Goal: Task Accomplishment & Management: Manage account settings

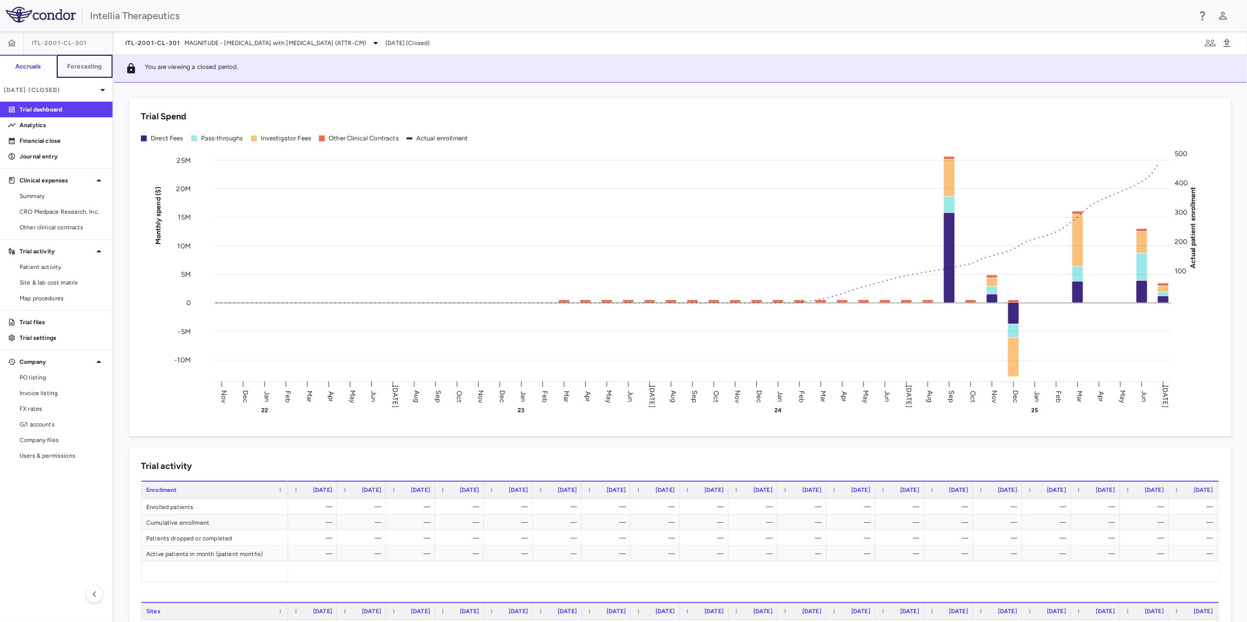
click at [86, 65] on h6 "Forecasting" at bounding box center [84, 66] width 35 height 9
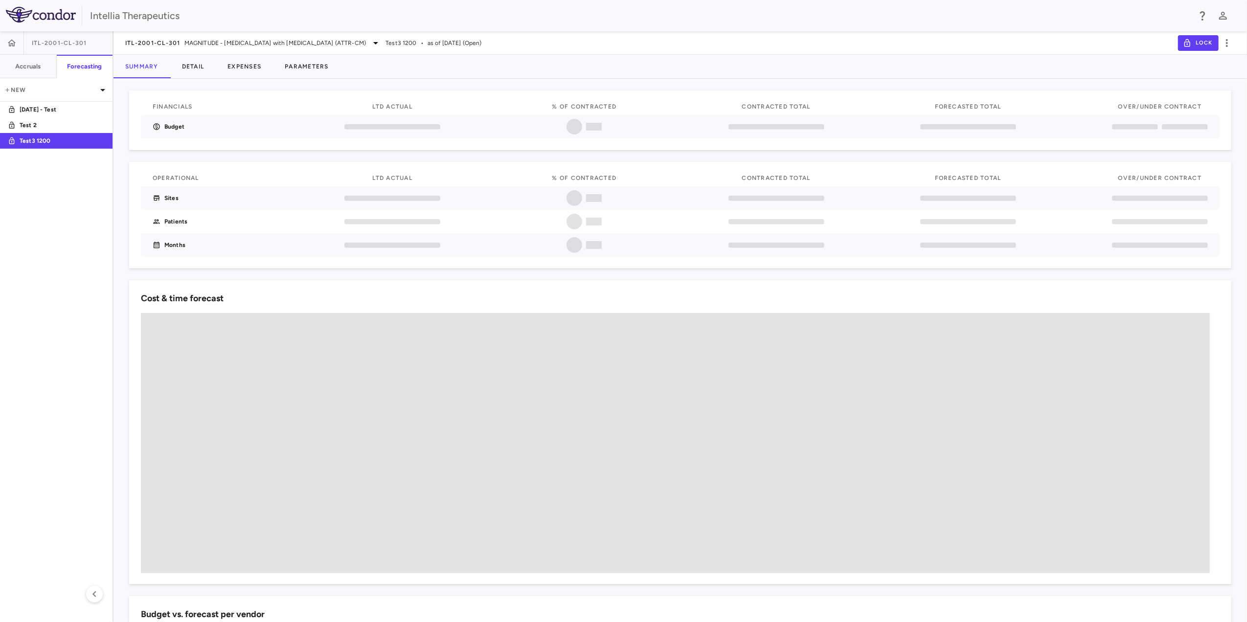
click at [210, 49] on div "ITL-2001-CL-301 MAGNITUDE - Transthyretin Amyloidosis with Cardiomyopathy (ATTR…" at bounding box center [681, 42] width 1134 height 23
click at [213, 46] on span "MAGNITUDE - Transthyretin Amyloidosis with Cardiomyopathy (ATTR-CM)" at bounding box center [275, 43] width 182 height 9
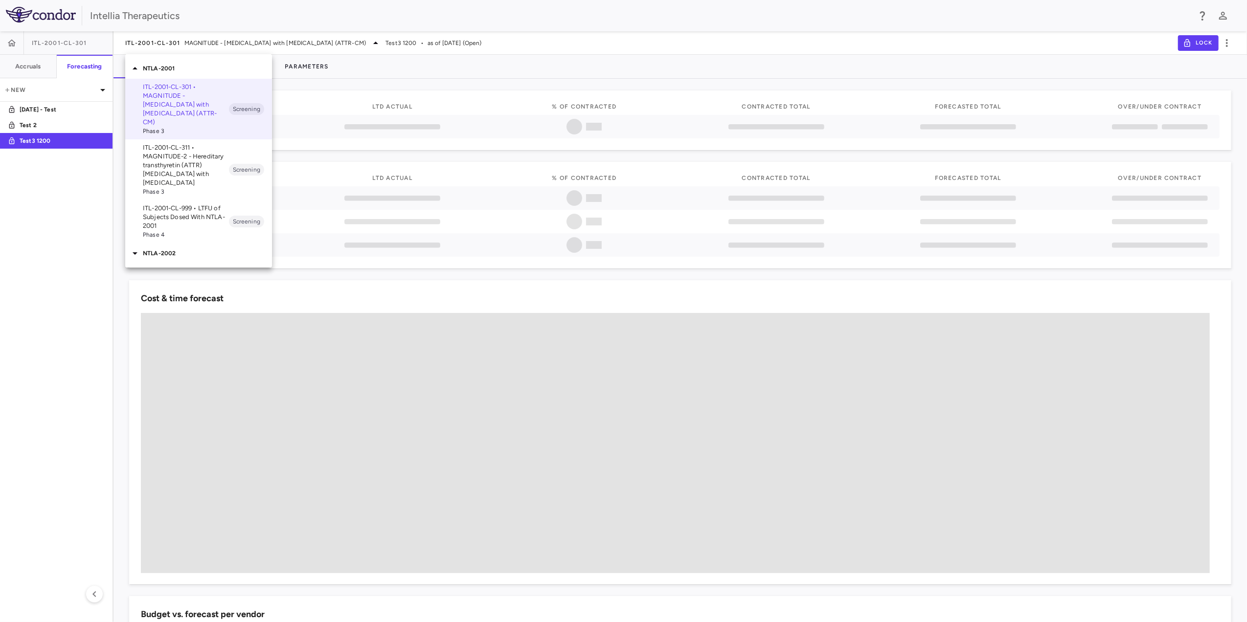
click at [137, 71] on icon at bounding box center [135, 69] width 12 height 12
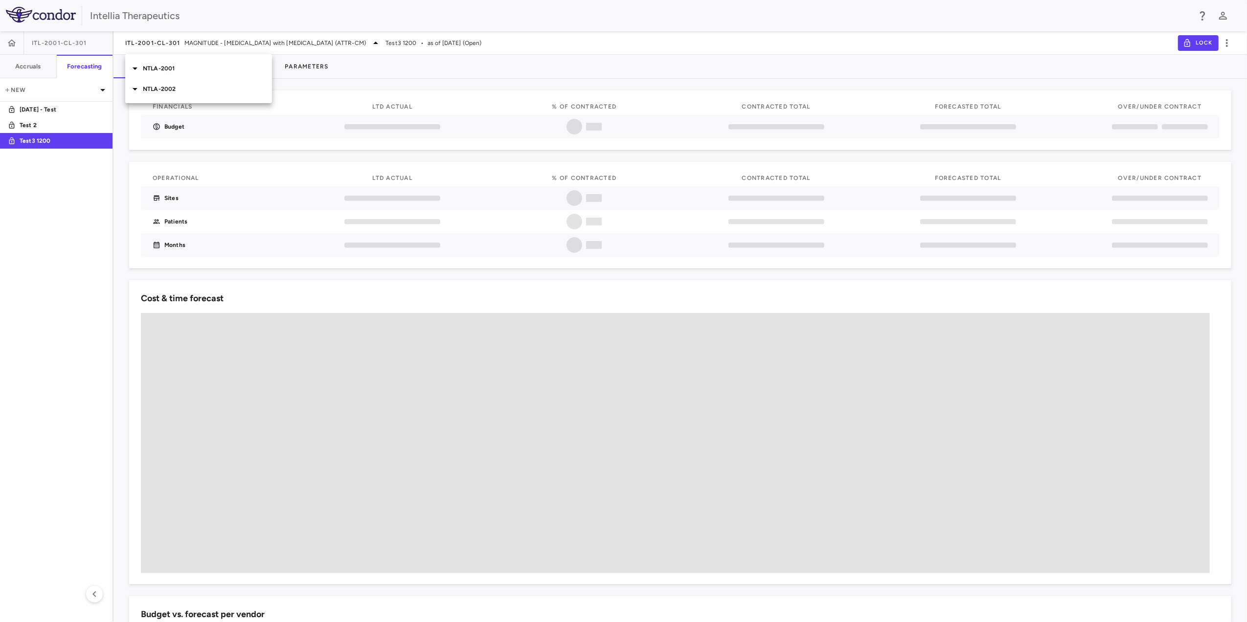
click at [137, 93] on icon at bounding box center [135, 89] width 12 height 12
click at [194, 164] on span "Phase 3" at bounding box center [186, 168] width 86 height 9
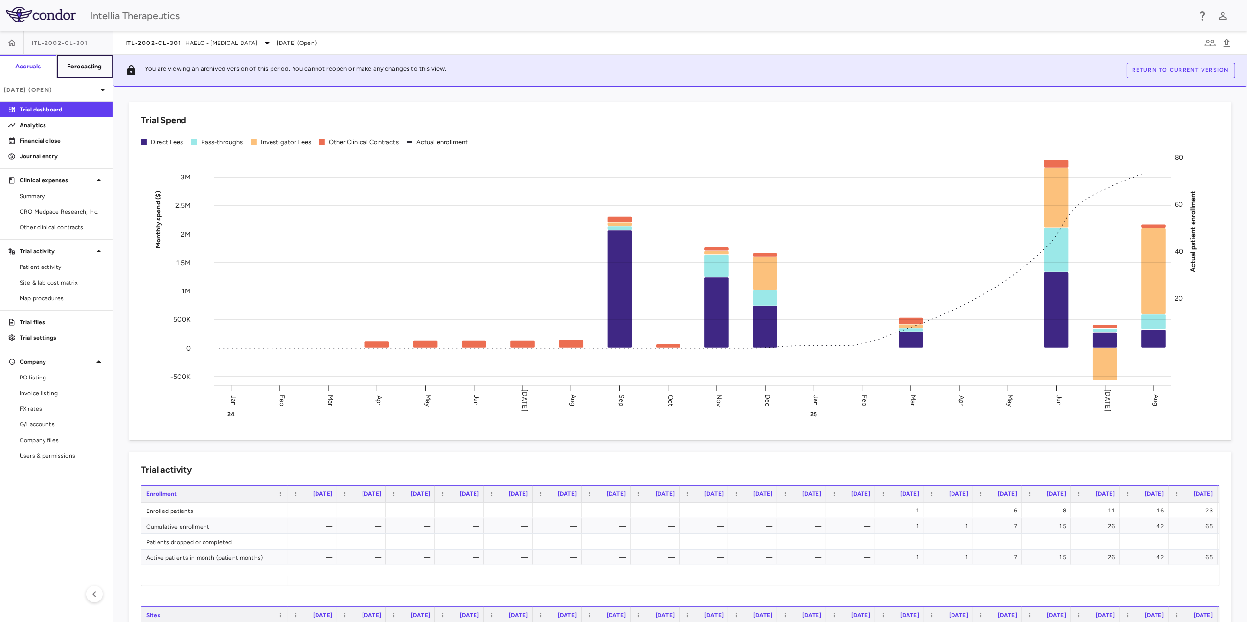
click at [85, 68] on h6 "Forecasting" at bounding box center [84, 66] width 35 height 9
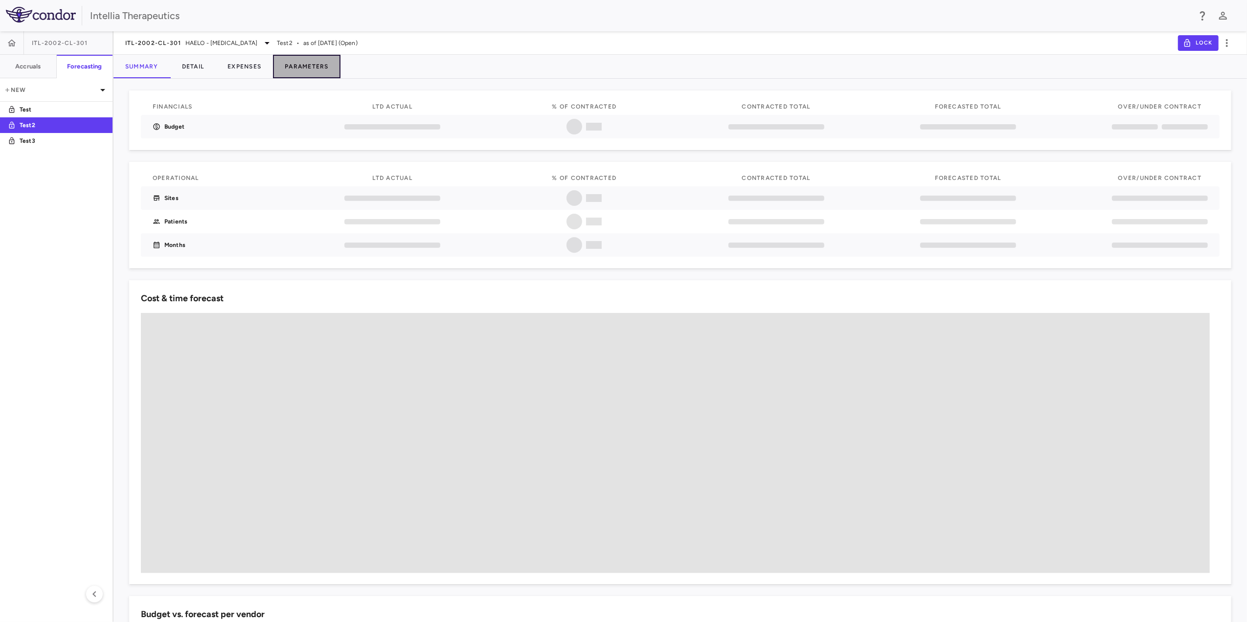
click at [306, 60] on button "Parameters" at bounding box center [307, 66] width 68 height 23
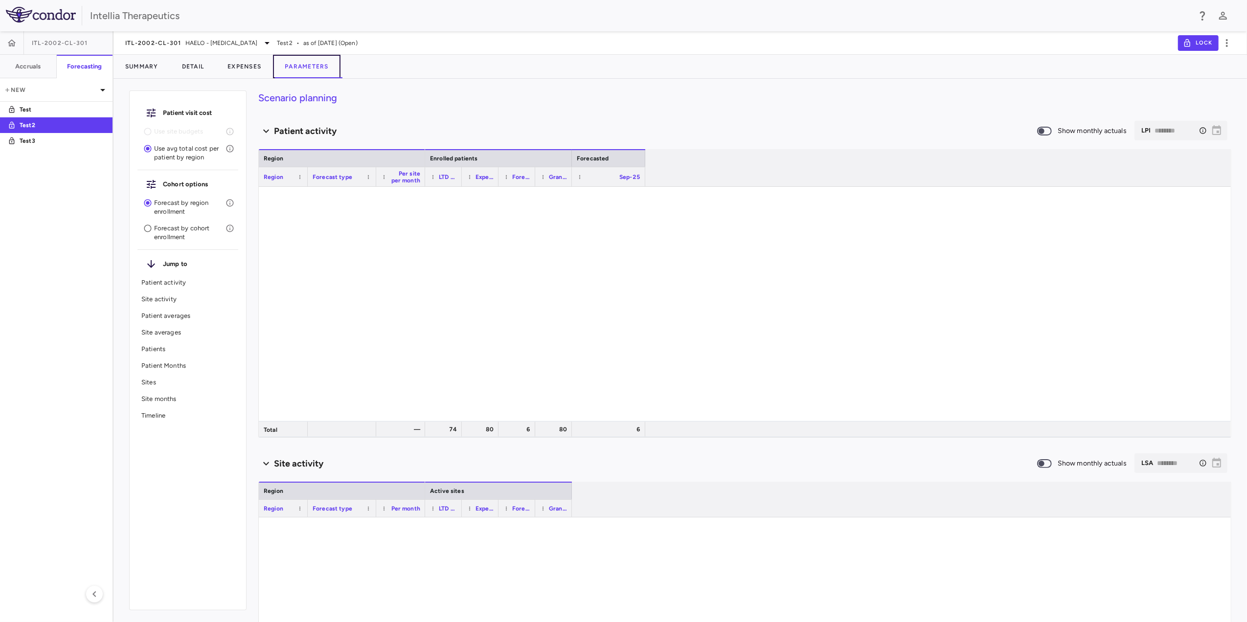
type input "********"
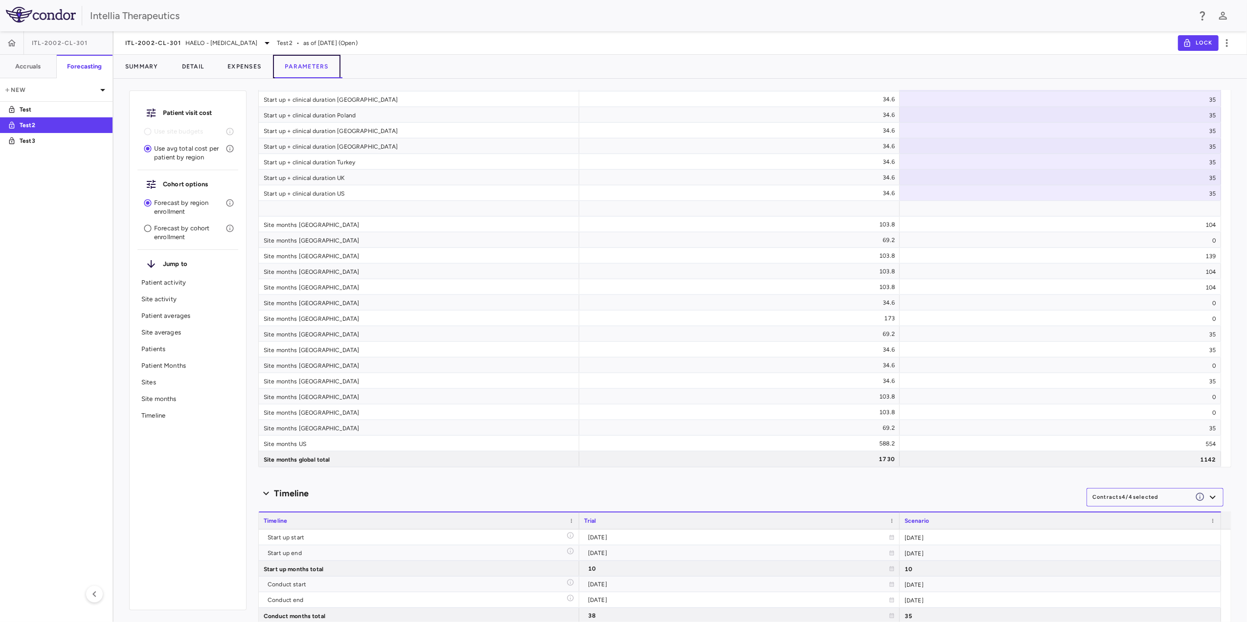
scroll to position [4620, 0]
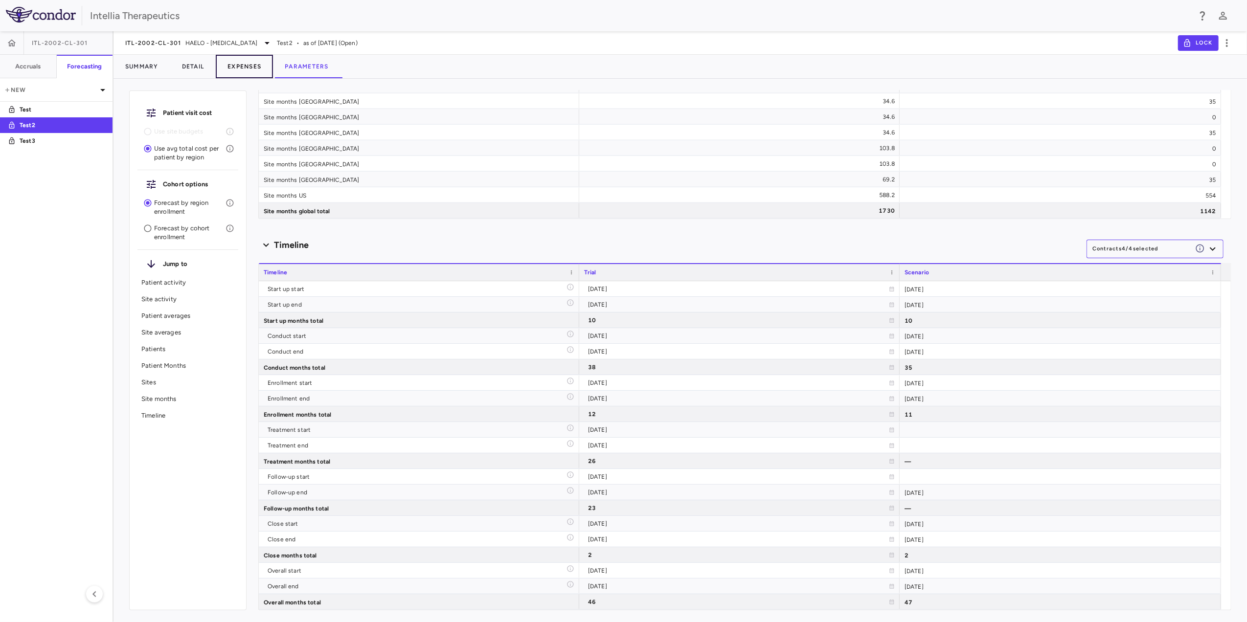
click at [242, 69] on button "Expenses" at bounding box center [244, 66] width 57 height 23
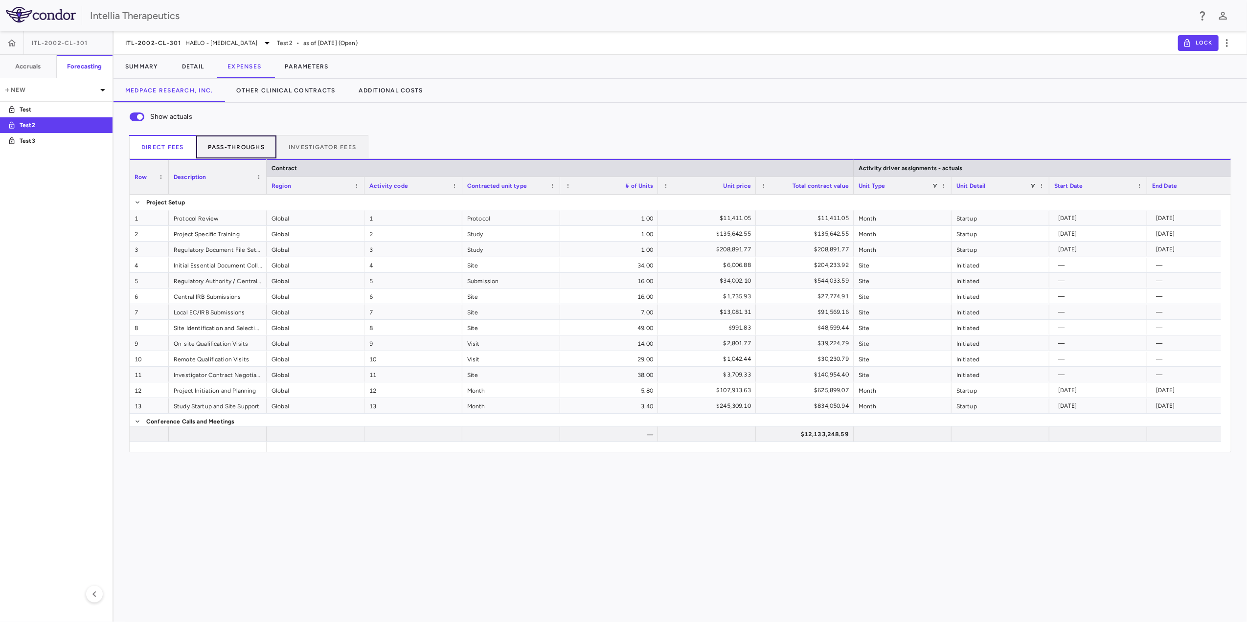
click at [257, 139] on button "Pass-throughs" at bounding box center [236, 146] width 81 height 23
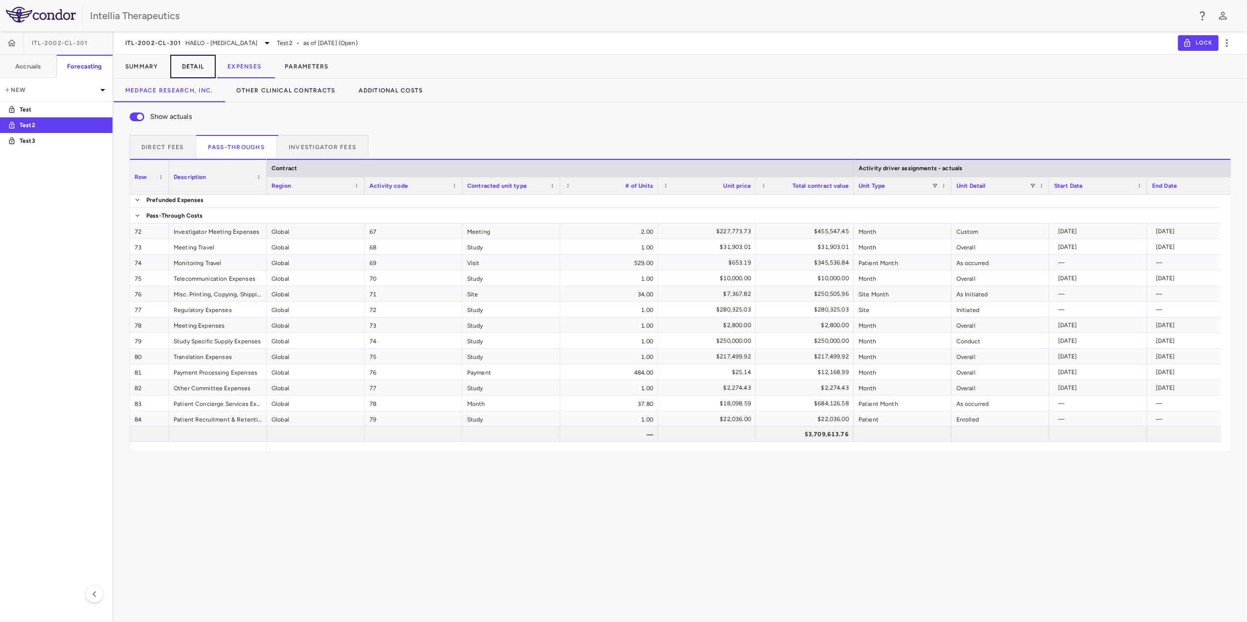
click at [196, 70] on button "Detail" at bounding box center [193, 66] width 46 height 23
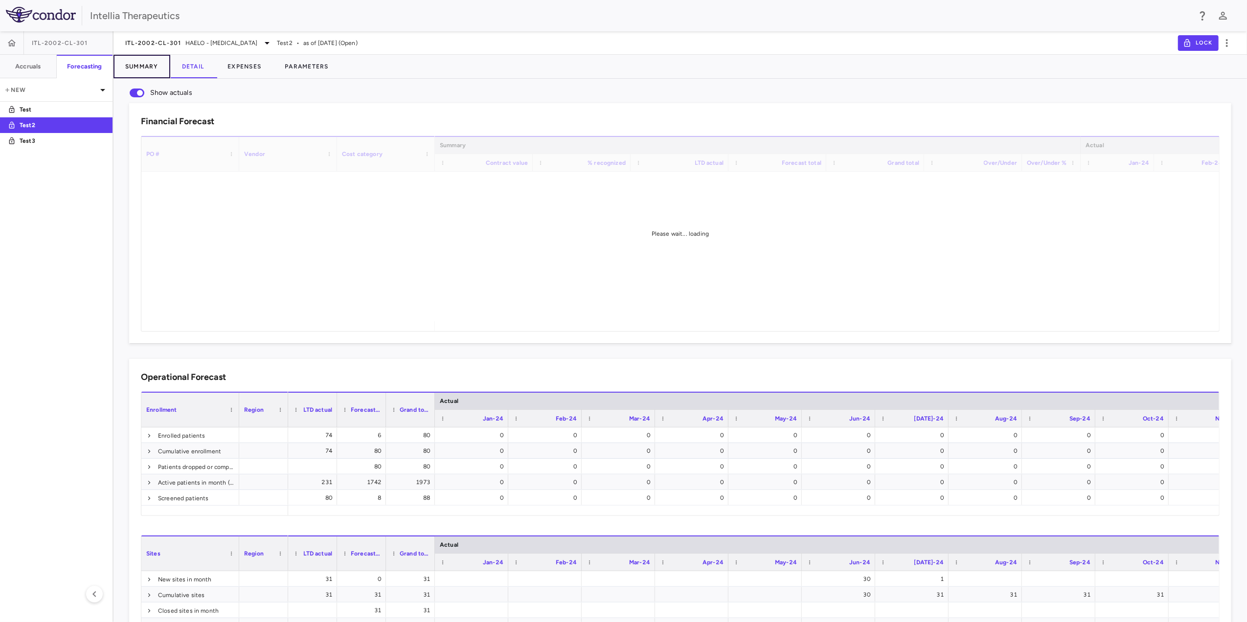
click at [142, 68] on button "Summary" at bounding box center [142, 66] width 57 height 23
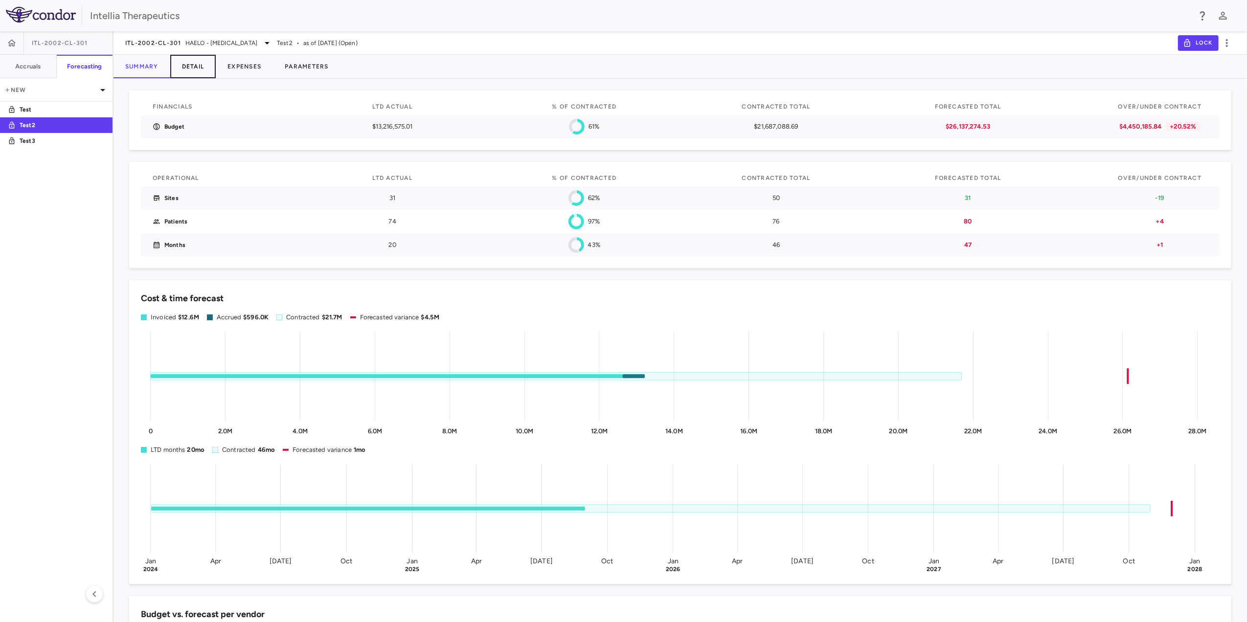
click at [198, 68] on button "Detail" at bounding box center [193, 66] width 46 height 23
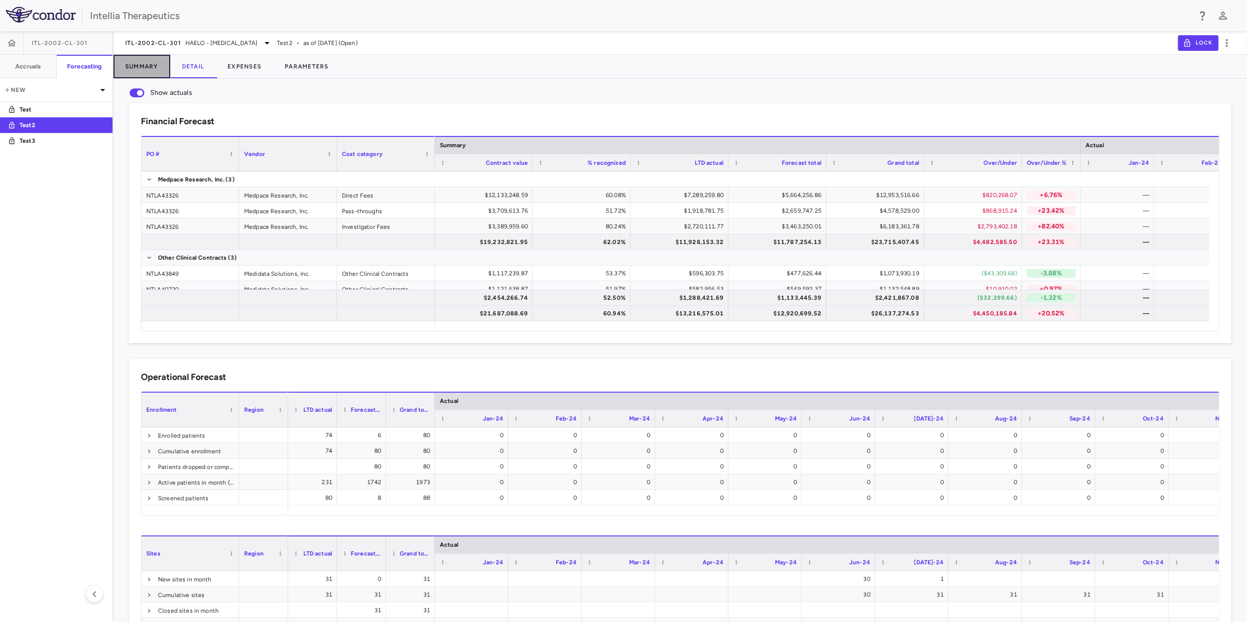
click at [149, 65] on button "Summary" at bounding box center [142, 66] width 57 height 23
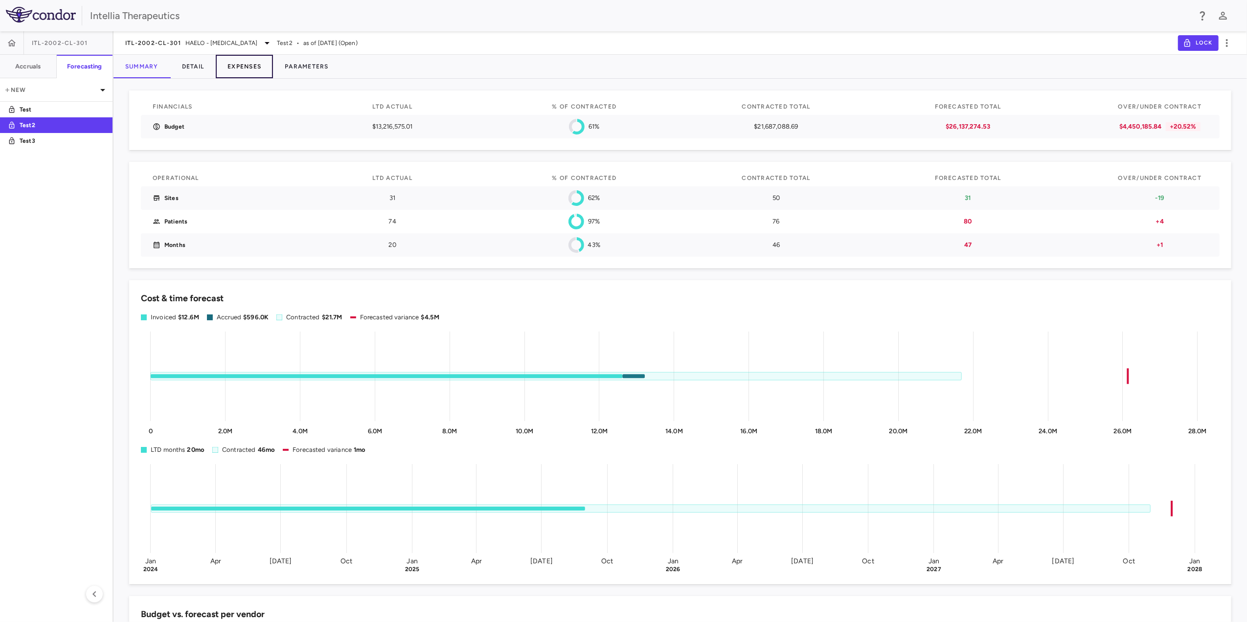
click at [244, 74] on button "Expenses" at bounding box center [244, 66] width 57 height 23
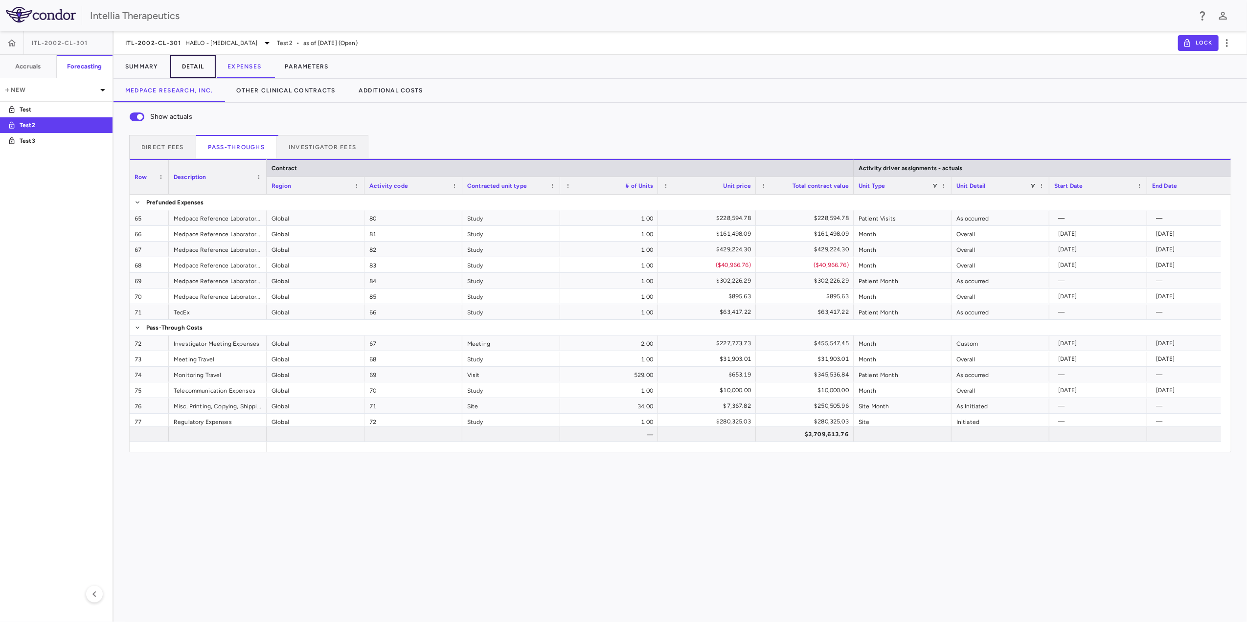
click at [209, 68] on button "Detail" at bounding box center [193, 66] width 46 height 23
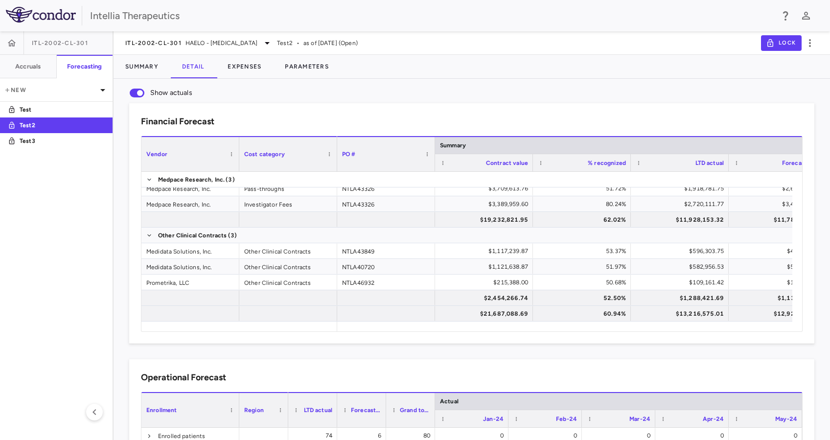
scroll to position [196, 0]
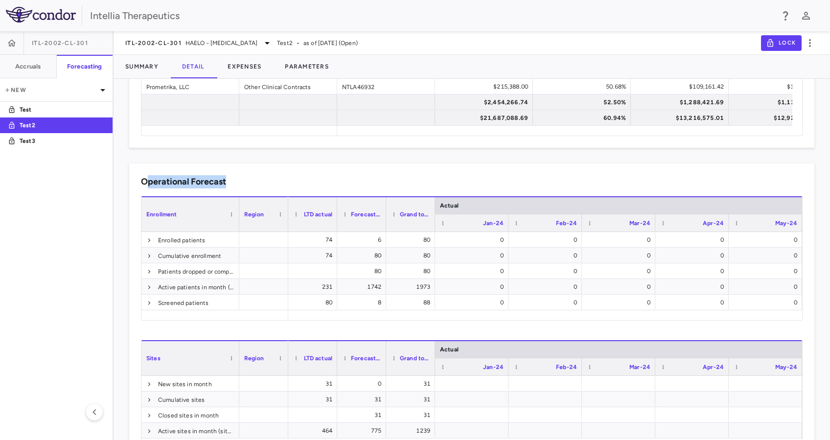
drag, startPoint x: 145, startPoint y: 184, endPoint x: 240, endPoint y: 183, distance: 94.9
click at [240, 183] on div "Operational Forecast" at bounding box center [471, 181] width 661 height 13
click at [232, 183] on div "Operational Forecast" at bounding box center [471, 181] width 661 height 13
drag, startPoint x: 218, startPoint y: 183, endPoint x: 137, endPoint y: 183, distance: 81.2
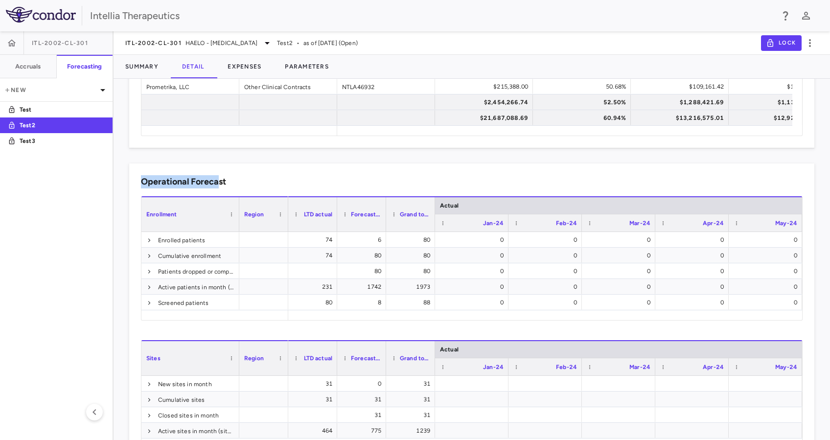
click at [137, 183] on div "Operational Forecast Type Region Drag here to set column labels Enrollment Regi…" at bounding box center [471, 317] width 685 height 308
drag, startPoint x: 137, startPoint y: 183, endPoint x: 233, endPoint y: 181, distance: 95.9
click at [233, 181] on div "Operational Forecast" at bounding box center [471, 181] width 661 height 13
click at [317, 71] on button "Parameters" at bounding box center [307, 66] width 68 height 23
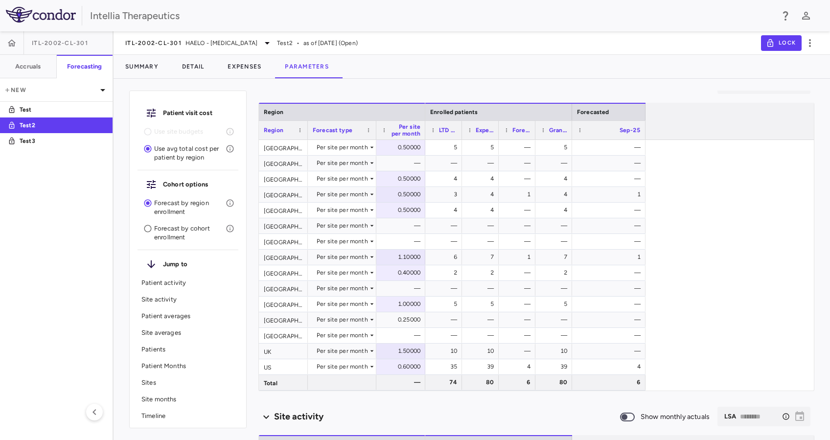
scroll to position [65, 0]
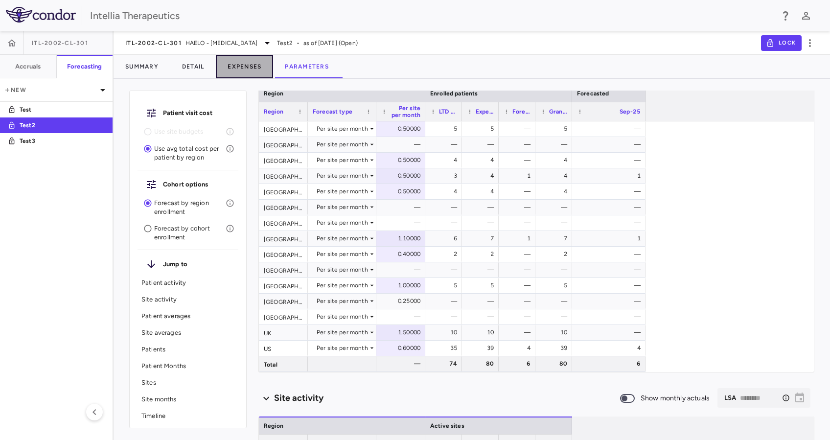
click at [243, 66] on button "Expenses" at bounding box center [244, 66] width 57 height 23
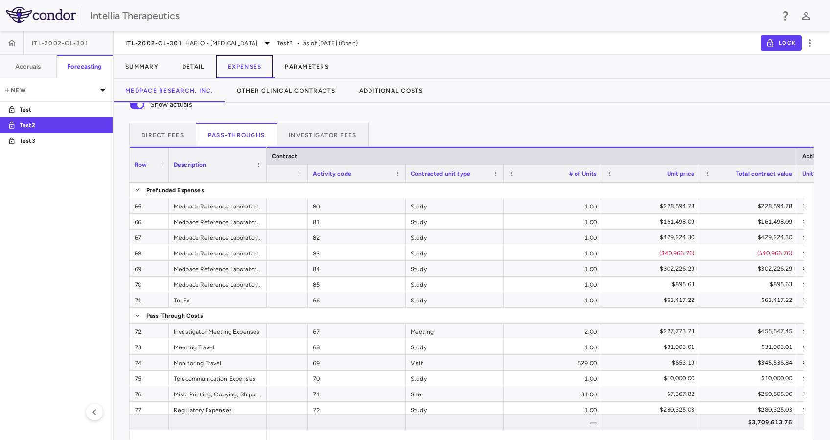
scroll to position [0, 90]
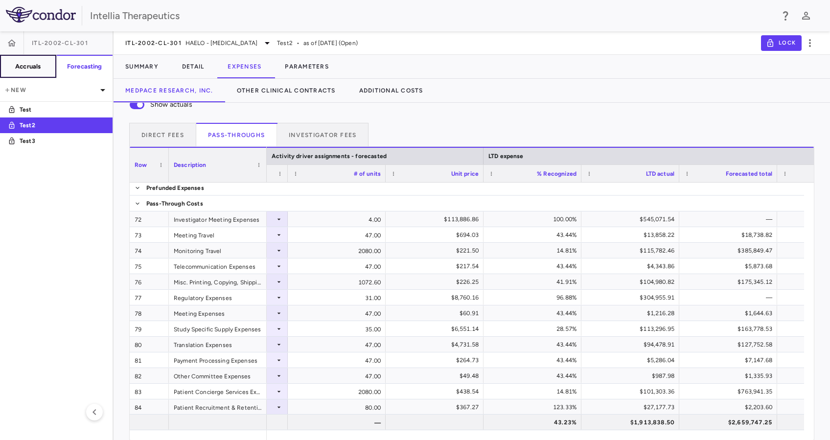
click at [28, 73] on button "Accruals" at bounding box center [28, 66] width 57 height 23
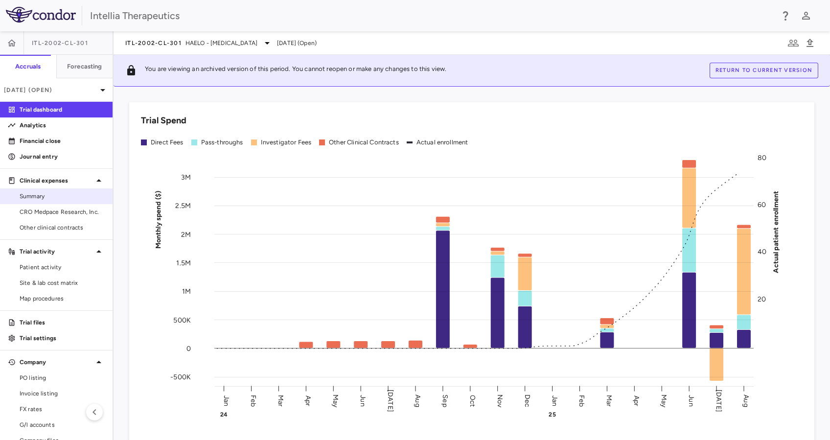
click at [45, 198] on span "Summary" at bounding box center [62, 196] width 85 height 9
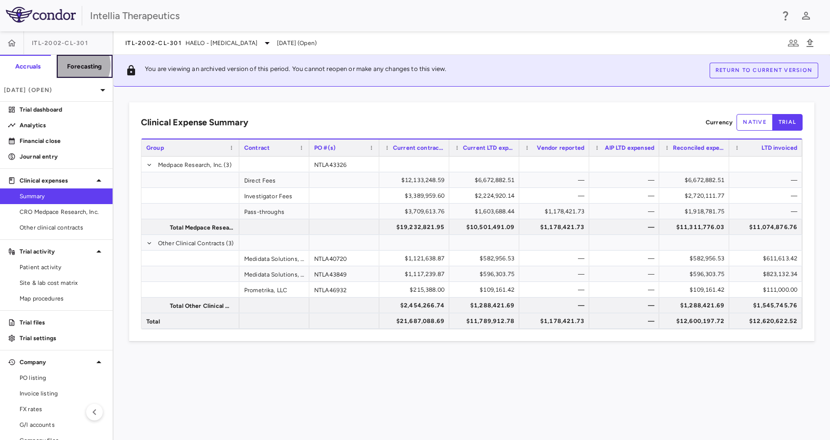
click at [70, 65] on h6 "Forecasting" at bounding box center [84, 66] width 35 height 9
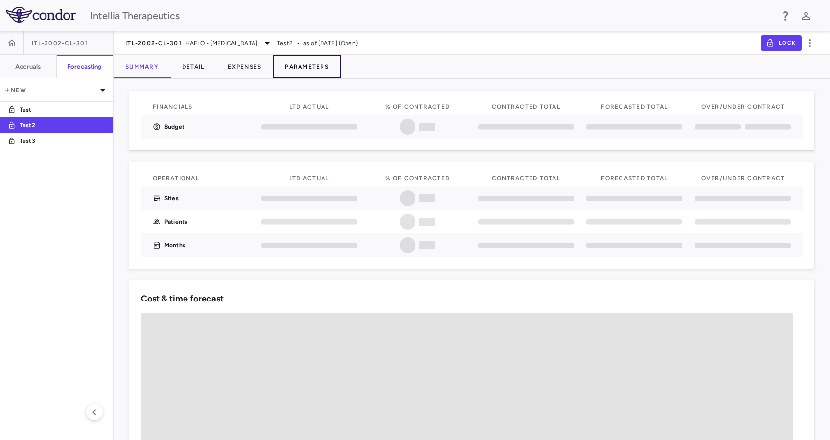
click at [306, 68] on button "Parameters" at bounding box center [307, 66] width 68 height 23
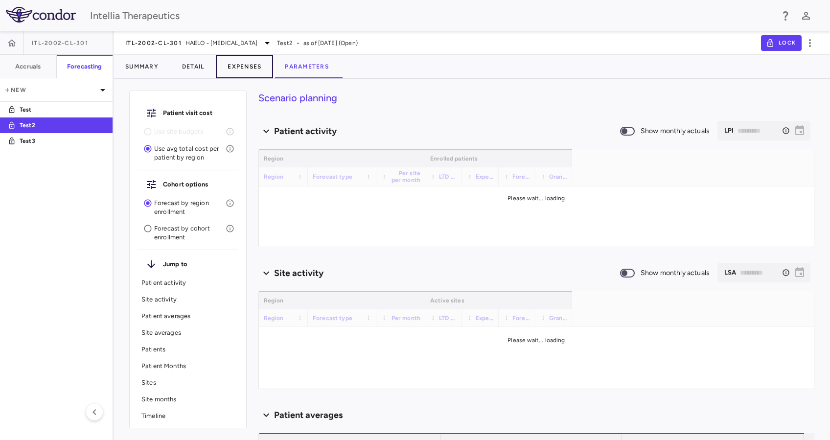
click at [248, 68] on button "Expenses" at bounding box center [244, 66] width 57 height 23
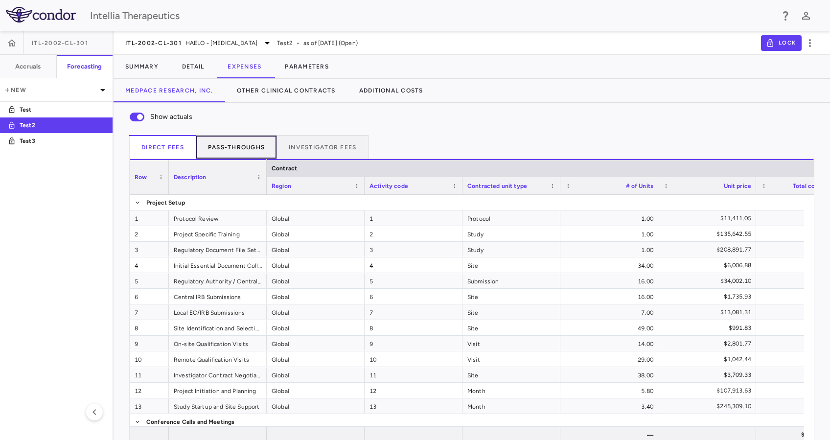
click at [258, 149] on button "Pass-throughs" at bounding box center [236, 146] width 81 height 23
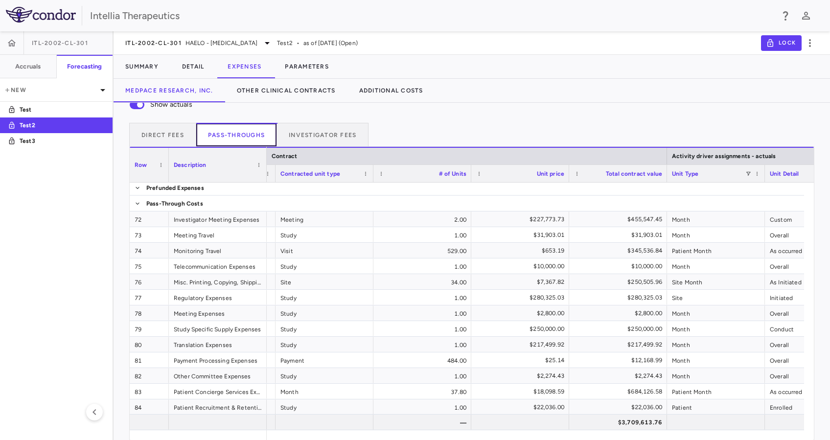
scroll to position [0, 276]
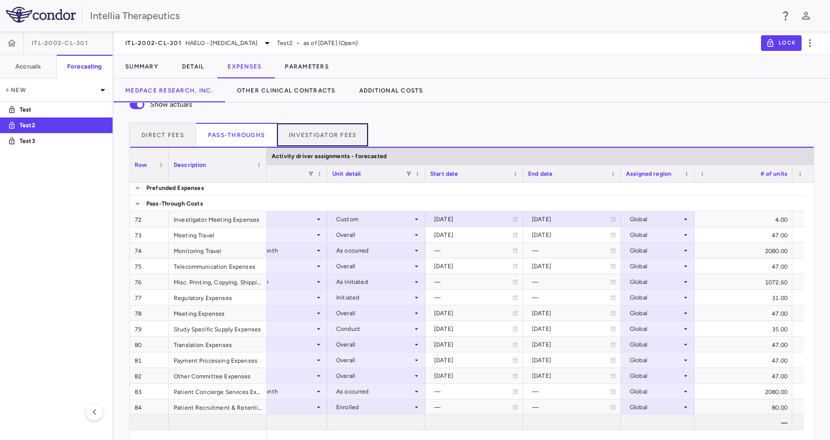
click at [347, 121] on div "Show actuals Direct Fees Pass-throughs Investigator Fees Service Category Drag …" at bounding box center [472, 266] width 716 height 350
drag, startPoint x: 337, startPoint y: 139, endPoint x: 442, endPoint y: 121, distance: 106.6
click at [337, 139] on button "Investigator Fees" at bounding box center [322, 134] width 91 height 23
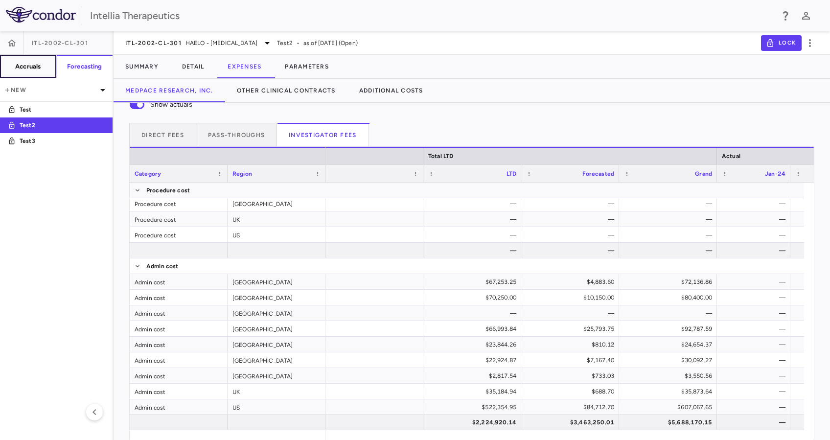
click at [28, 70] on button "Accruals" at bounding box center [28, 66] width 57 height 23
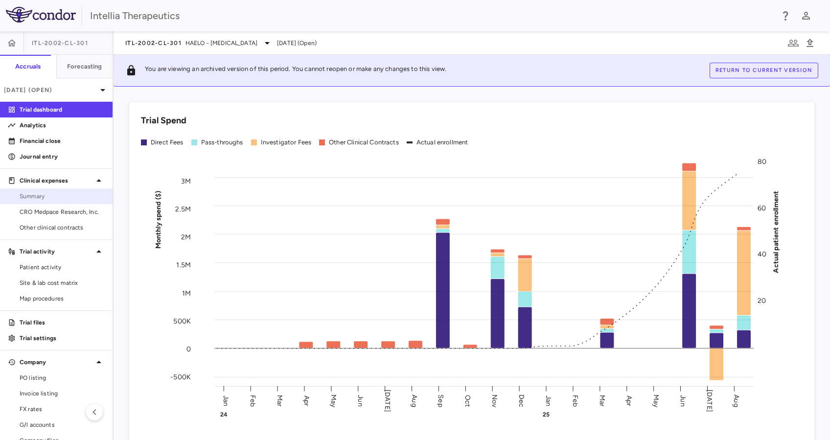
click at [43, 197] on span "Summary" at bounding box center [62, 196] width 85 height 9
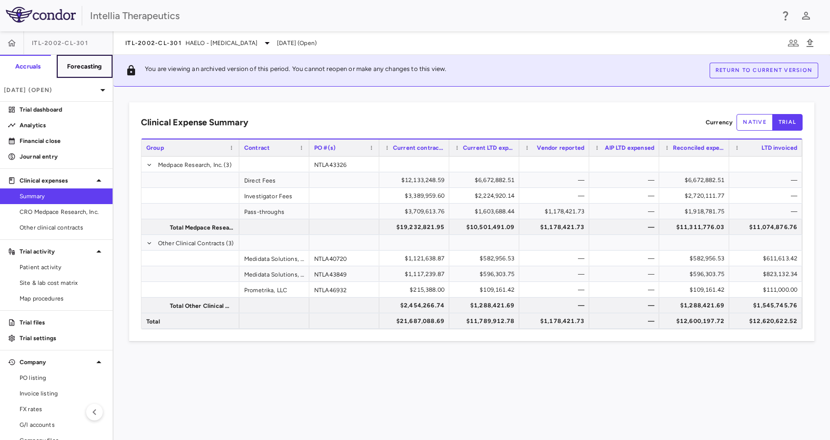
click at [80, 67] on h6 "Forecasting" at bounding box center [84, 66] width 35 height 9
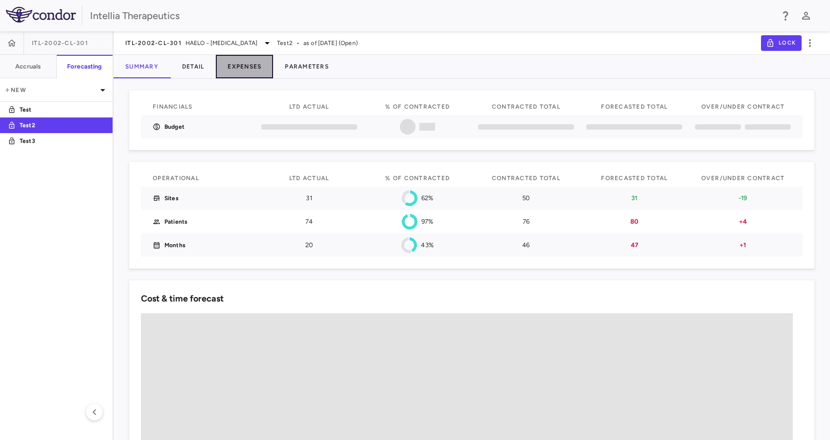
click at [239, 73] on button "Expenses" at bounding box center [244, 66] width 57 height 23
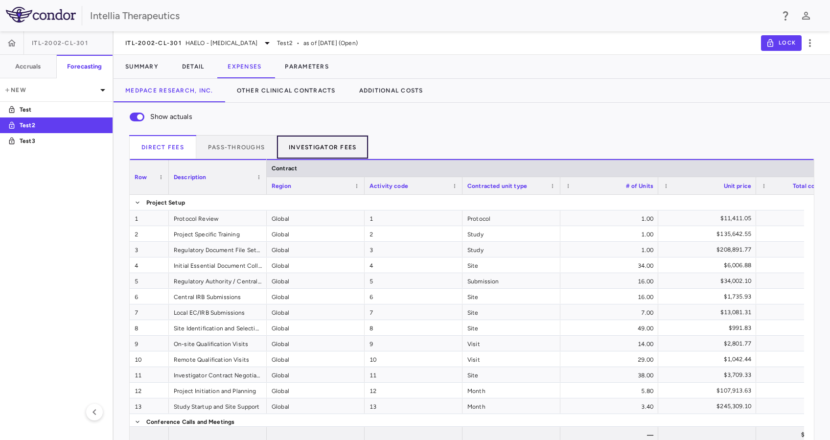
click at [343, 149] on button "Investigator Fees" at bounding box center [322, 146] width 91 height 23
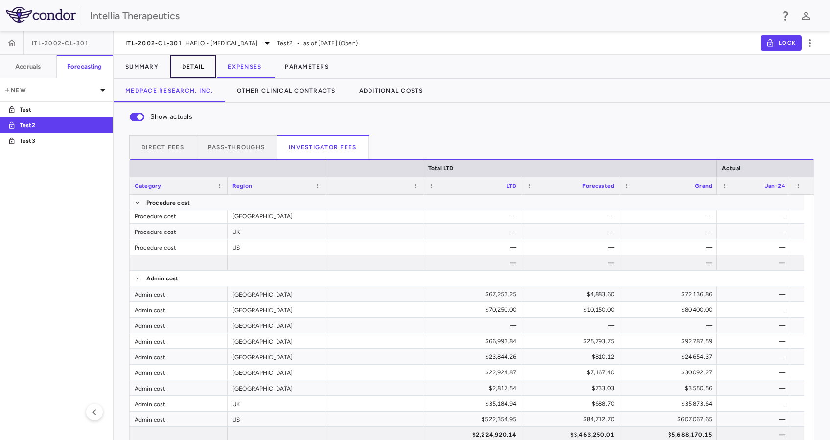
click at [188, 62] on button "Detail" at bounding box center [193, 66] width 46 height 23
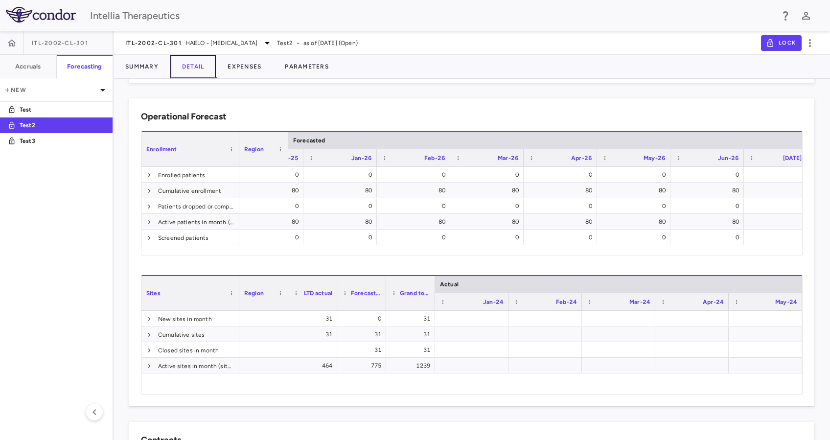
scroll to position [0, 1871]
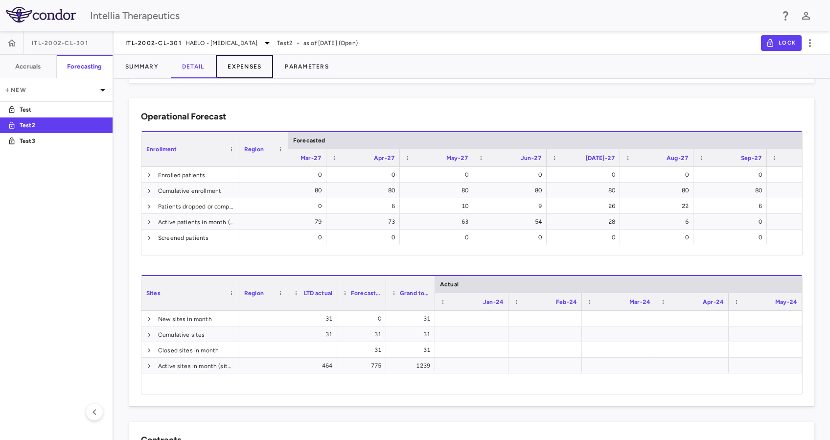
click at [248, 74] on button "Expenses" at bounding box center [244, 66] width 57 height 23
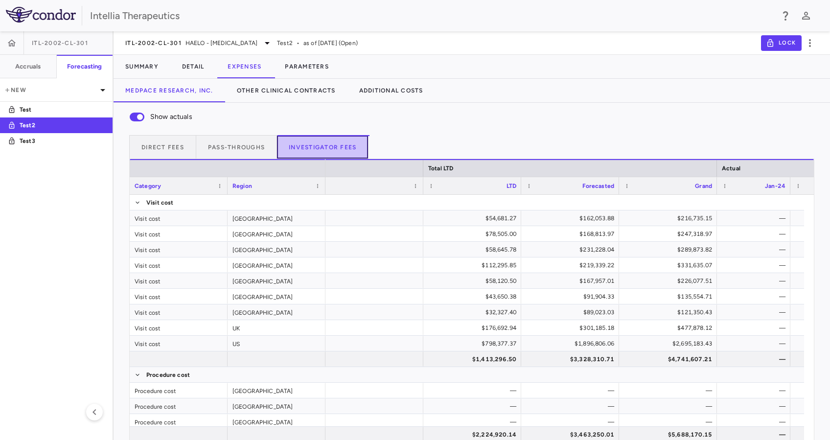
click at [304, 148] on button "Investigator Fees" at bounding box center [322, 146] width 91 height 23
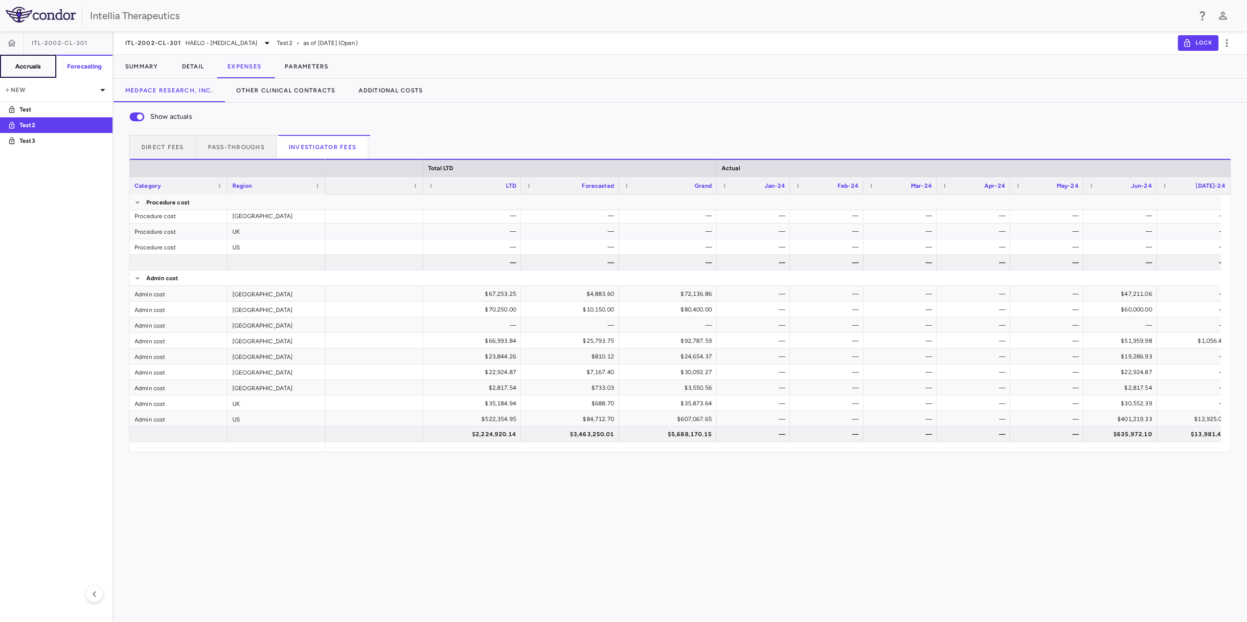
click at [40, 73] on button "Accruals" at bounding box center [28, 66] width 57 height 23
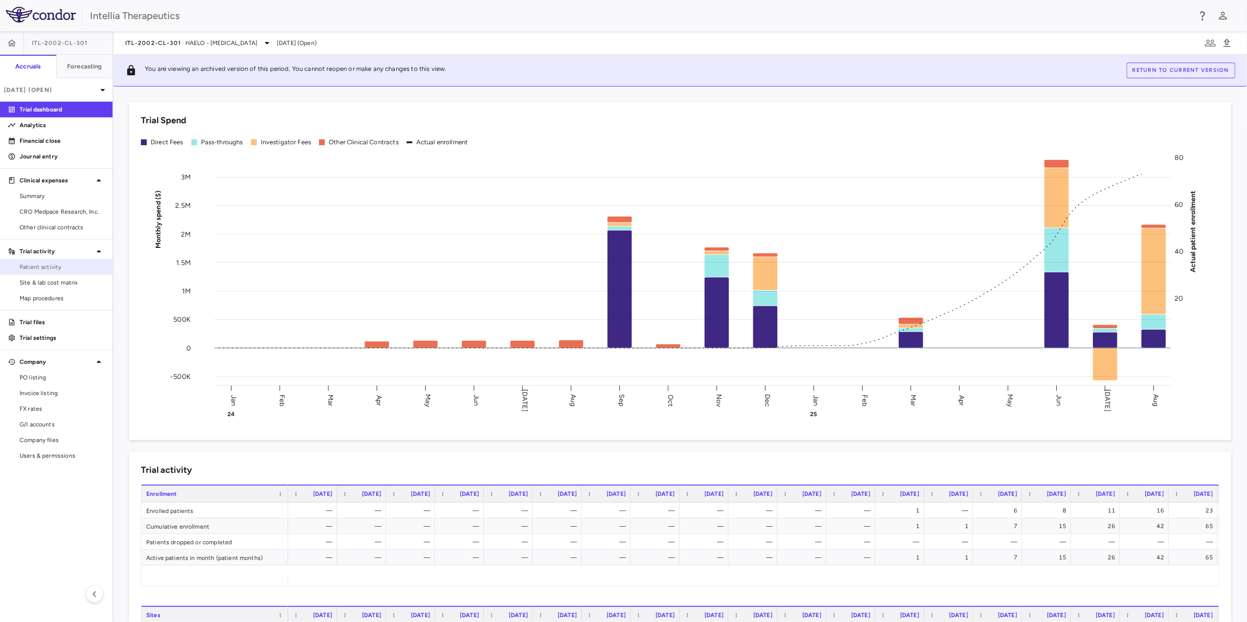
click at [77, 269] on span "Patient activity" at bounding box center [62, 267] width 85 height 9
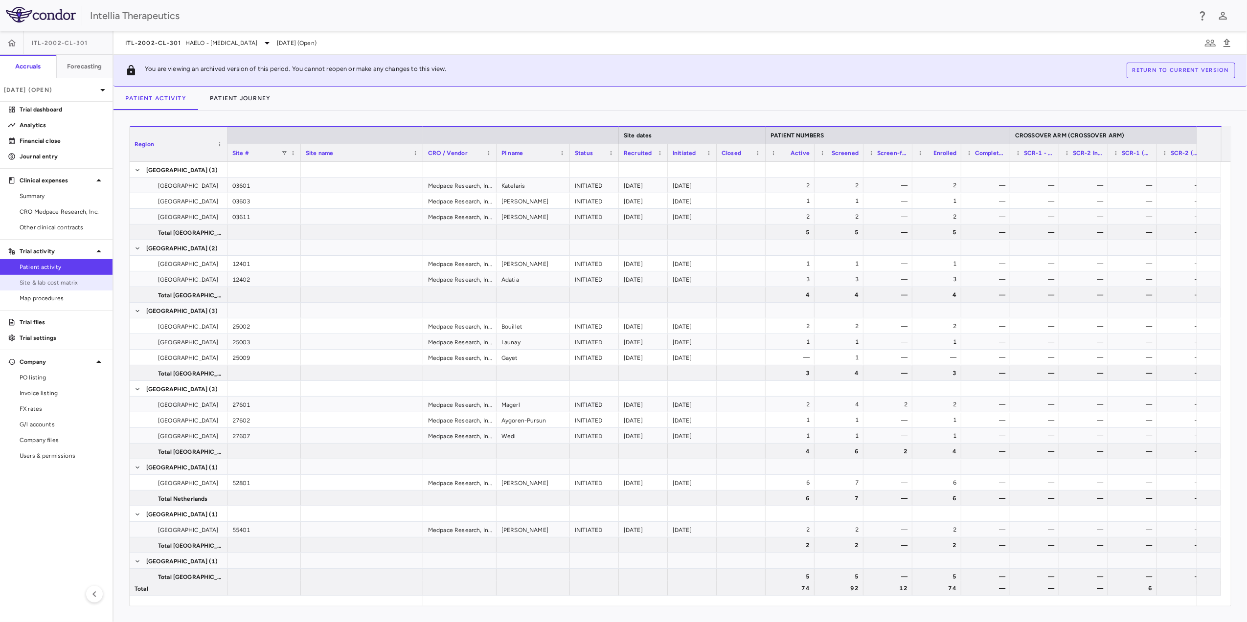
click at [75, 286] on span "Site & lab cost matrix" at bounding box center [62, 282] width 85 height 9
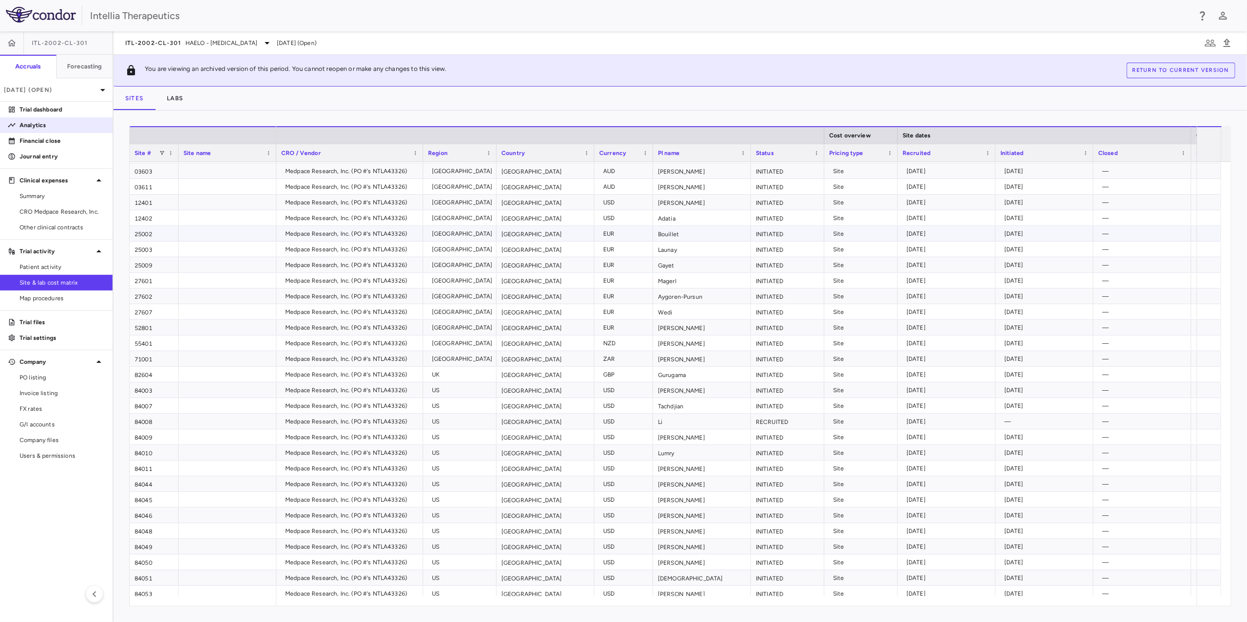
scroll to position [2, 0]
drag, startPoint x: 92, startPoint y: 77, endPoint x: 92, endPoint y: 68, distance: 9.3
click at [92, 77] on button "Forecasting" at bounding box center [84, 66] width 57 height 23
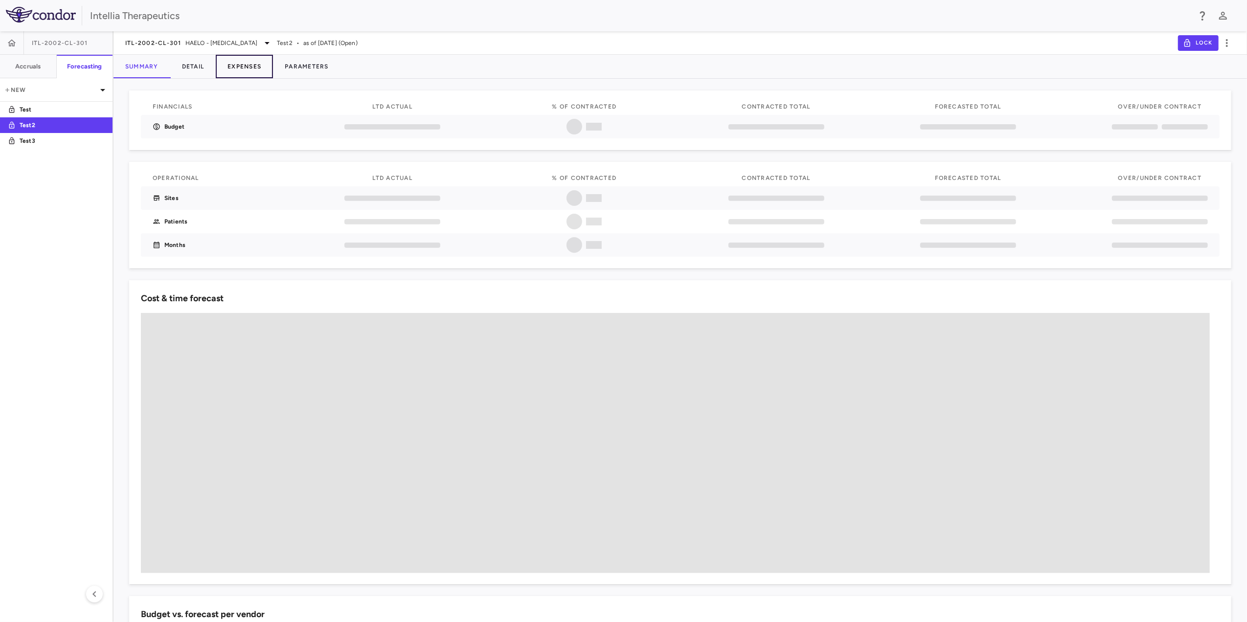
click at [254, 69] on button "Expenses" at bounding box center [244, 66] width 57 height 23
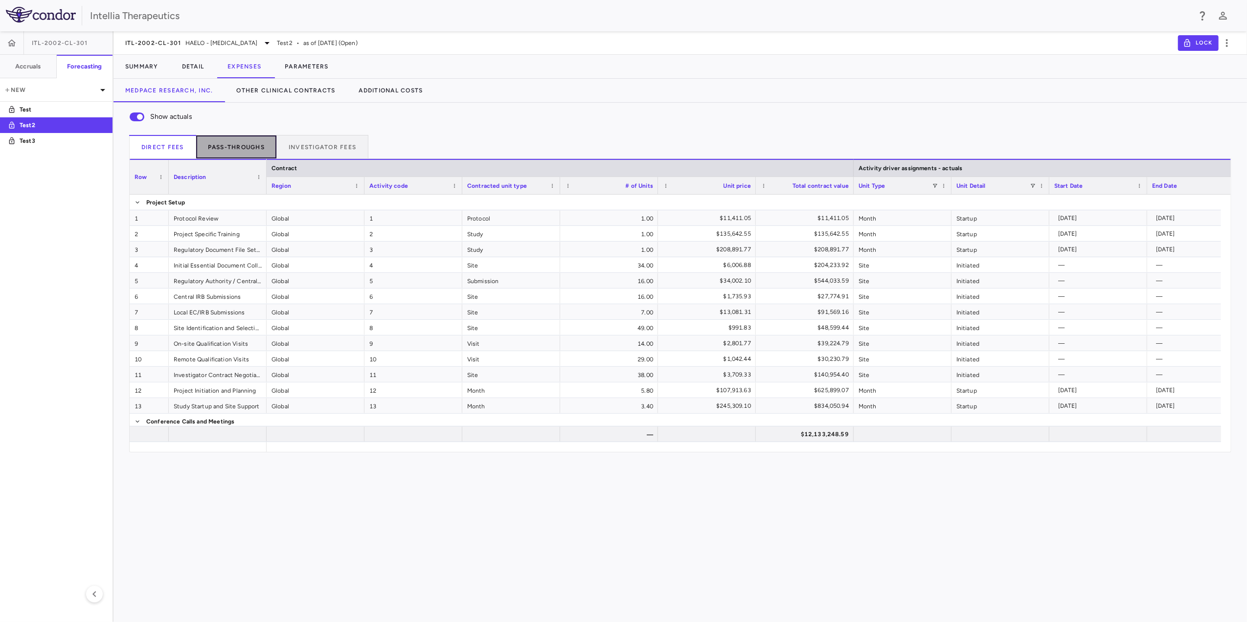
click at [254, 153] on button "Pass-throughs" at bounding box center [236, 146] width 81 height 23
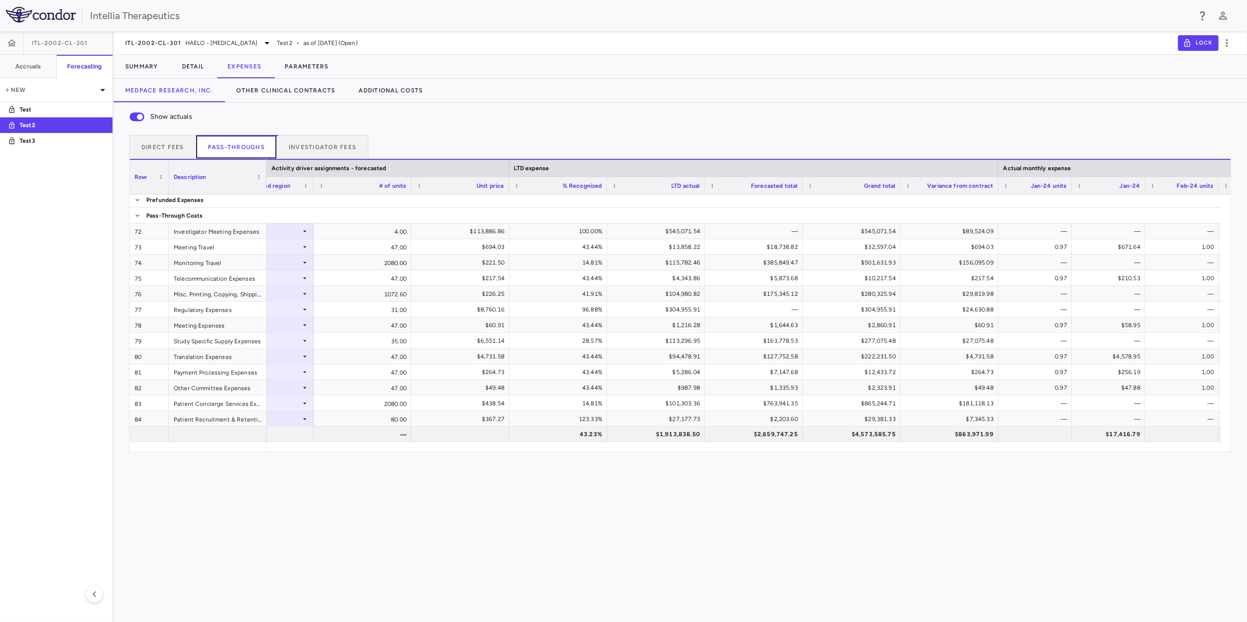
scroll to position [0, 1665]
click at [703, 89] on div "Medpace Research, Inc. Other Clinical Contracts Additional Costs" at bounding box center [681, 90] width 1134 height 23
click at [39, 65] on h6 "Accruals" at bounding box center [27, 66] width 25 height 9
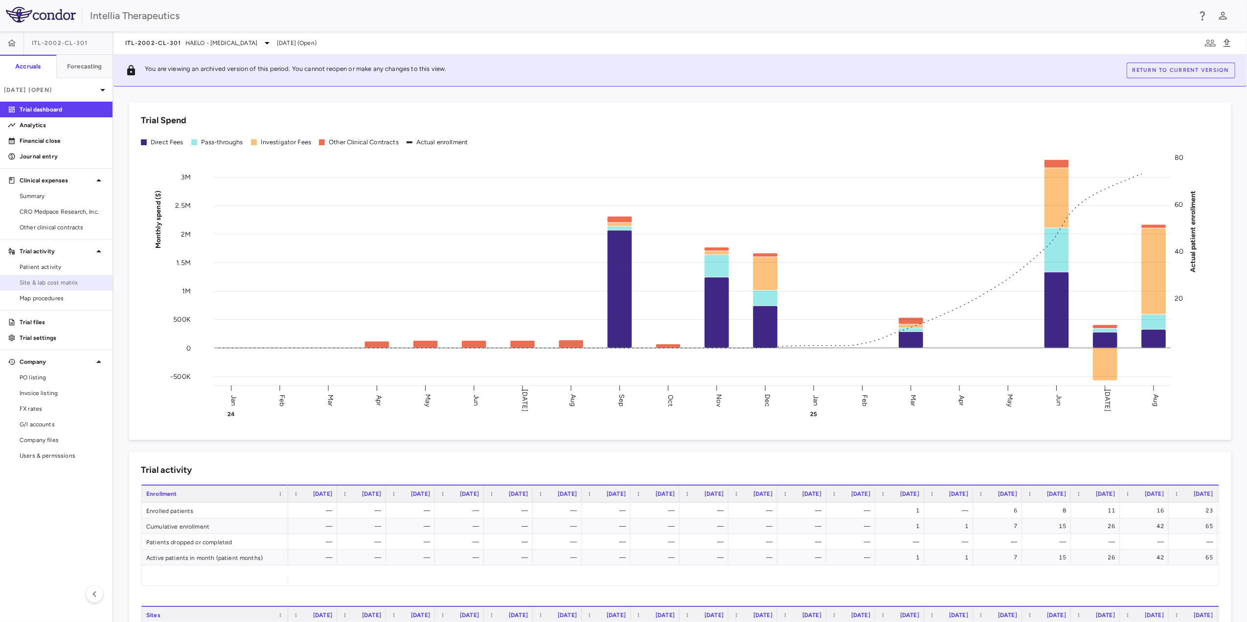
click at [69, 279] on span "Site & lab cost matrix" at bounding box center [62, 282] width 85 height 9
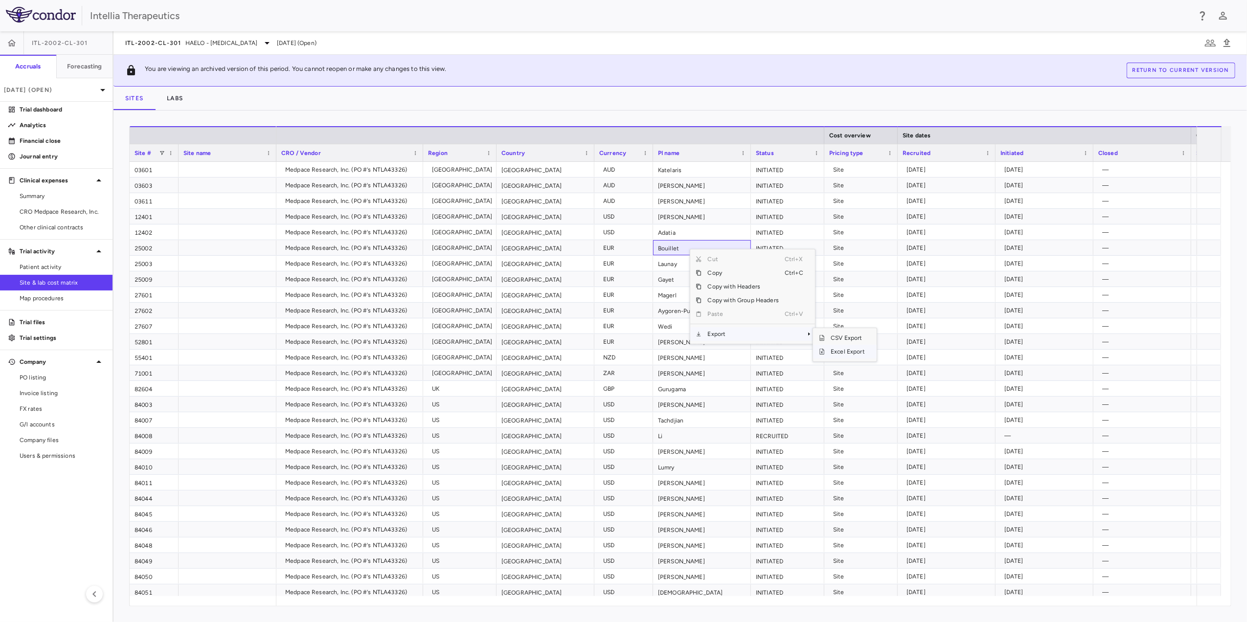
click at [861, 349] on span "Excel Export" at bounding box center [848, 352] width 46 height 14
click at [188, 98] on button "Labs" at bounding box center [175, 98] width 40 height 23
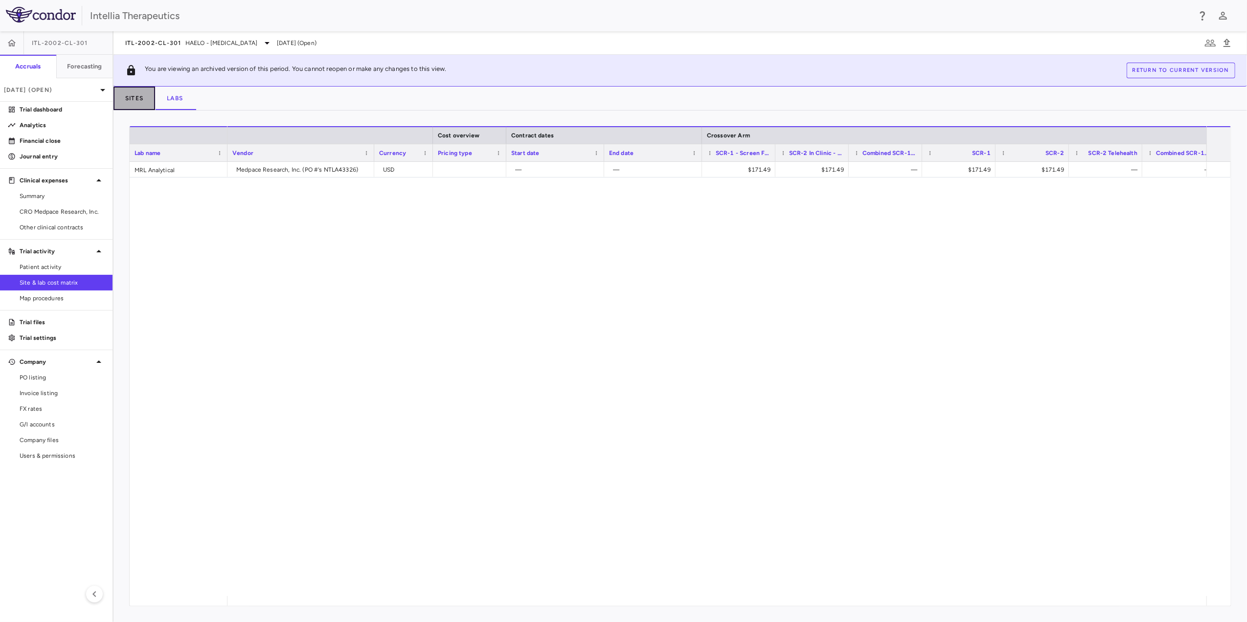
click at [140, 102] on button "Sites" at bounding box center [135, 98] width 42 height 23
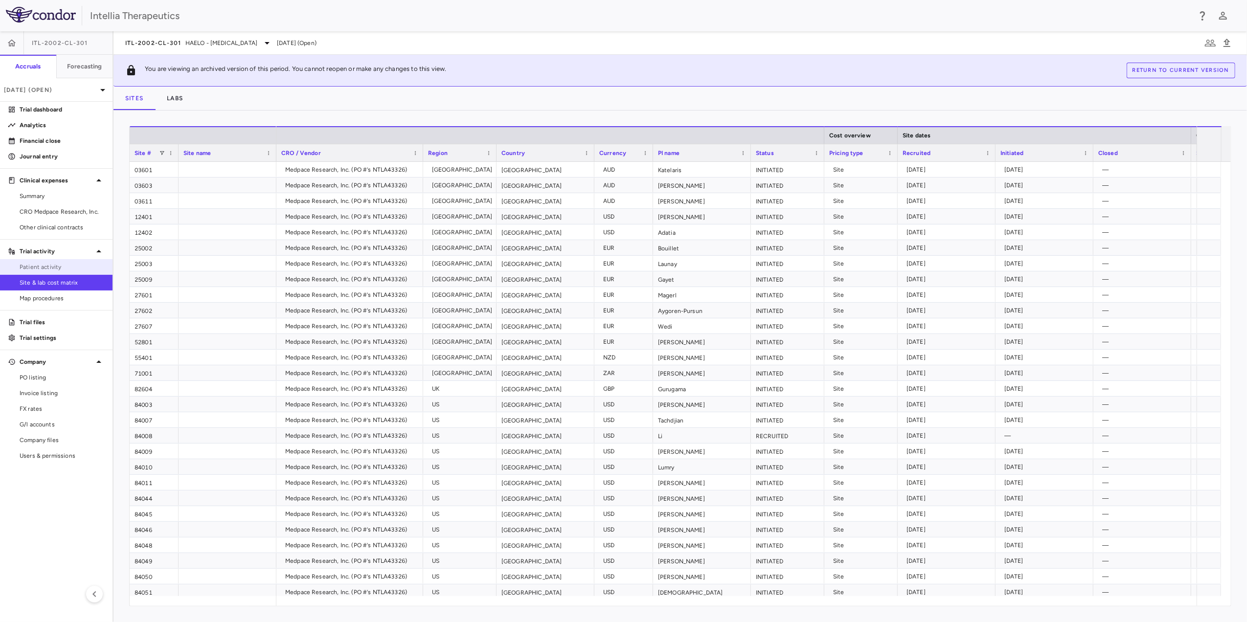
click at [87, 267] on span "Patient activity" at bounding box center [62, 267] width 85 height 9
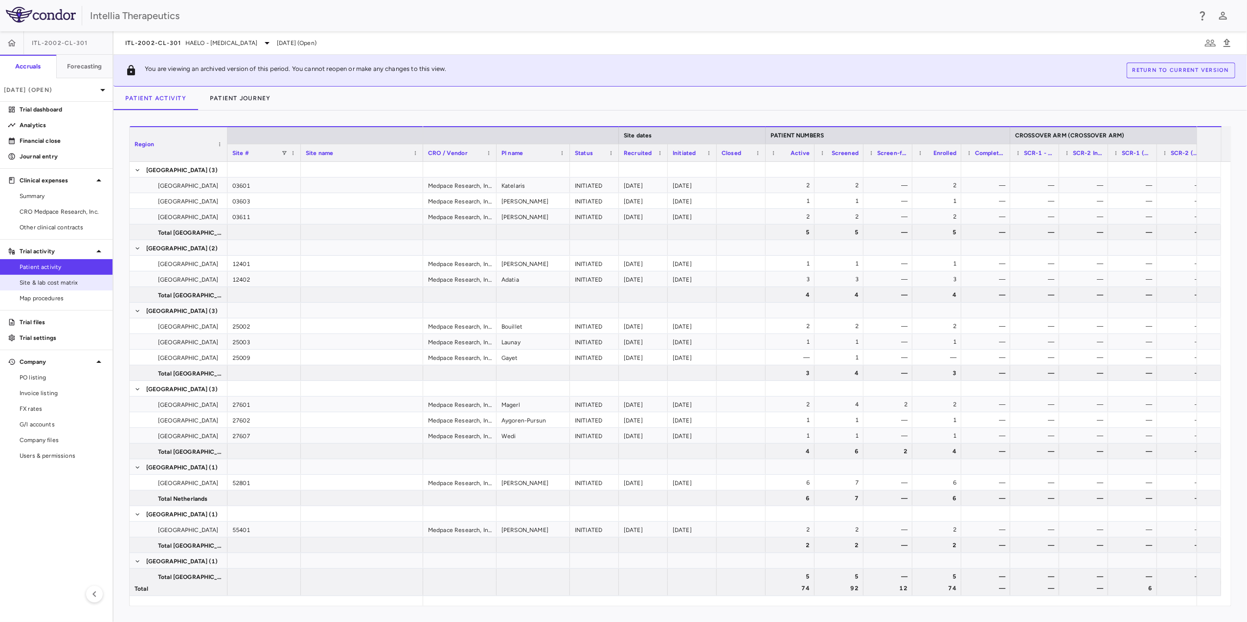
click at [78, 282] on span "Site & lab cost matrix" at bounding box center [62, 282] width 85 height 9
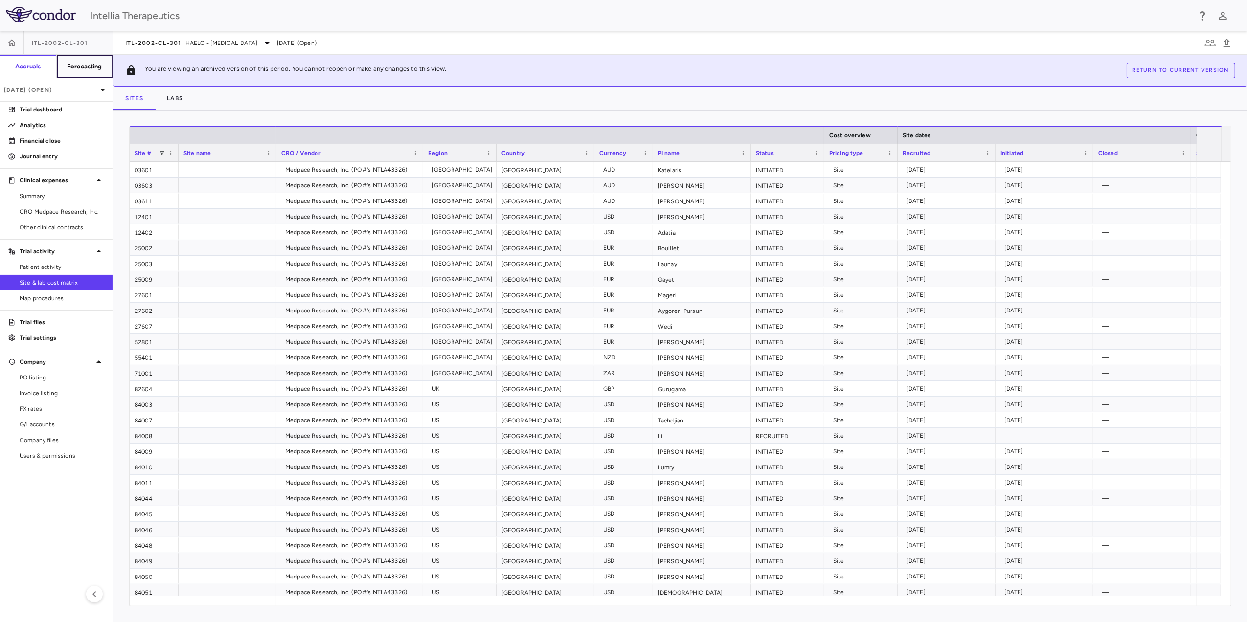
click at [91, 74] on button "Forecasting" at bounding box center [84, 66] width 57 height 23
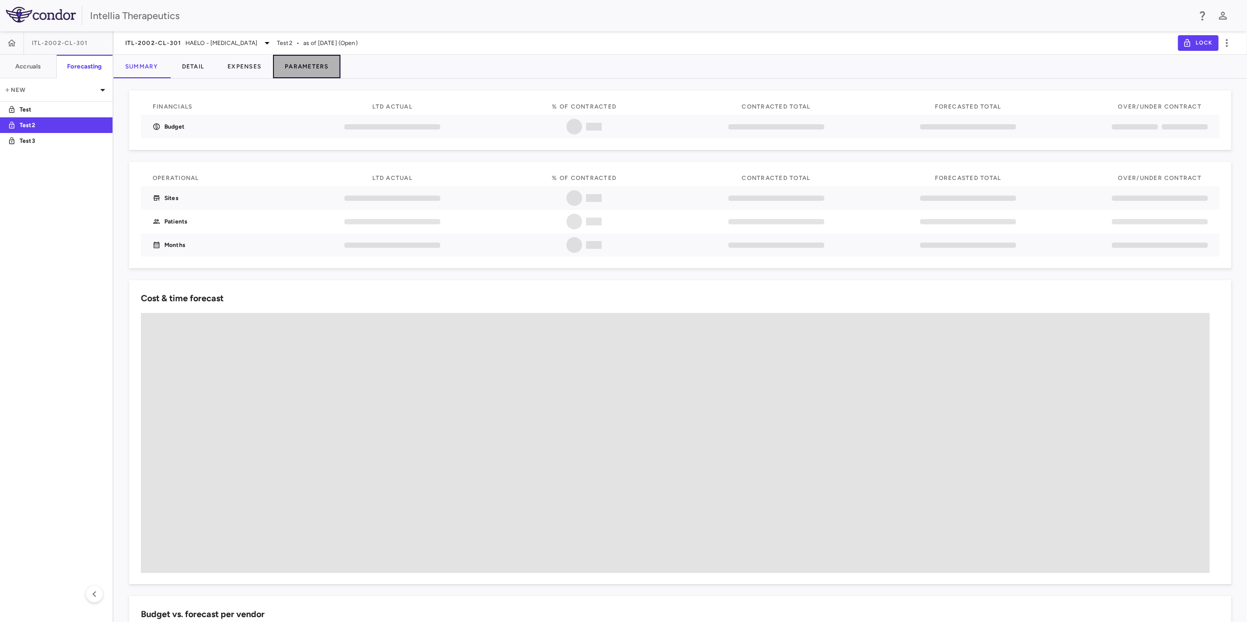
click at [301, 73] on button "Parameters" at bounding box center [307, 66] width 68 height 23
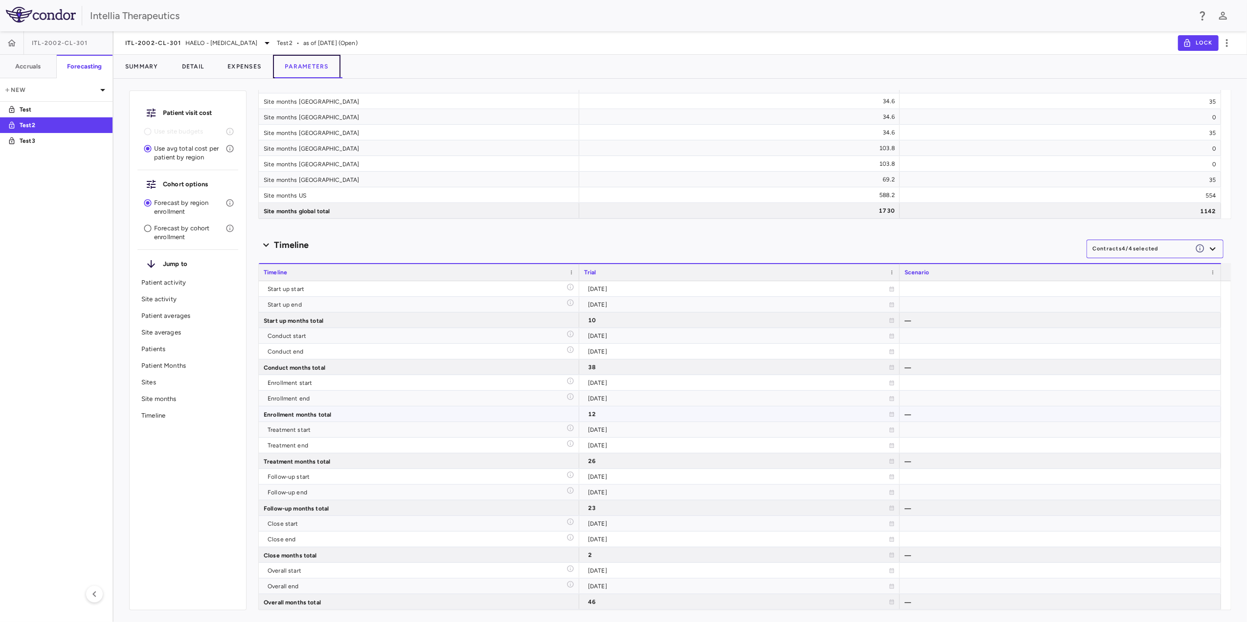
type input "********"
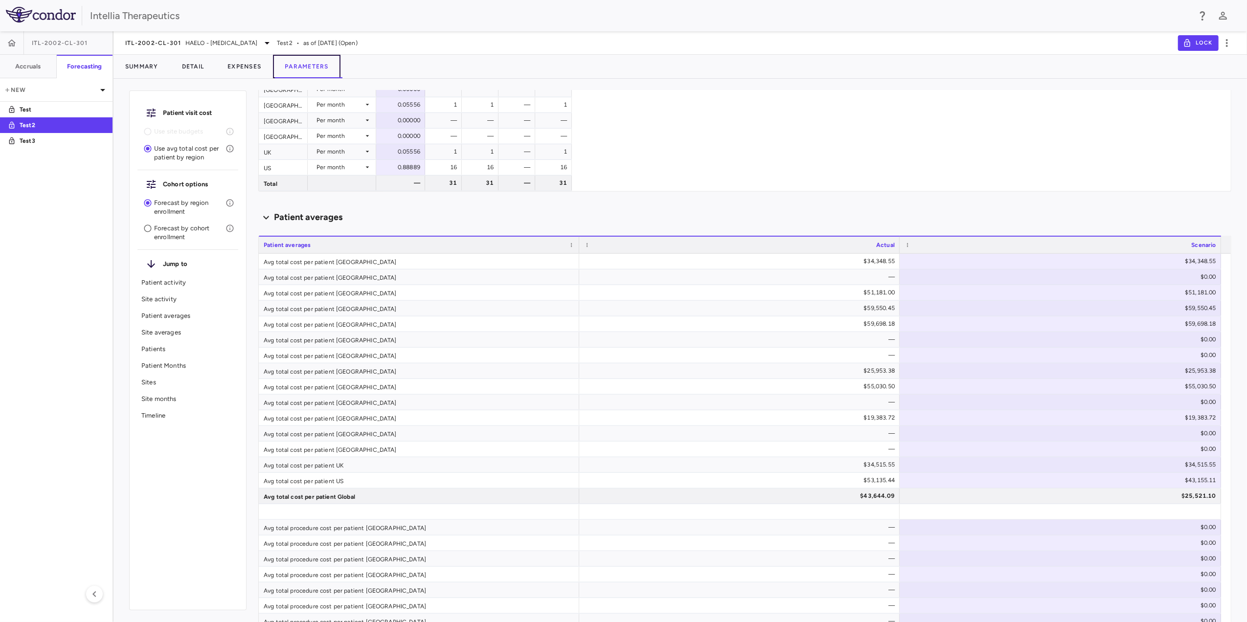
scroll to position [576, 0]
click at [873, 328] on div "$59,698.18" at bounding box center [741, 325] width 307 height 16
click at [254, 59] on button "Expenses" at bounding box center [244, 66] width 57 height 23
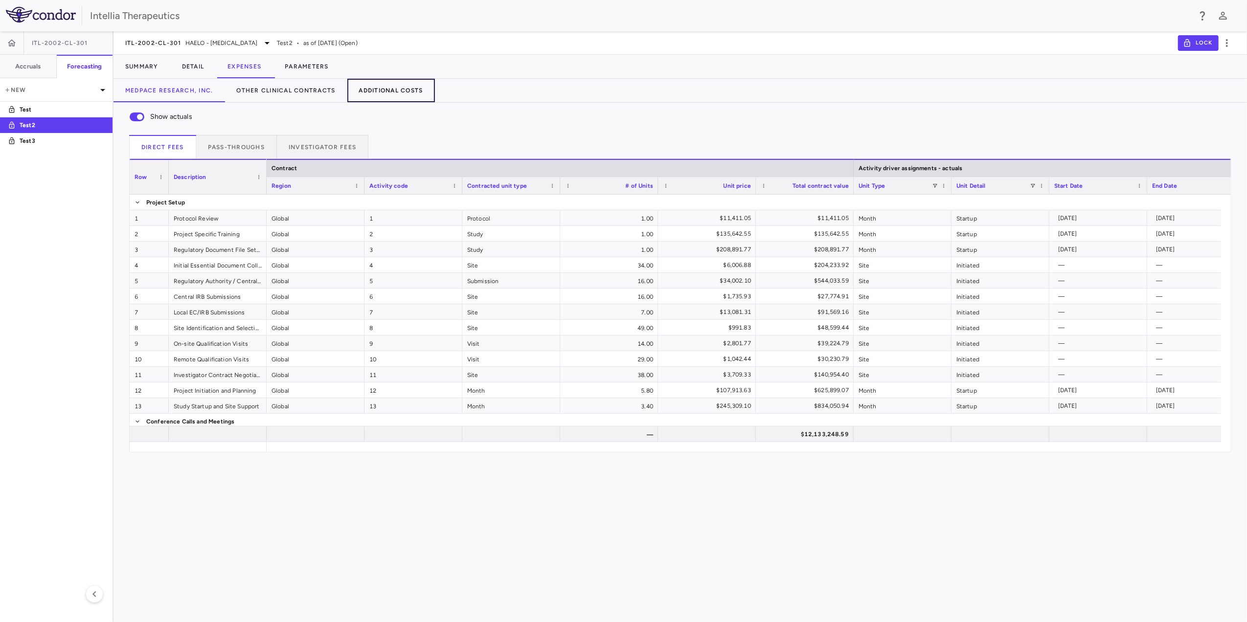
click at [364, 93] on button "Additional Costs" at bounding box center [391, 90] width 88 height 23
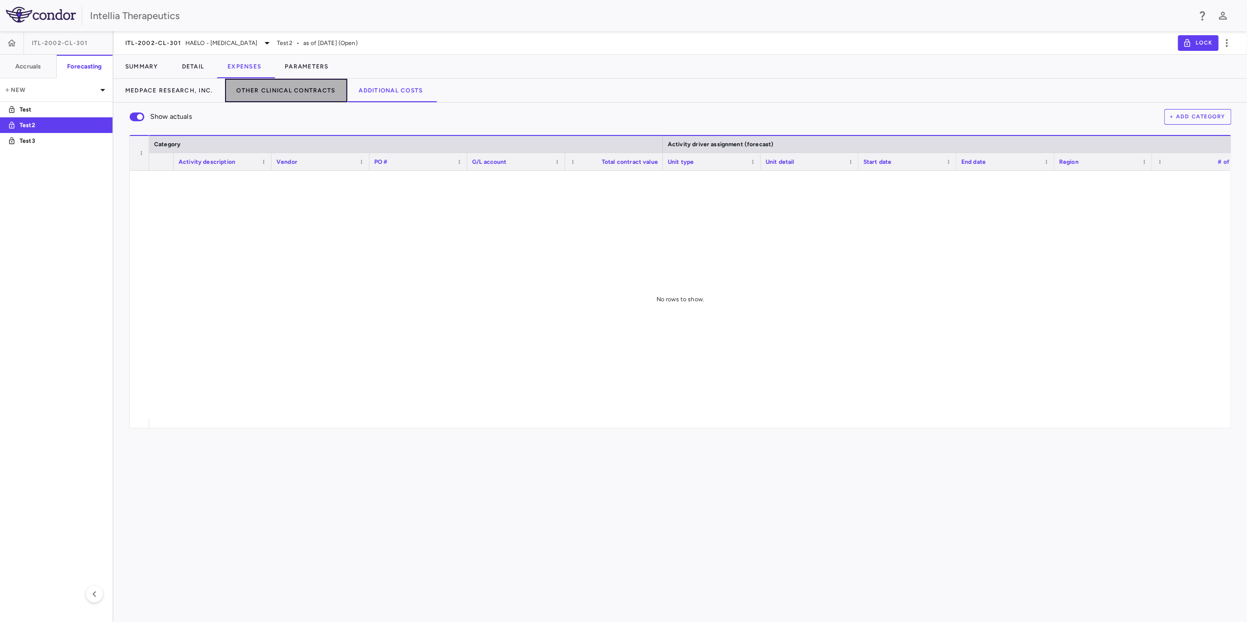
click at [267, 94] on button "Other Clinical Contracts" at bounding box center [286, 90] width 122 height 23
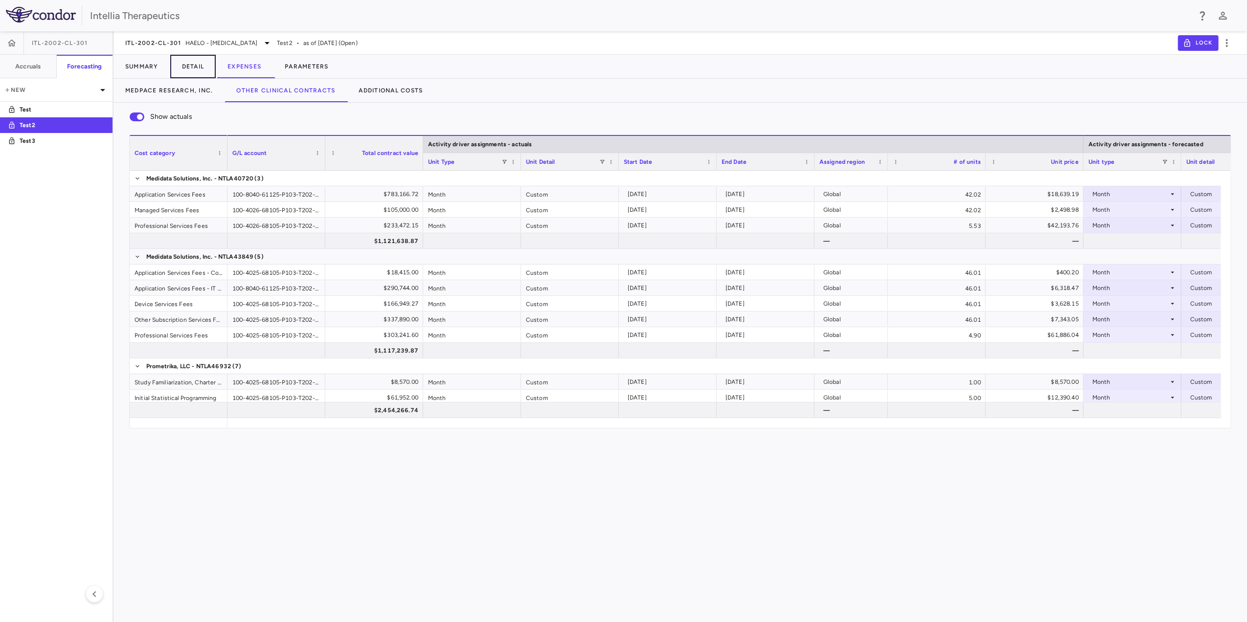
click at [185, 76] on button "Detail" at bounding box center [193, 66] width 46 height 23
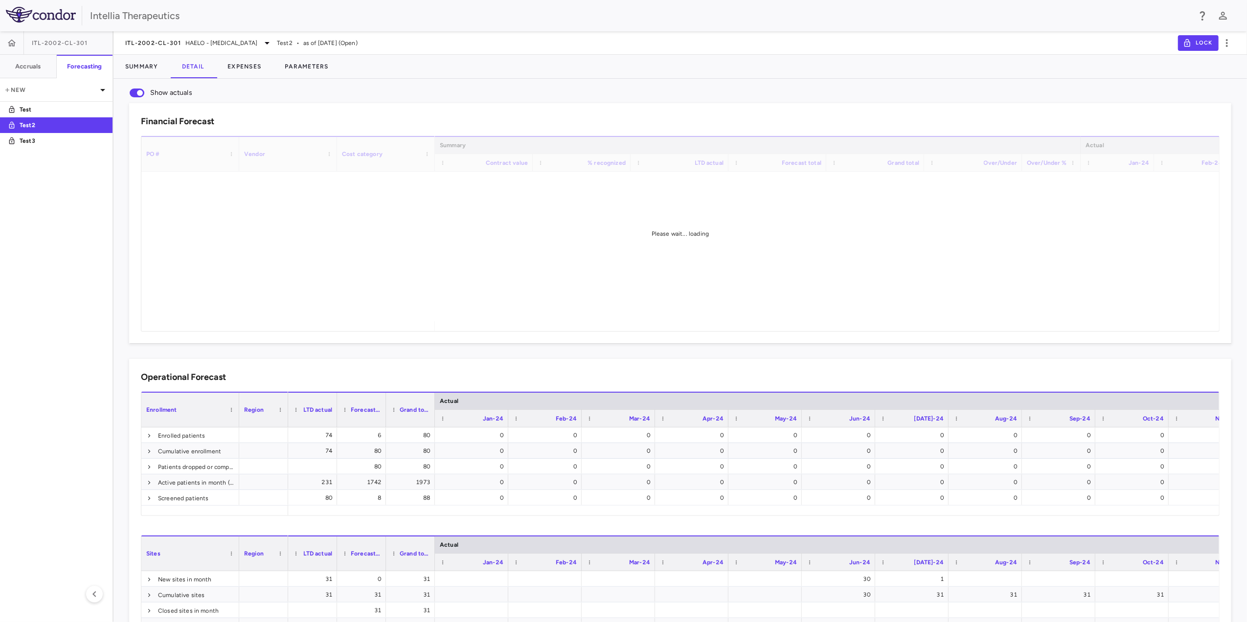
click at [177, 89] on div "Financial Forecast Drag here to set column labels PO # Vendor Cost category" at bounding box center [673, 216] width 1118 height 256
click at [257, 57] on button "Expenses" at bounding box center [244, 66] width 57 height 23
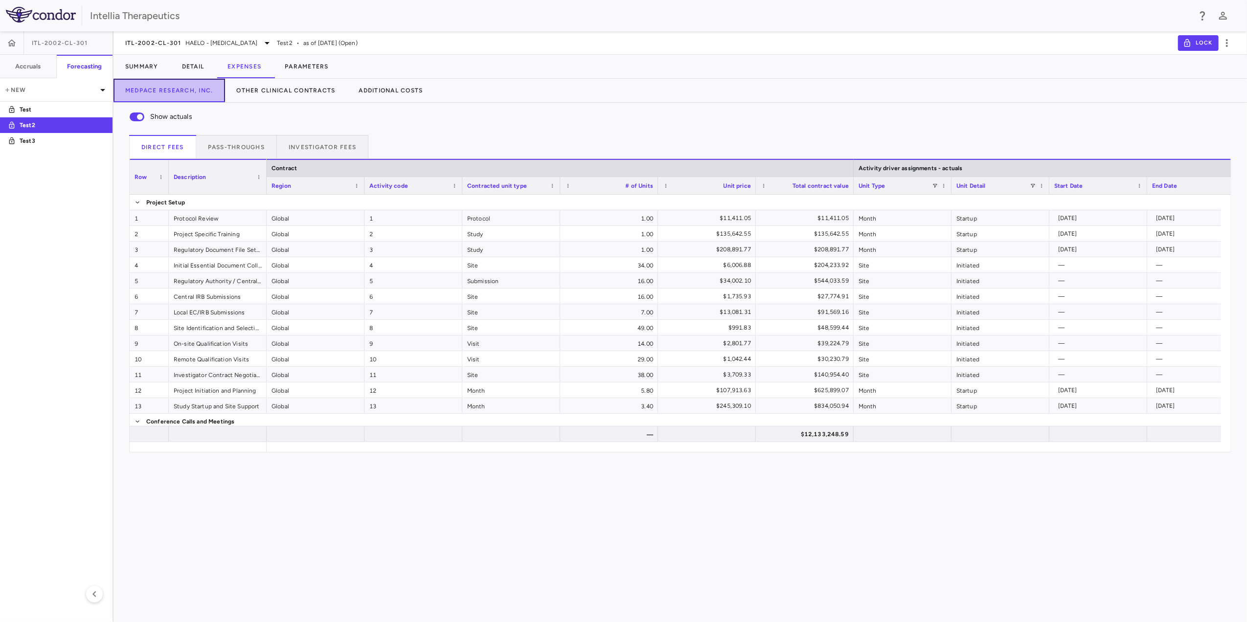
click at [190, 99] on button "Medpace Research, Inc." at bounding box center [170, 90] width 112 height 23
click at [324, 147] on button "Investigator Fees" at bounding box center [322, 146] width 91 height 23
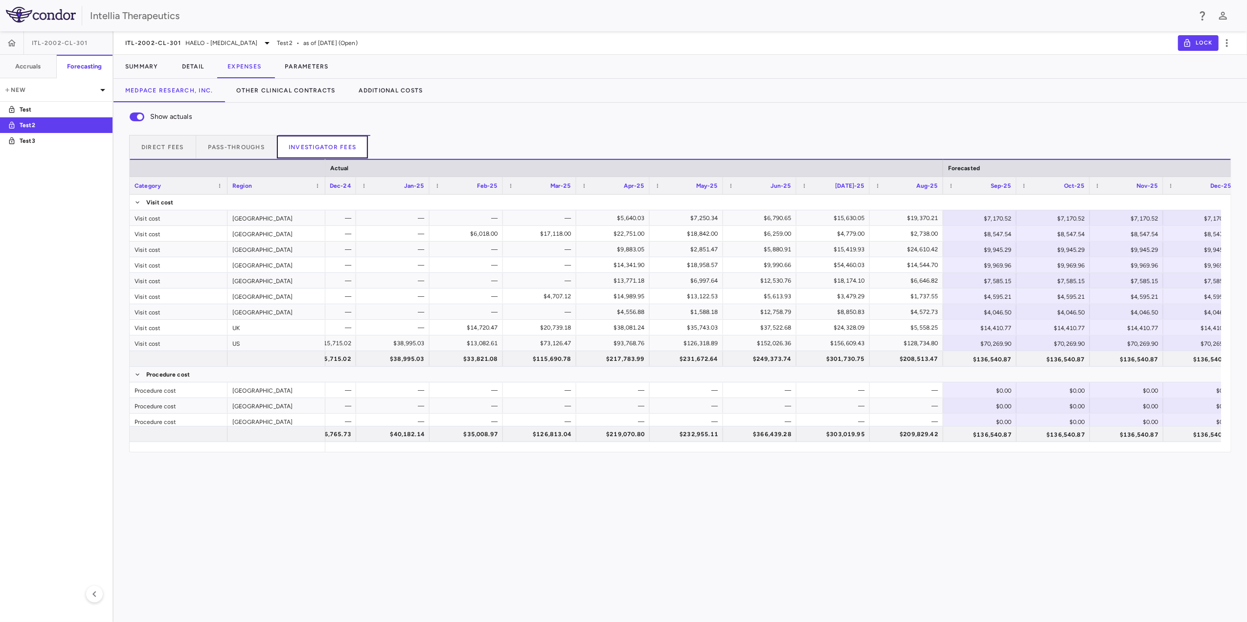
scroll to position [0, 1244]
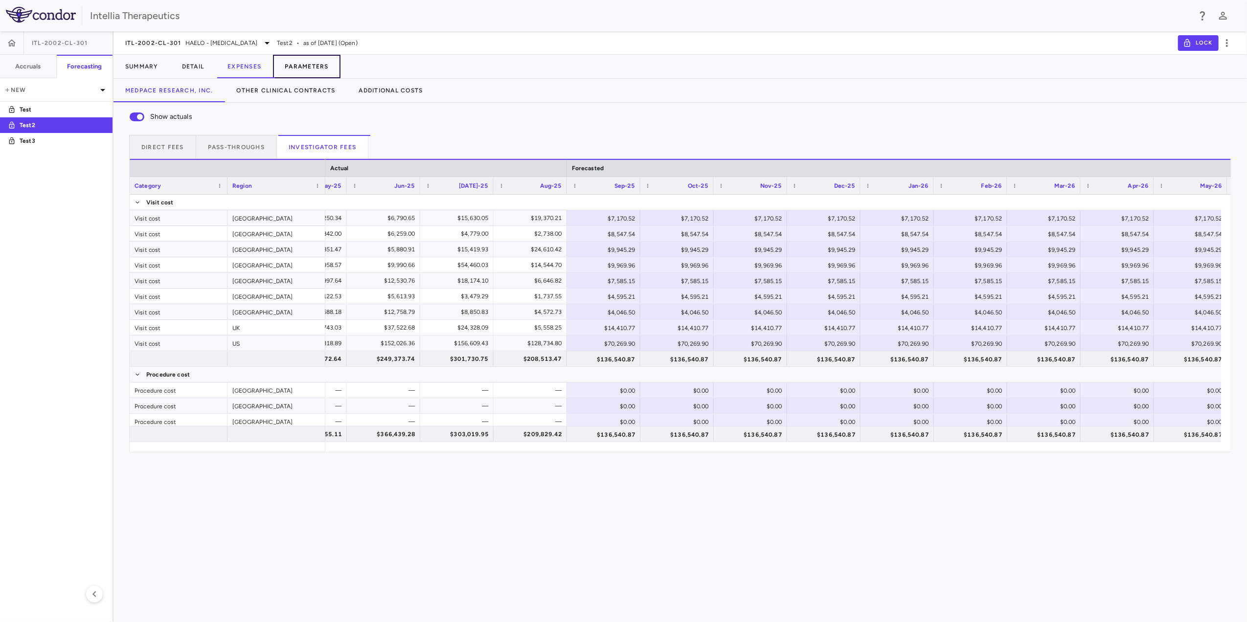
click at [295, 65] on button "Parameters" at bounding box center [307, 66] width 68 height 23
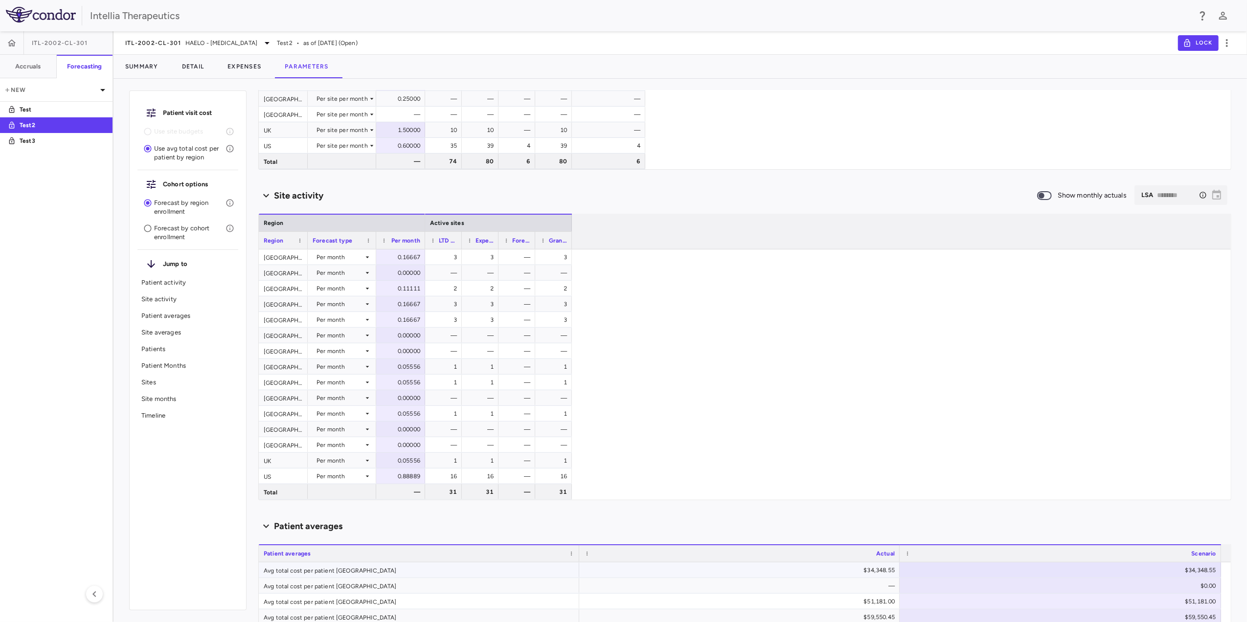
scroll to position [65, 0]
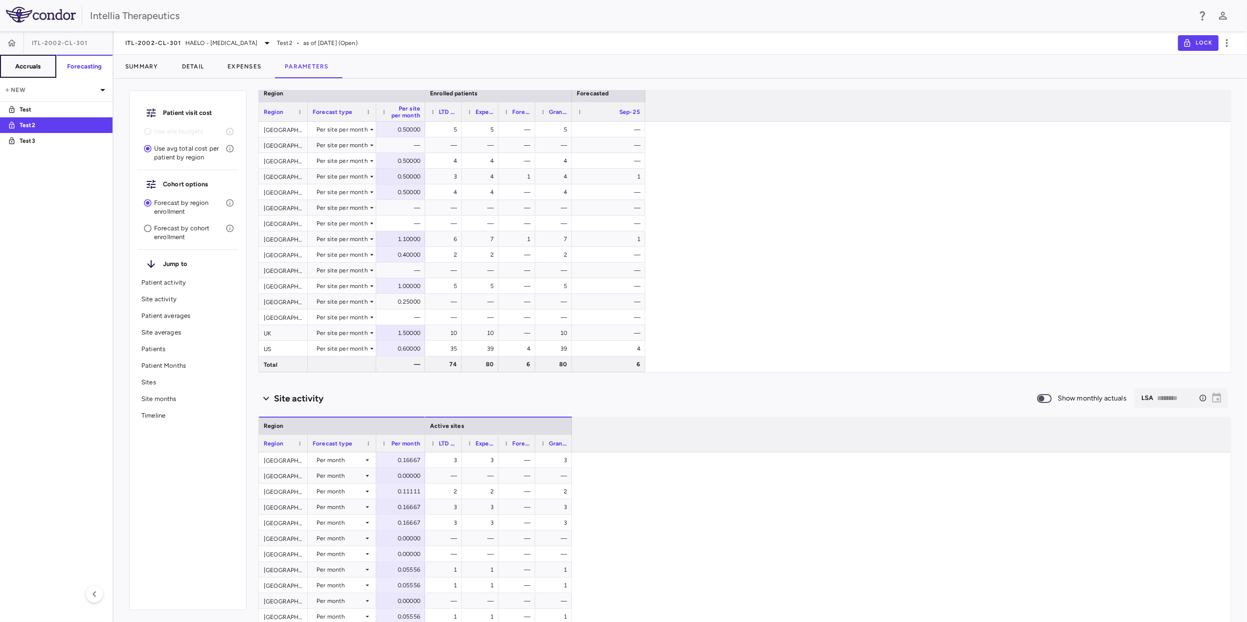
click at [23, 65] on h6 "Accruals" at bounding box center [27, 66] width 25 height 9
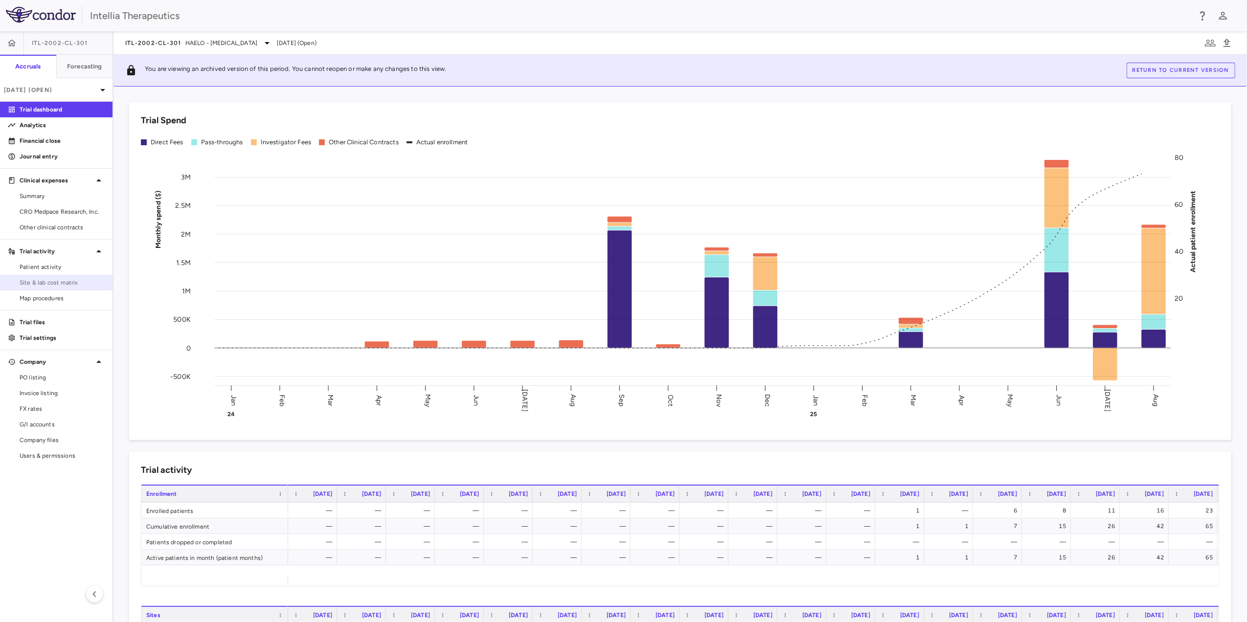
click at [68, 282] on span "Site & lab cost matrix" at bounding box center [62, 282] width 85 height 9
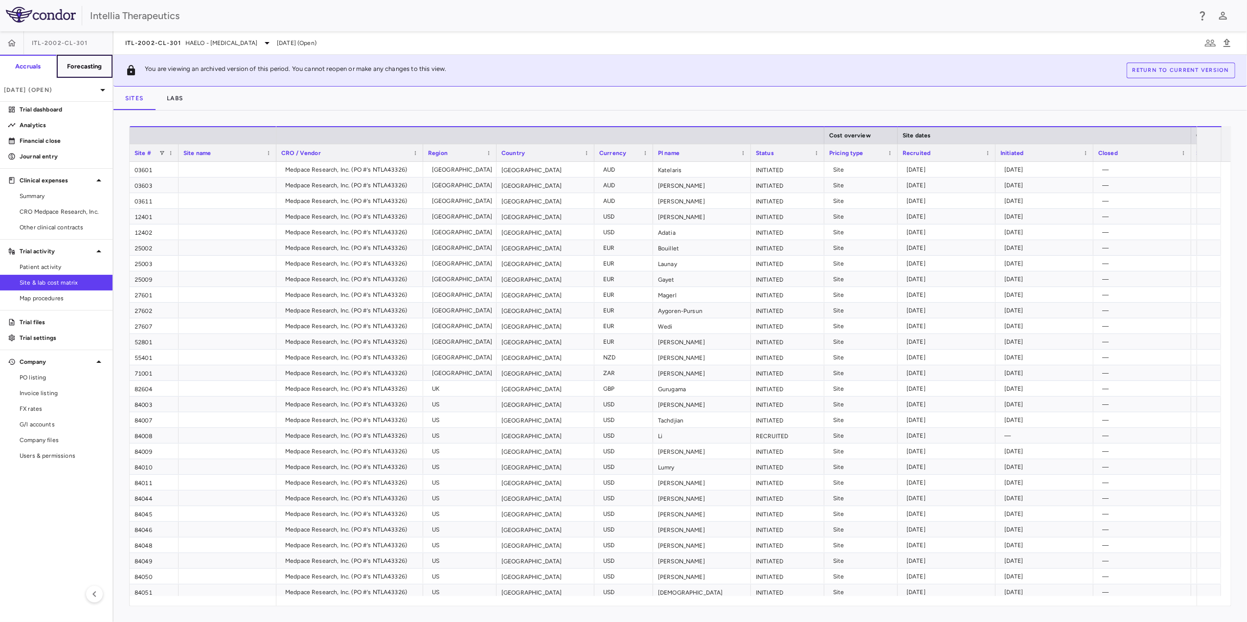
click at [81, 67] on h6 "Forecasting" at bounding box center [84, 66] width 35 height 9
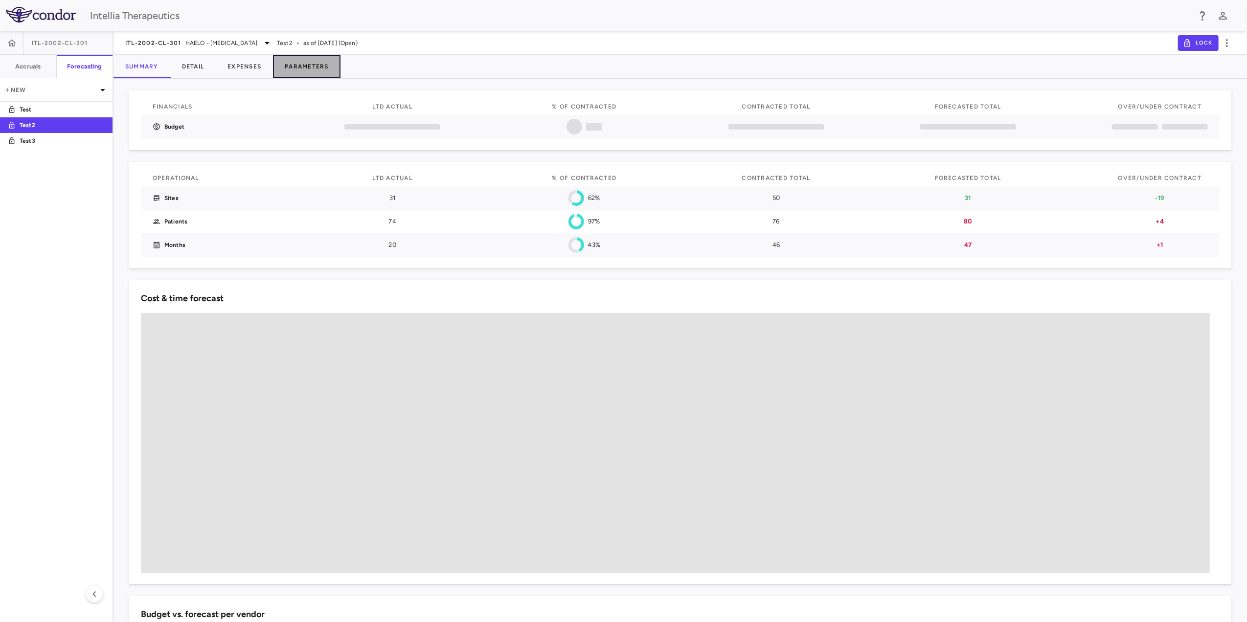
click at [295, 65] on button "Parameters" at bounding box center [307, 66] width 68 height 23
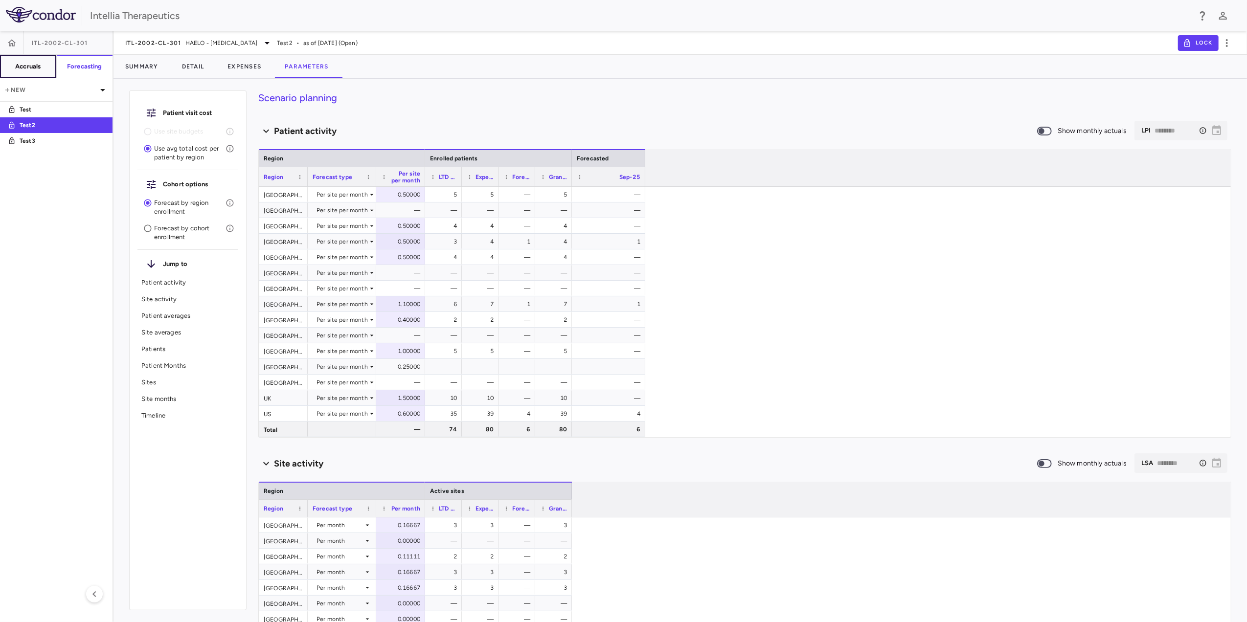
click at [23, 73] on button "Accruals" at bounding box center [28, 66] width 57 height 23
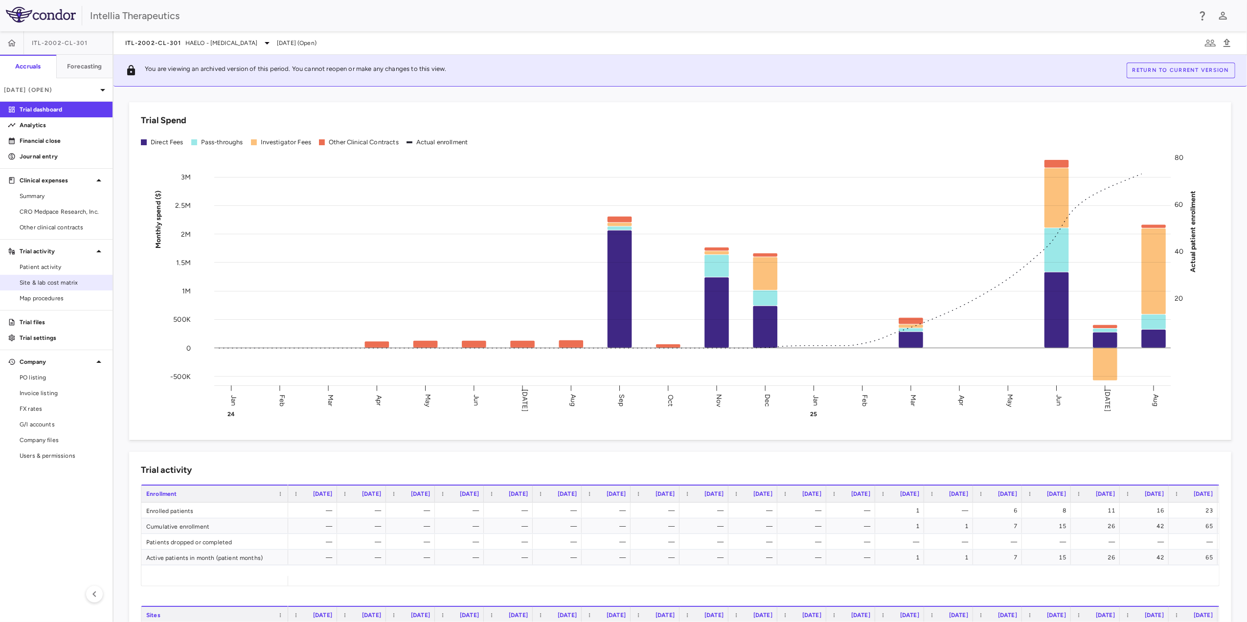
click at [54, 276] on link "Site & lab cost matrix" at bounding box center [56, 282] width 113 height 15
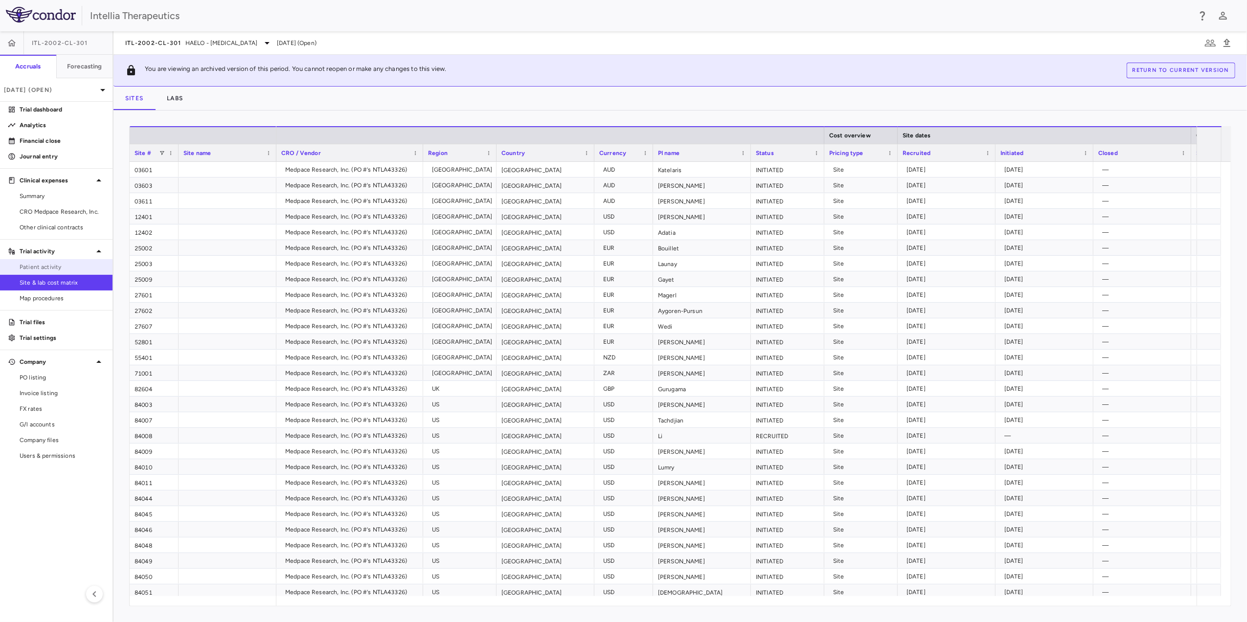
click at [59, 265] on span "Patient activity" at bounding box center [62, 267] width 85 height 9
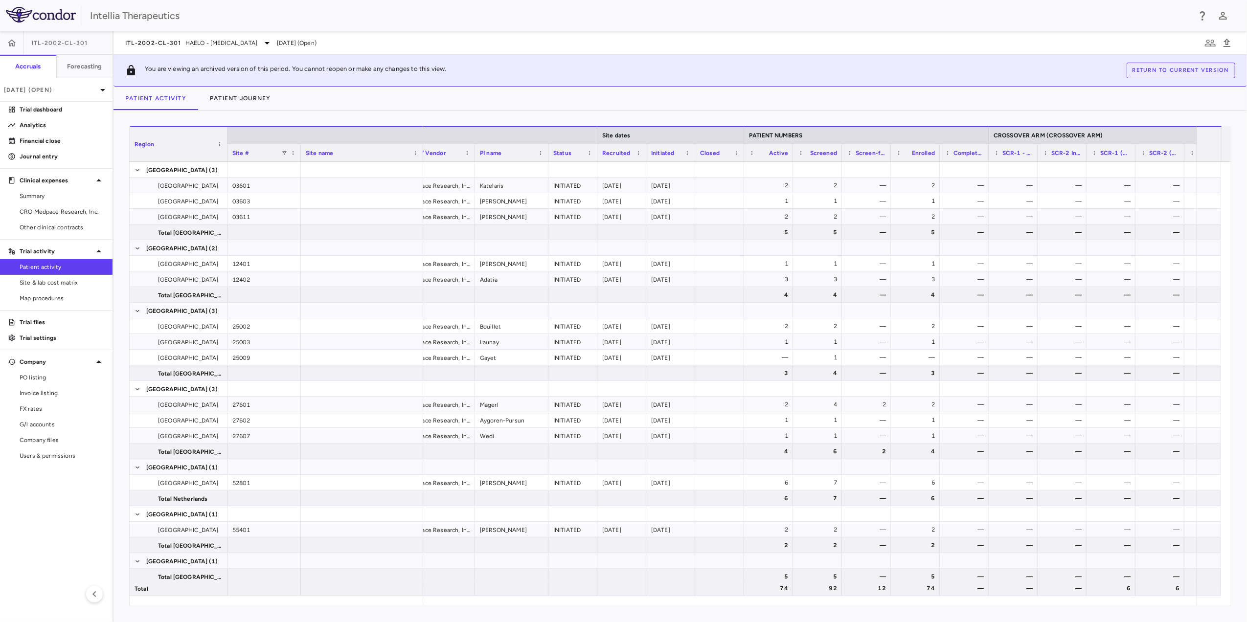
scroll to position [0, 133]
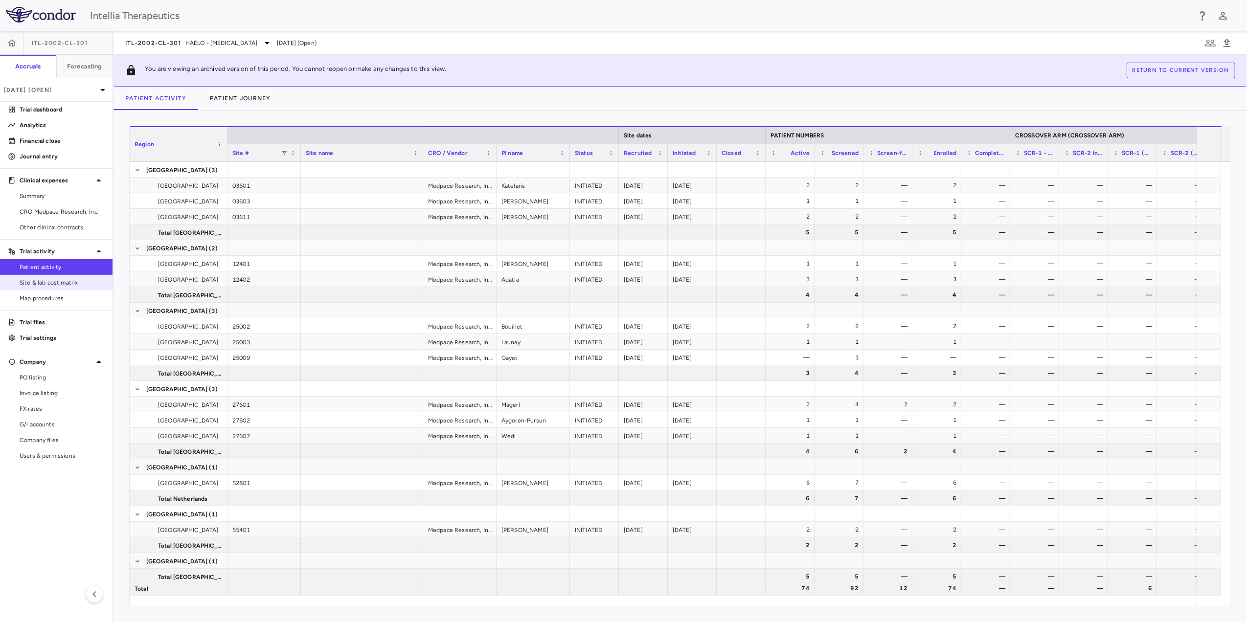
click at [47, 282] on span "Site & lab cost matrix" at bounding box center [62, 282] width 85 height 9
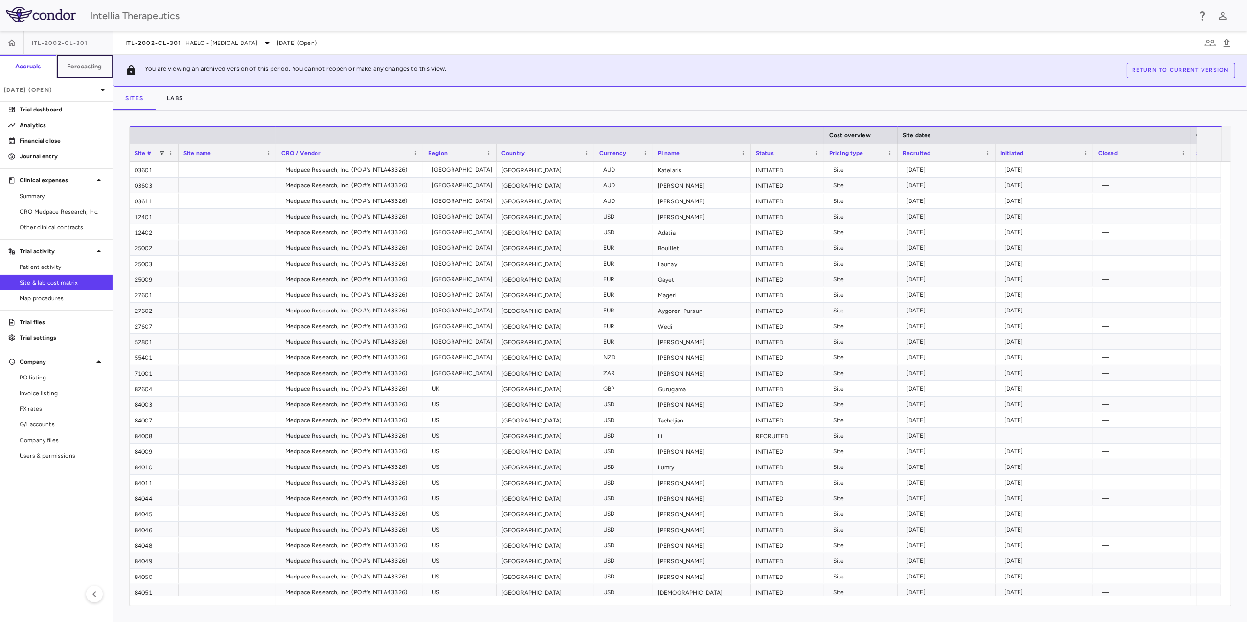
click at [77, 65] on h6 "Forecasting" at bounding box center [84, 66] width 35 height 9
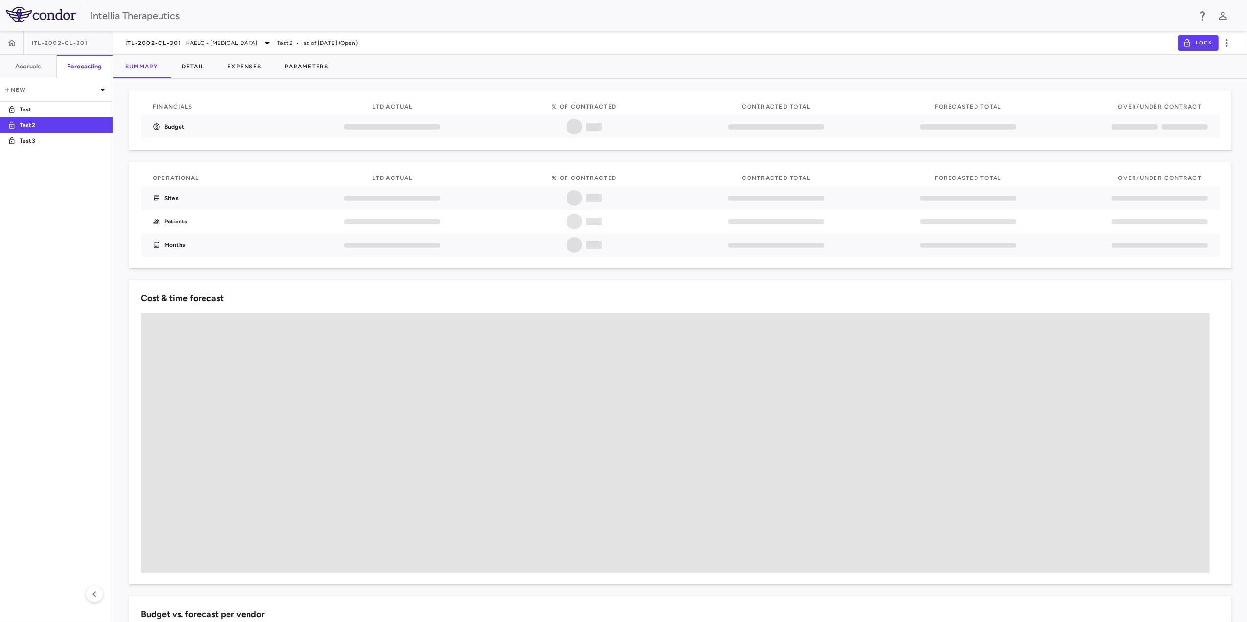
click at [341, 87] on div "Financials LTD actual % of Contracted Contracted Total Forecasted Total Over/Un…" at bounding box center [680, 176] width 1102 height 186
click at [309, 71] on button "Parameters" at bounding box center [307, 66] width 68 height 23
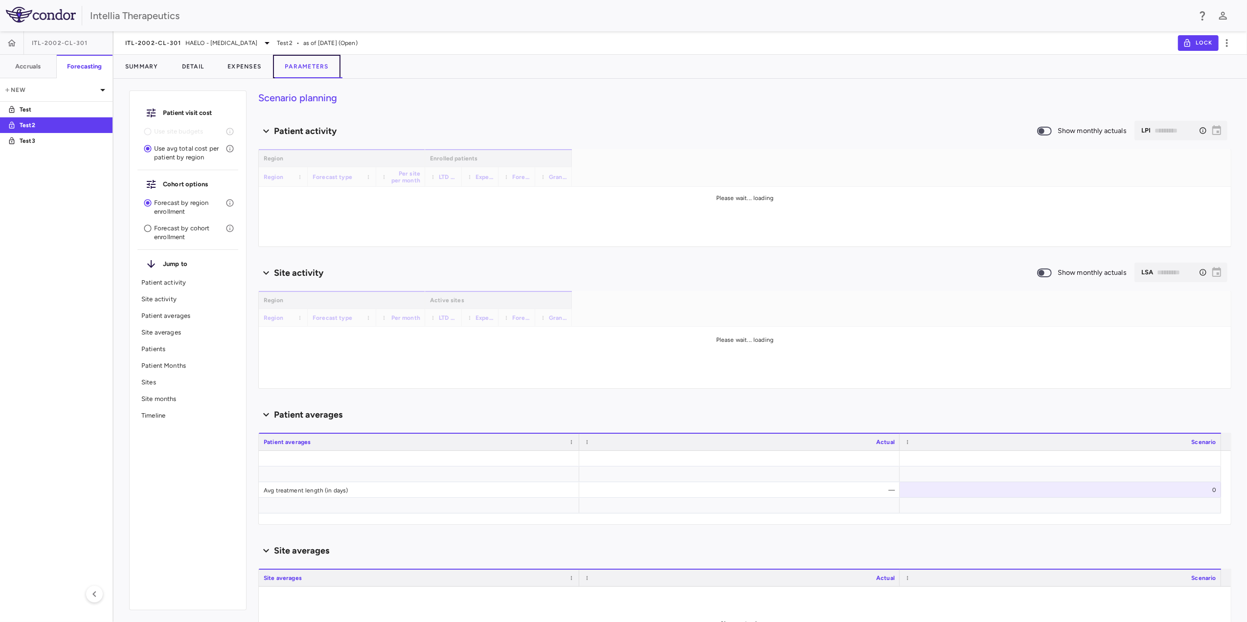
type input "********"
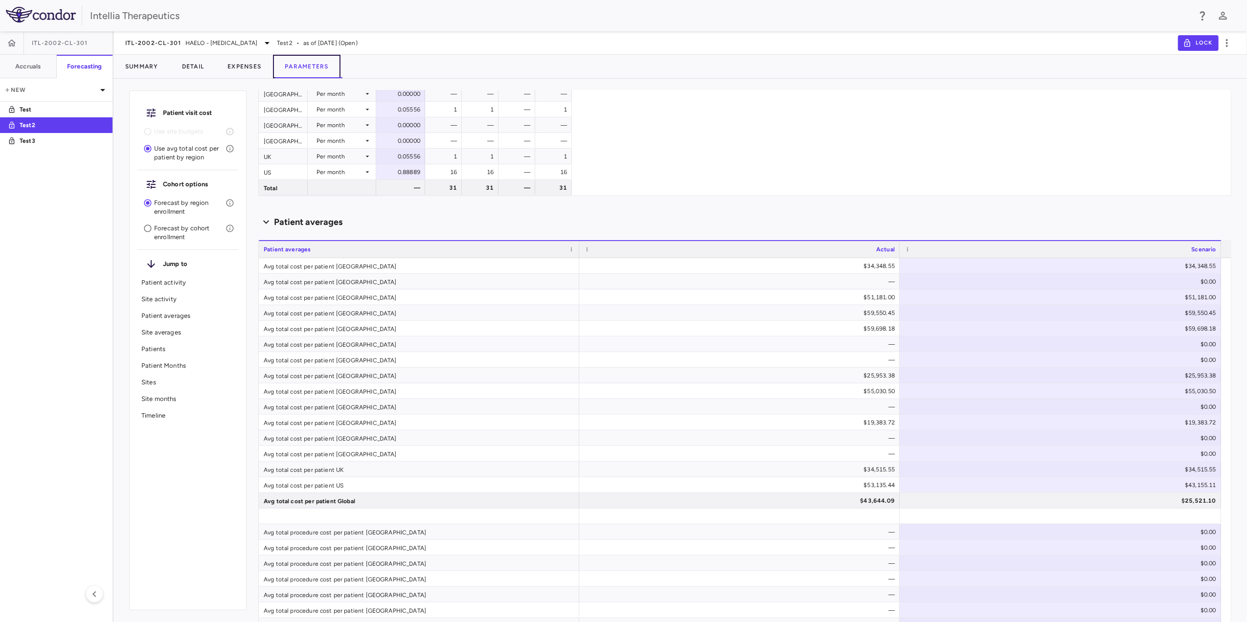
scroll to position [587, 0]
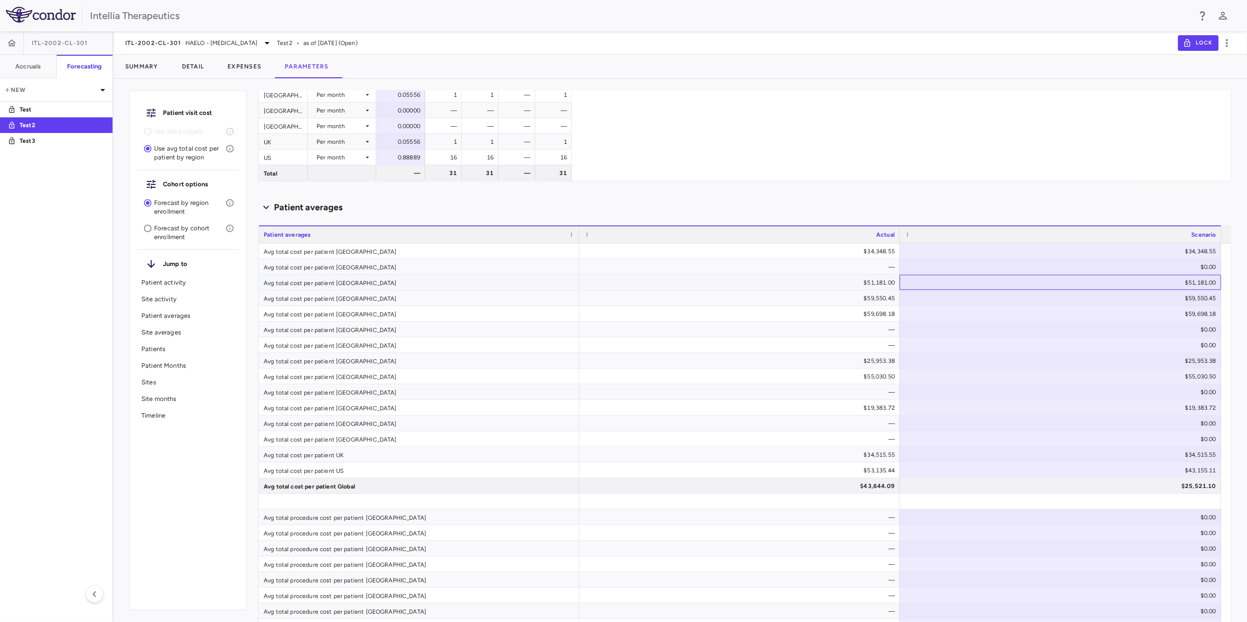
click at [1203, 282] on div "$51,181.00" at bounding box center [1063, 283] width 308 height 16
click at [1184, 287] on input "*****" at bounding box center [1189, 284] width 63 height 10
click at [1189, 284] on div "$51,181.00" at bounding box center [1063, 283] width 308 height 16
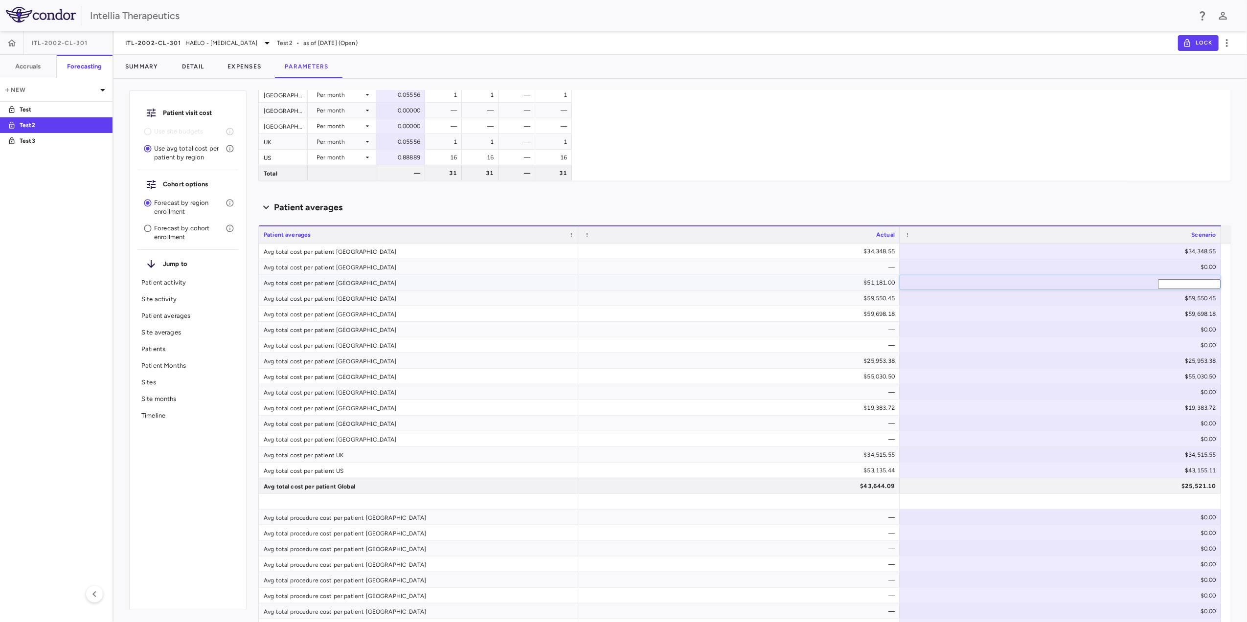
click at [1192, 282] on input "*****" at bounding box center [1189, 284] width 63 height 10
type input "********"
click at [1171, 265] on div "$0.00" at bounding box center [1063, 267] width 308 height 16
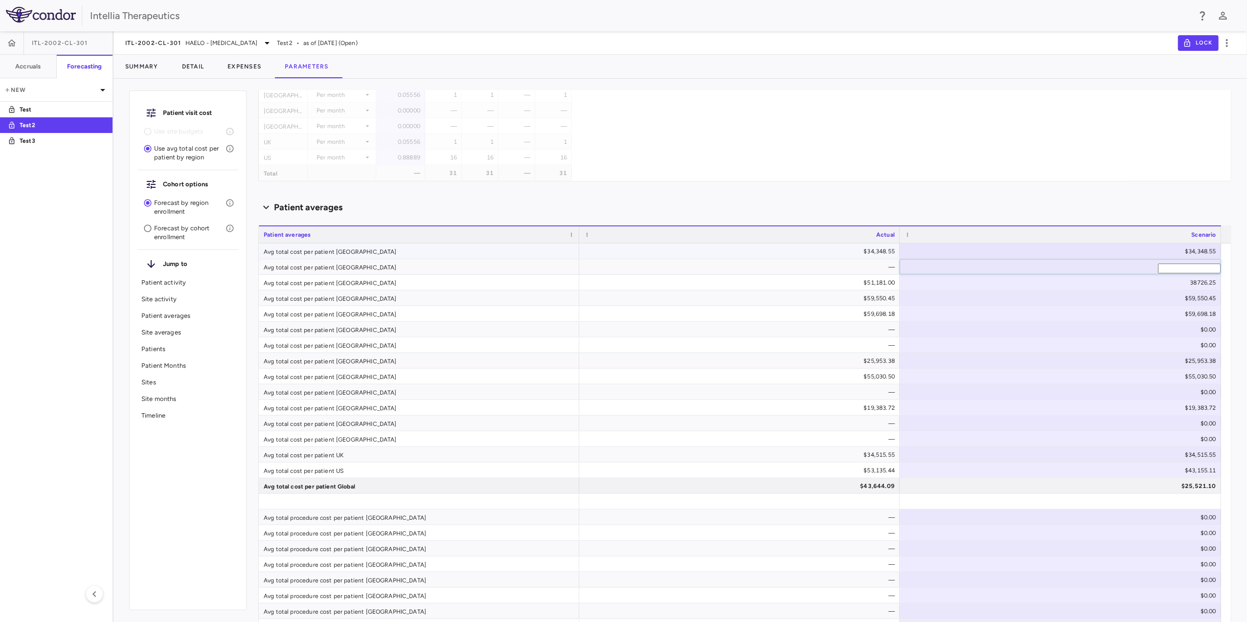
click at [1166, 253] on div "$34,348.55" at bounding box center [1063, 252] width 308 height 16
click at [1161, 202] on div "Patient averages" at bounding box center [744, 207] width 973 height 13
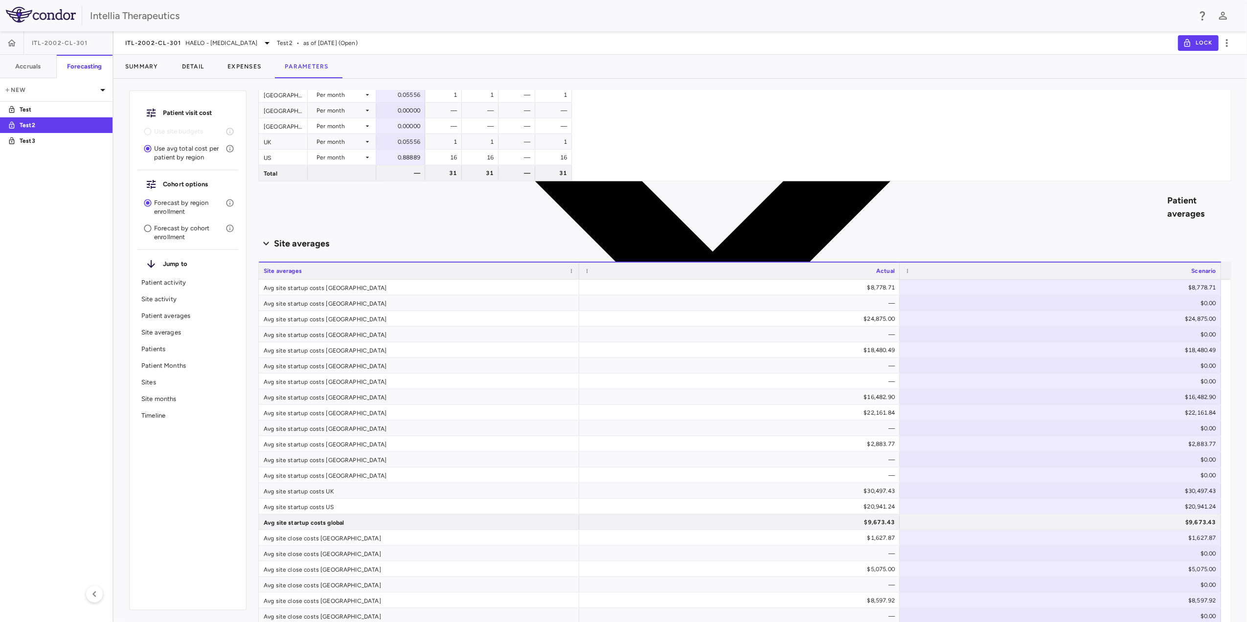
click at [1161, 202] on div "Patient averages" at bounding box center [744, 207] width 973 height 909
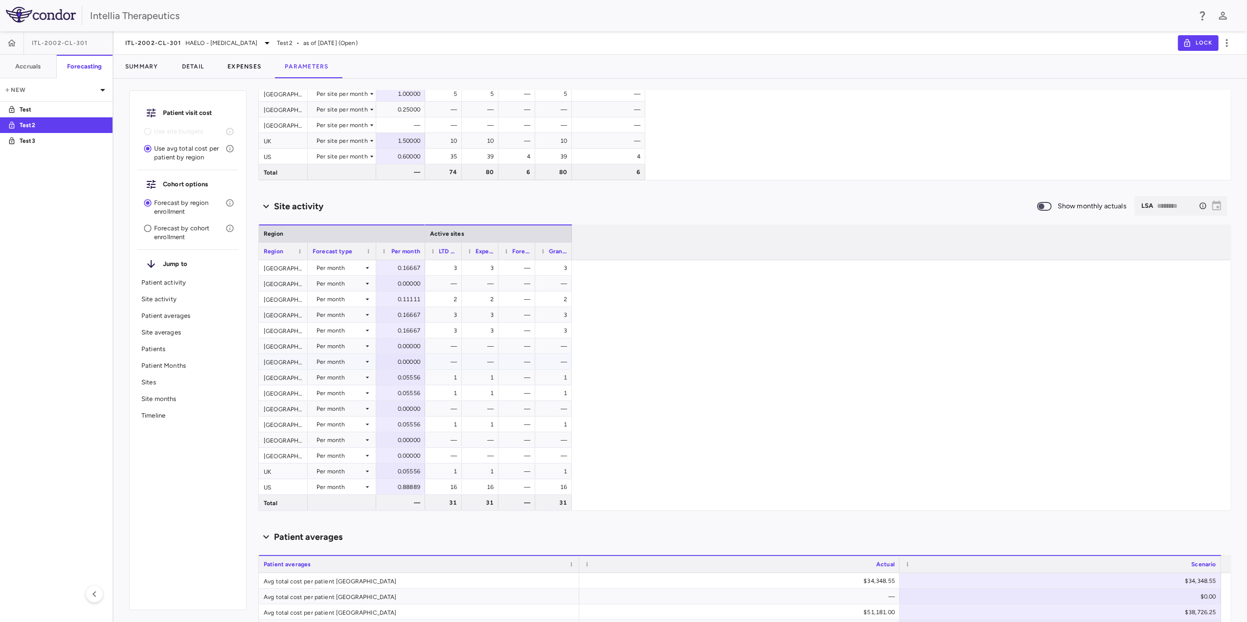
scroll to position [130, 0]
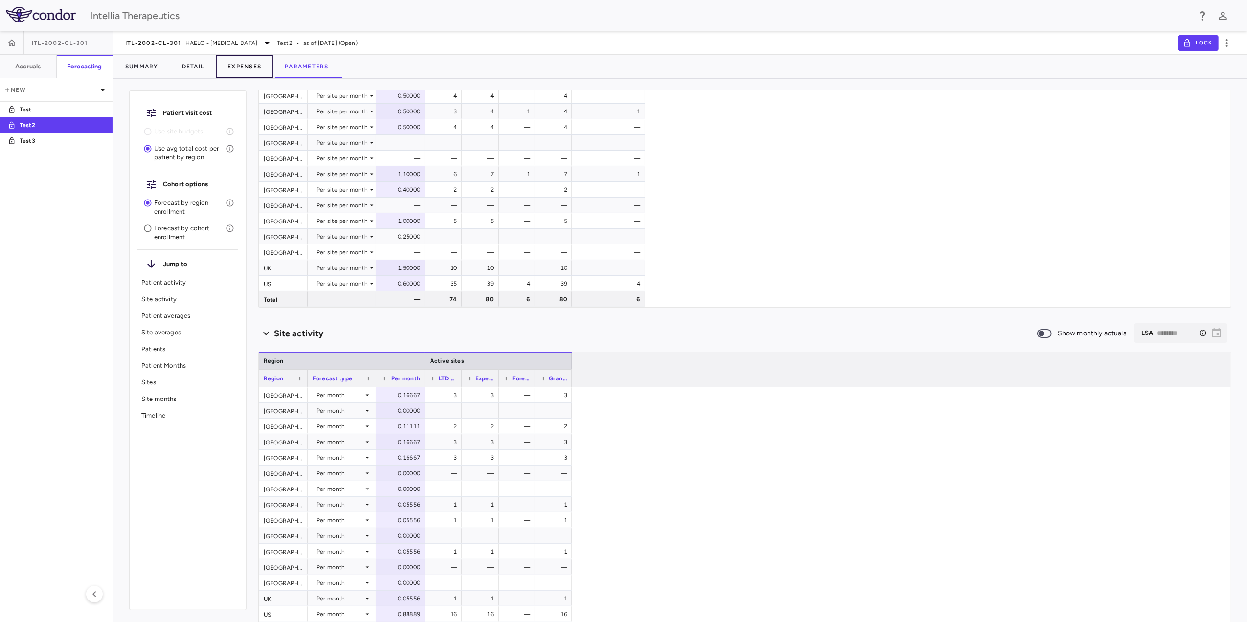
click at [239, 68] on button "Expenses" at bounding box center [244, 66] width 57 height 23
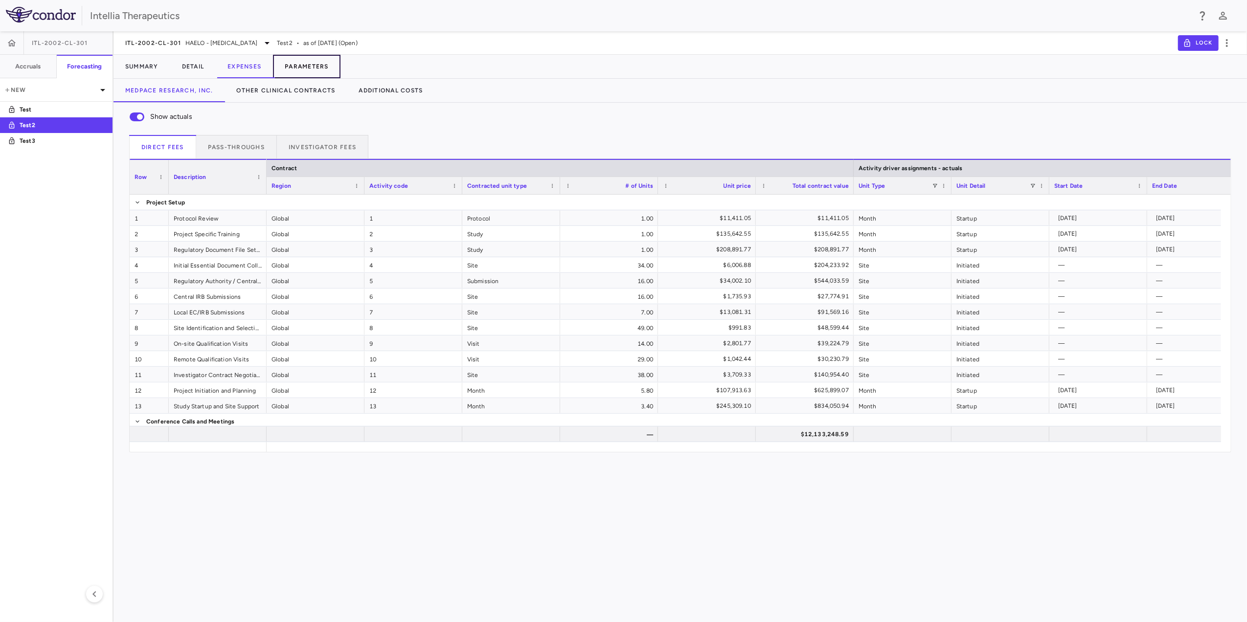
click at [321, 67] on button "Parameters" at bounding box center [307, 66] width 68 height 23
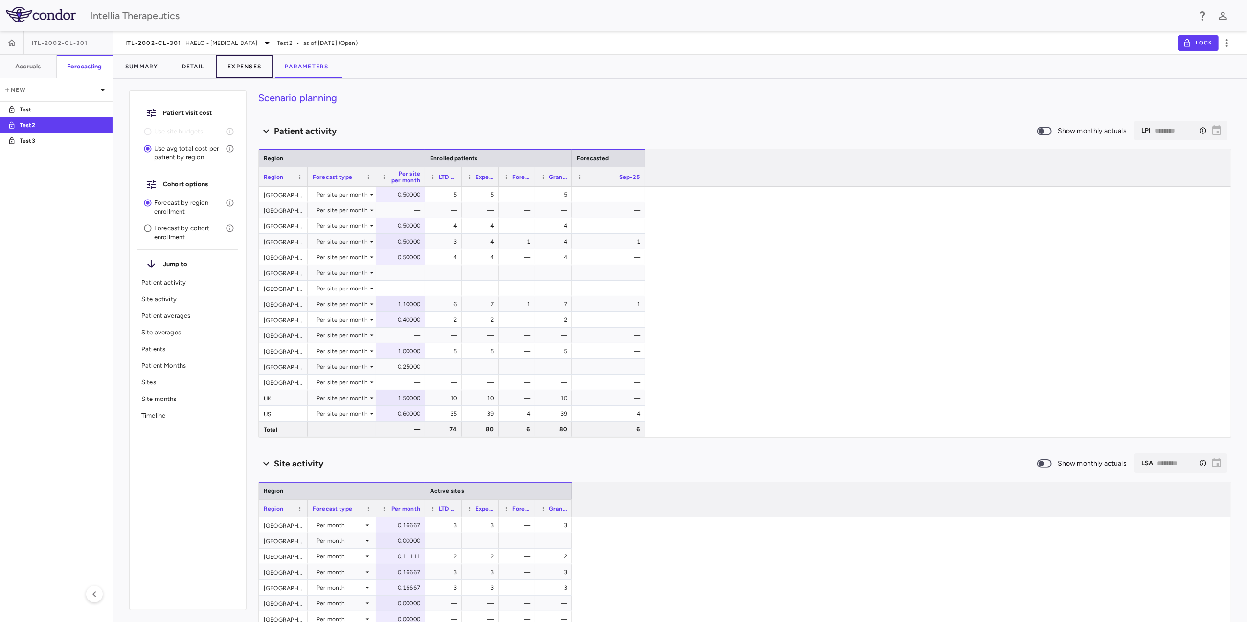
click at [250, 67] on button "Expenses" at bounding box center [244, 66] width 57 height 23
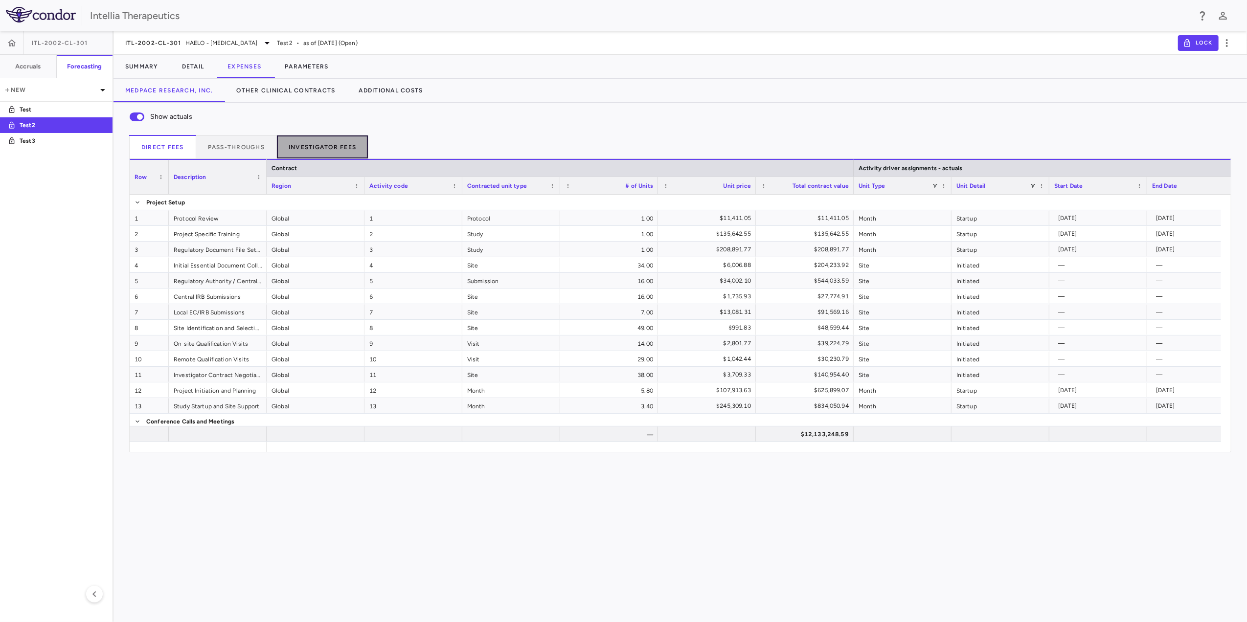
click at [299, 137] on button "Investigator Fees" at bounding box center [322, 146] width 91 height 23
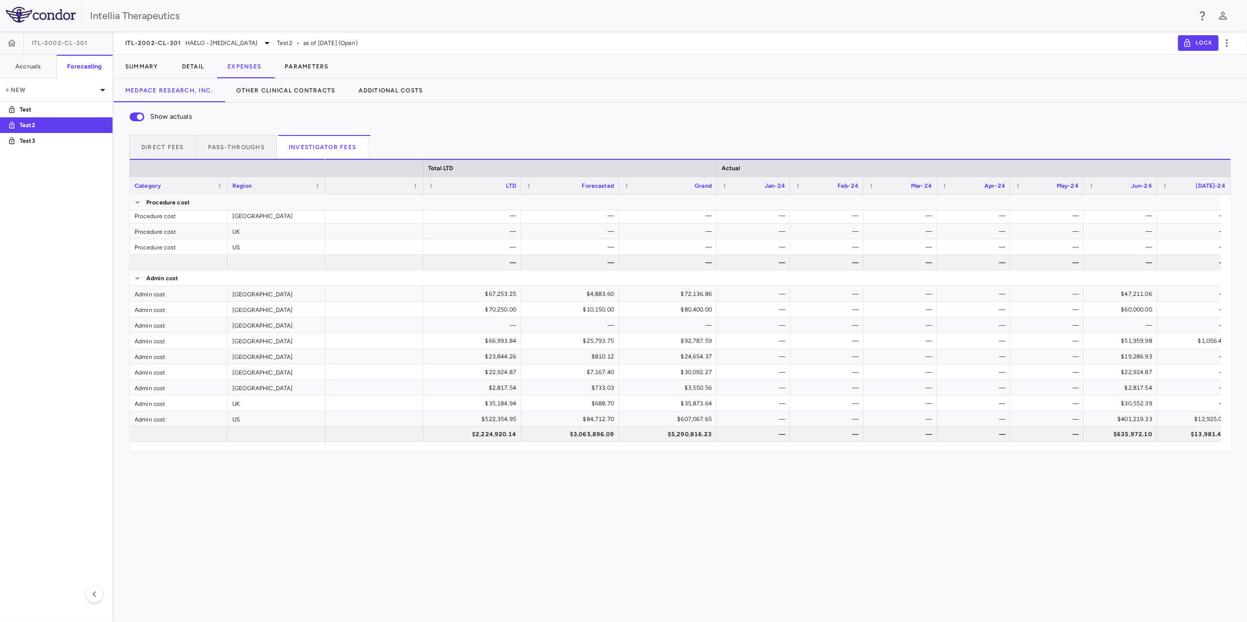
scroll to position [269, 0]
click at [310, 67] on button "Parameters" at bounding box center [307, 66] width 68 height 23
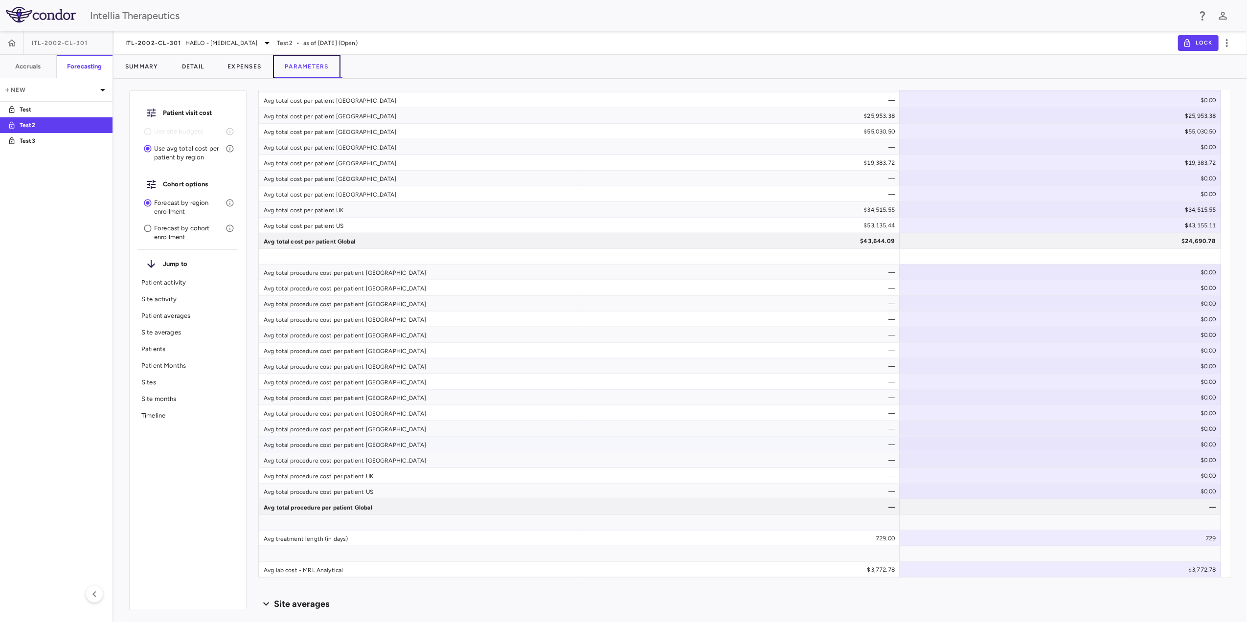
scroll to position [702, 0]
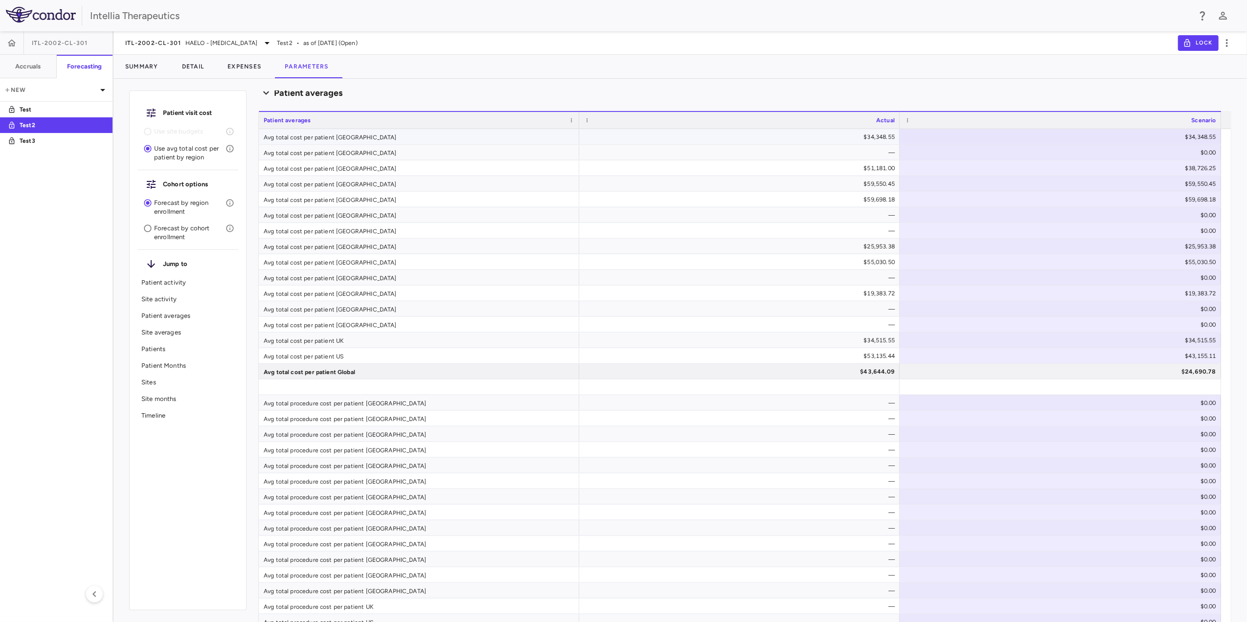
click at [1198, 136] on div "$34,348.55" at bounding box center [1063, 137] width 308 height 16
click at [1198, 136] on input "**********" at bounding box center [1189, 139] width 63 height 10
click at [347, 293] on div "Avg total cost per patient [GEOGRAPHIC_DATA]" at bounding box center [419, 293] width 320 height 15
click at [1207, 139] on div "$34,348.55" at bounding box center [1063, 137] width 308 height 16
click at [1207, 139] on input "**********" at bounding box center [1189, 139] width 63 height 10
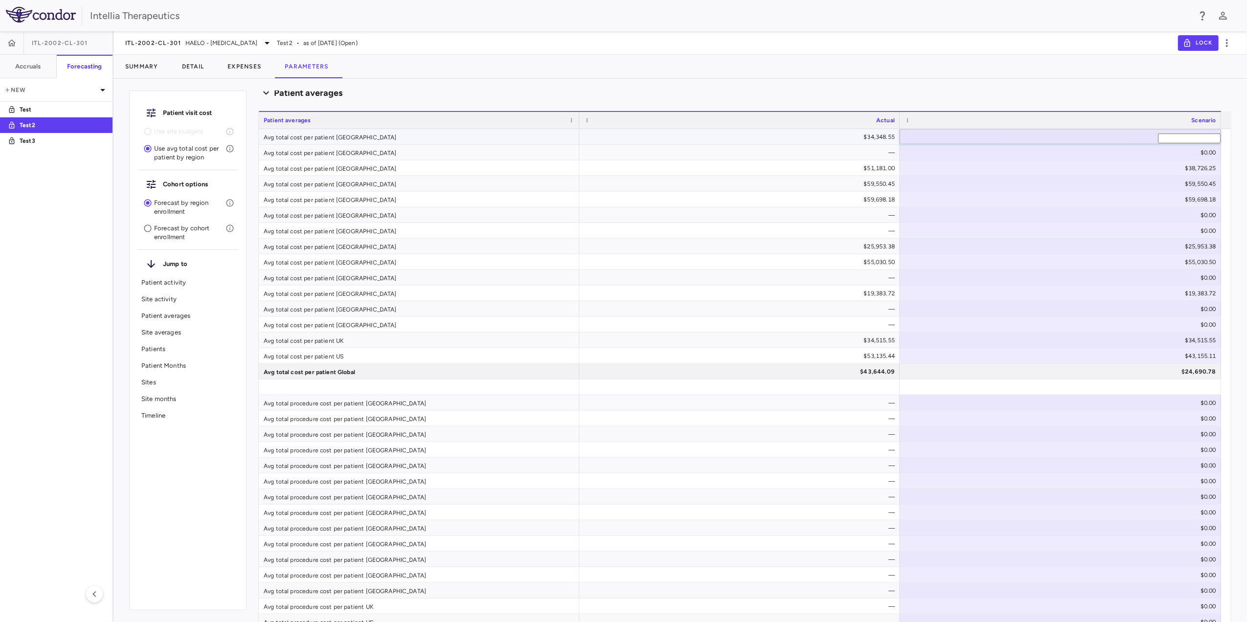
click at [1183, 135] on input "**********" at bounding box center [1189, 139] width 63 height 10
click at [1182, 139] on input "**********" at bounding box center [1189, 139] width 63 height 10
type input "********"
click at [1163, 98] on div "Patient averages" at bounding box center [744, 93] width 973 height 13
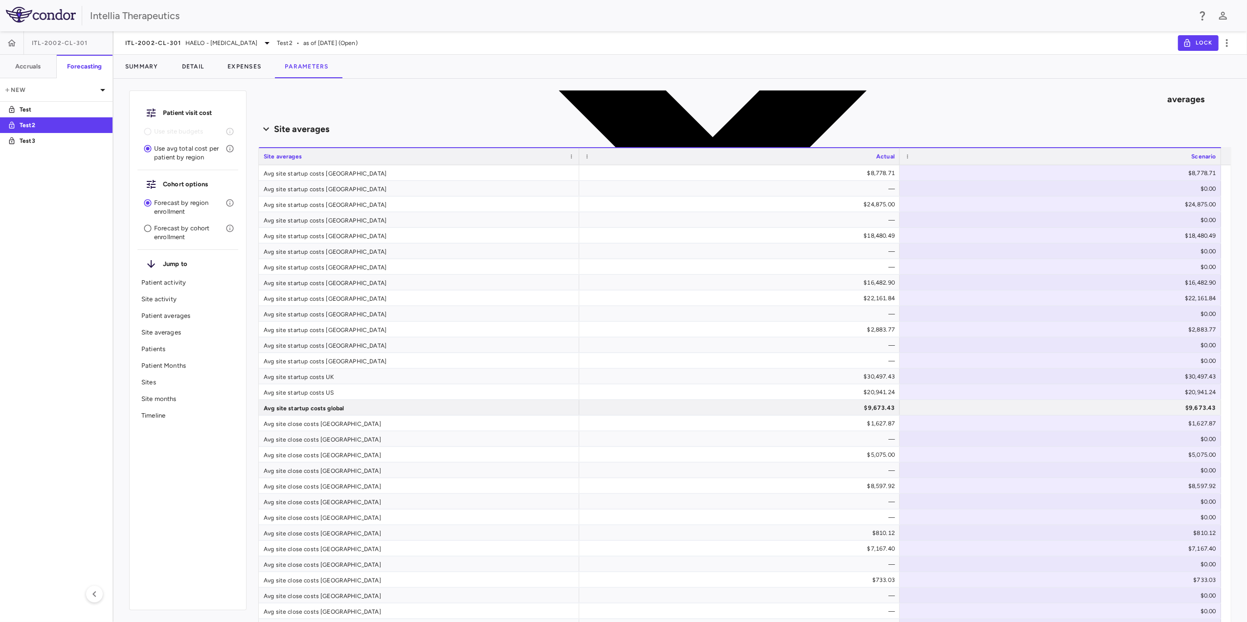
click at [1163, 101] on div "Patient averages" at bounding box center [744, 93] width 973 height 21
click at [1161, 92] on div "Patient averages" at bounding box center [744, 92] width 973 height 909
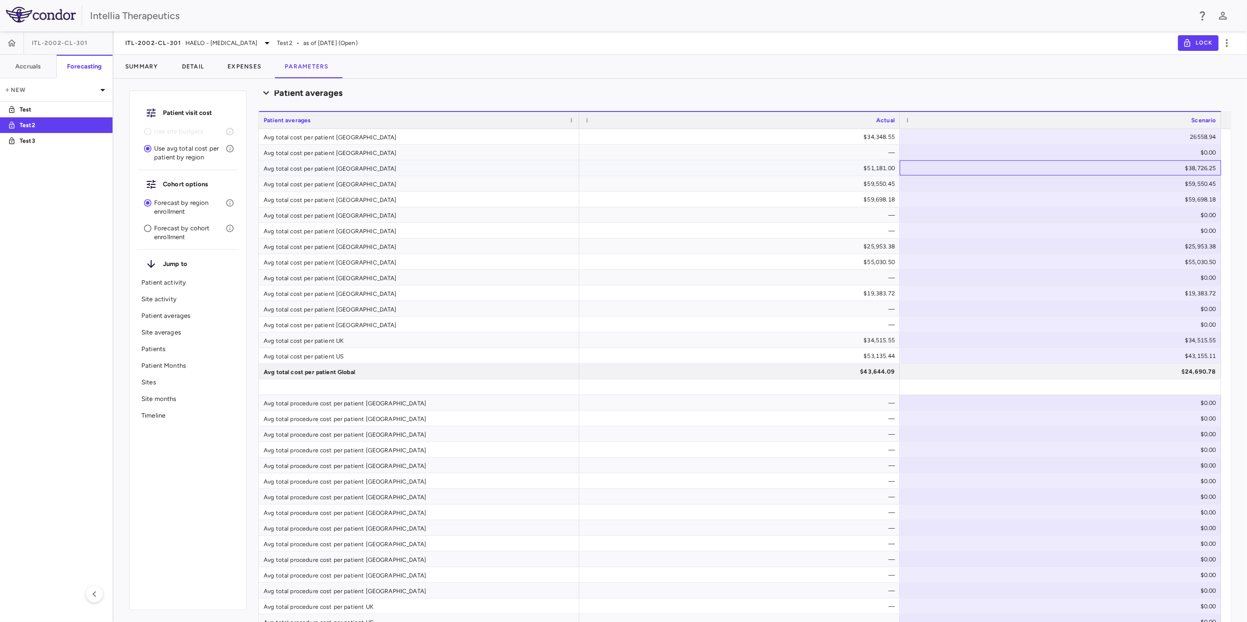
click at [1139, 167] on div "$38,726.25" at bounding box center [1063, 168] width 308 height 16
click at [1171, 183] on div "$59,550.45" at bounding box center [1063, 184] width 308 height 16
click at [1171, 183] on input "**********" at bounding box center [1189, 186] width 63 height 10
type input "********"
click at [1175, 201] on div "$59,698.18" at bounding box center [1063, 200] width 308 height 16
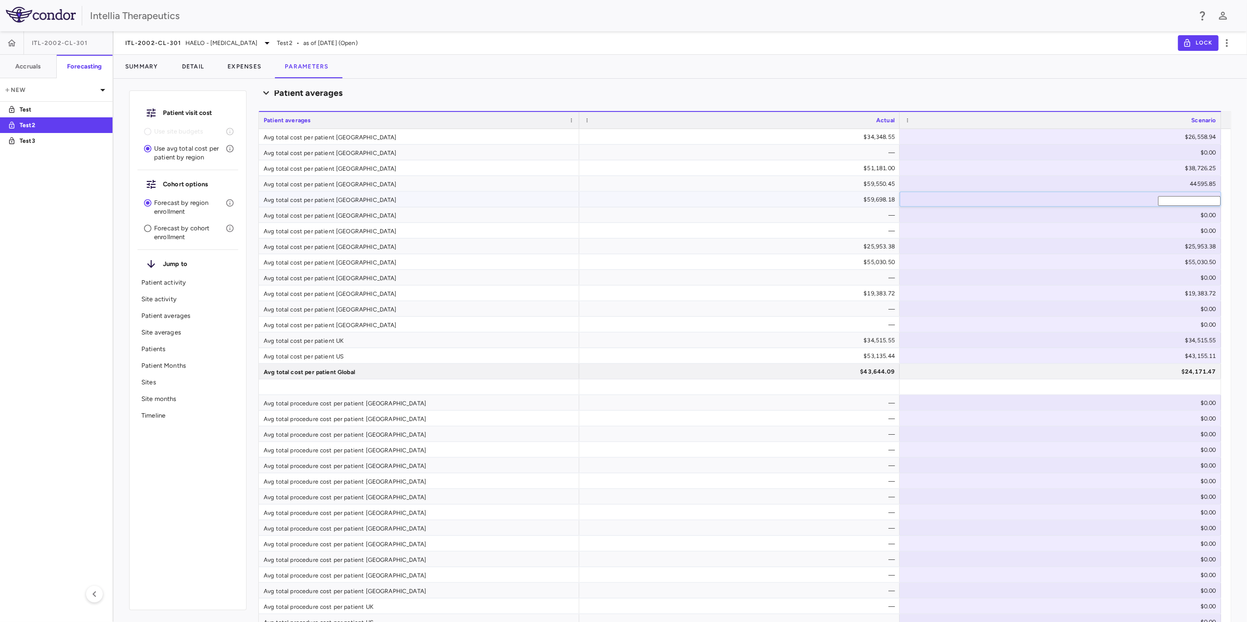
click at [1171, 203] on input "**********" at bounding box center [1189, 201] width 63 height 10
click at [1171, 203] on div "$59,698.18" at bounding box center [1063, 200] width 308 height 16
type input "********"
click at [1165, 250] on div "$25,953.38" at bounding box center [1063, 247] width 308 height 16
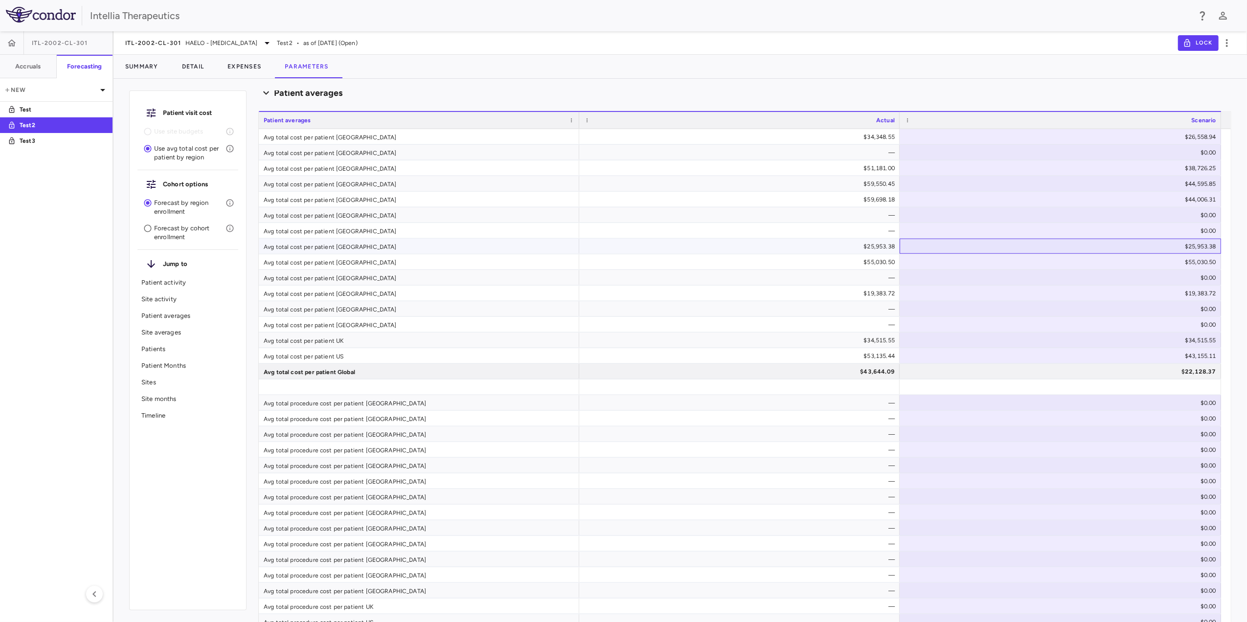
click at [1174, 249] on div "$25,953.38" at bounding box center [1063, 247] width 308 height 16
click at [1174, 249] on input "**********" at bounding box center [1189, 248] width 63 height 10
type input "********"
click at [1173, 267] on div "$55,030.50" at bounding box center [1063, 262] width 308 height 16
click at [1181, 265] on input "**********" at bounding box center [1189, 264] width 63 height 10
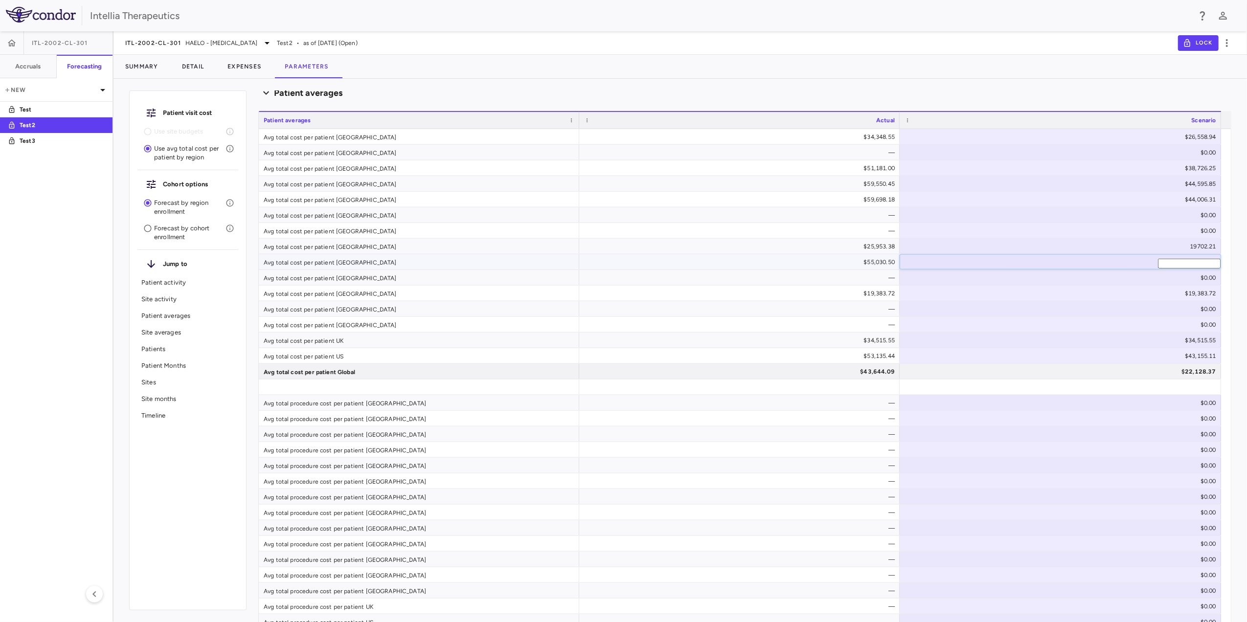
click at [1181, 265] on input "**********" at bounding box center [1189, 264] width 63 height 10
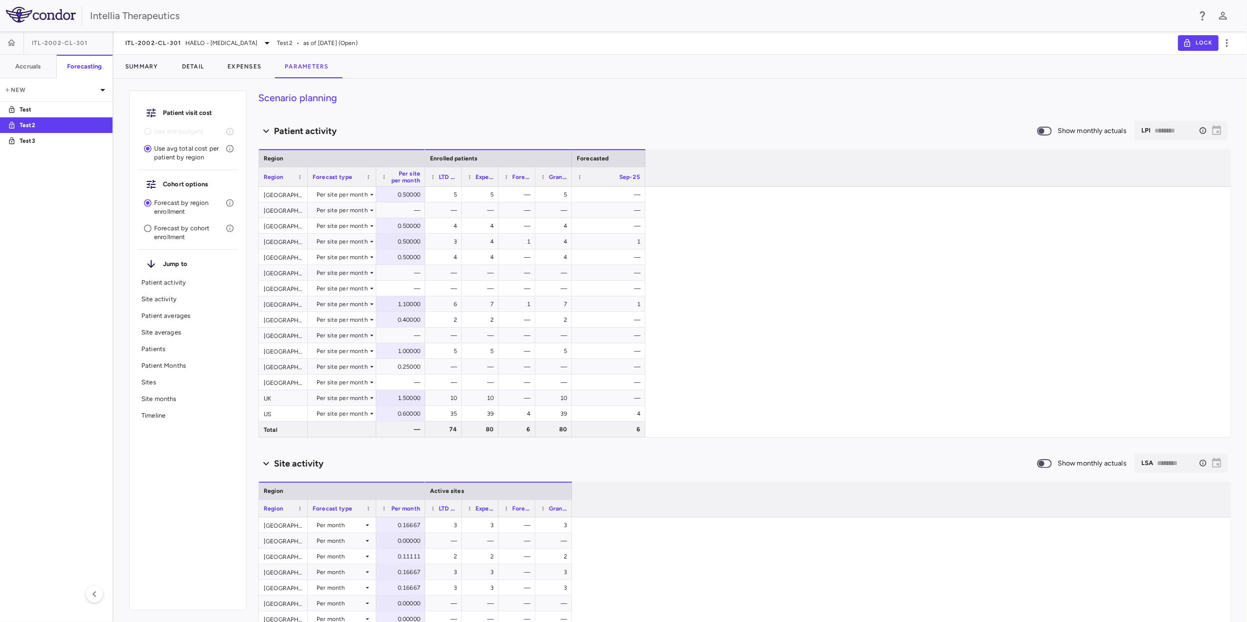
scroll to position [702, 0]
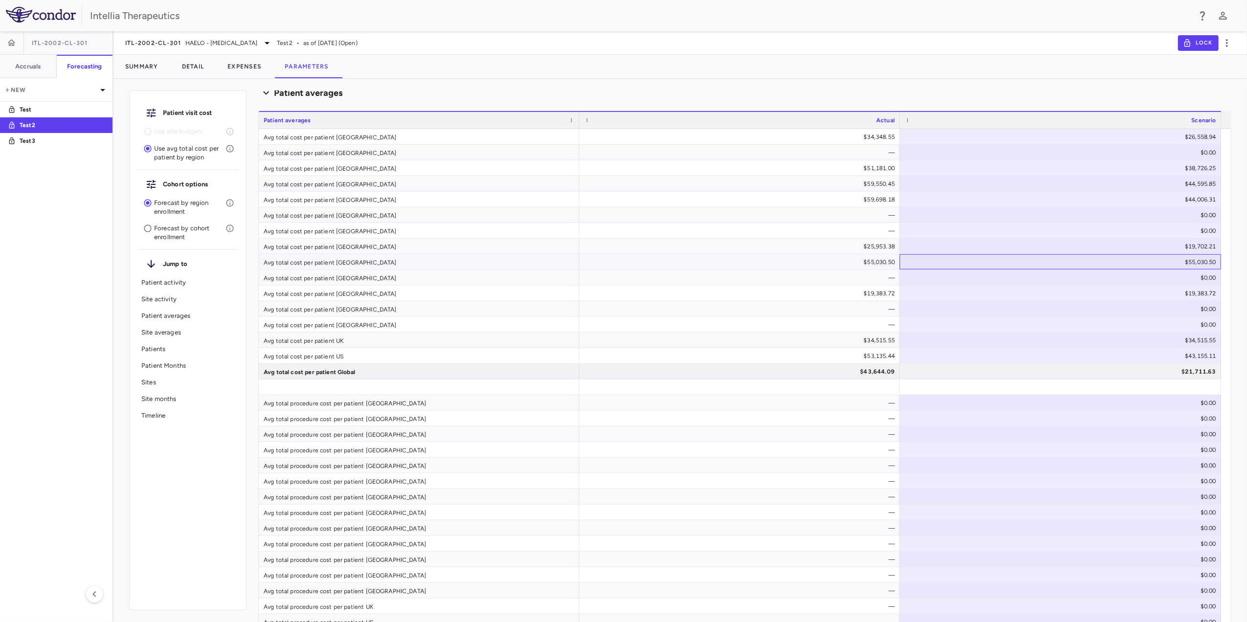
click at [1193, 261] on div "$55,030.50" at bounding box center [1063, 262] width 308 height 16
click at [1193, 261] on input "**********" at bounding box center [1068, 263] width 306 height 16
type input "*****"
click at [1159, 296] on div "$19,383.72" at bounding box center [1063, 294] width 308 height 16
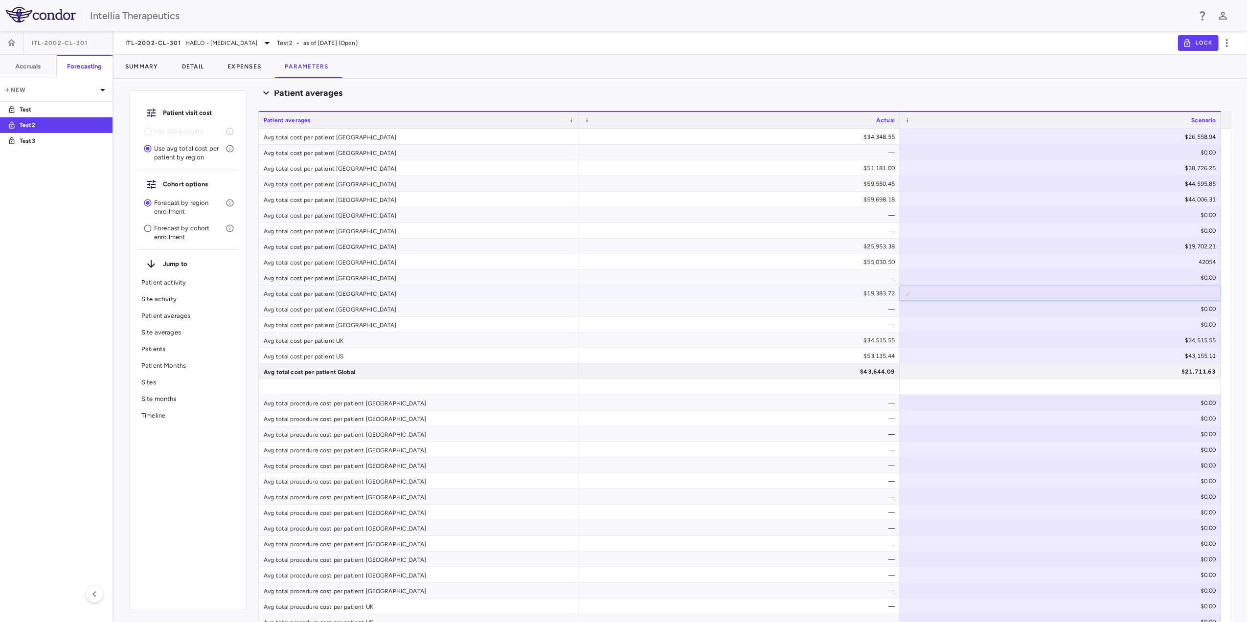
click at [1152, 296] on input "**********" at bounding box center [1068, 294] width 306 height 16
click at [1189, 292] on div "$19,383.72" at bounding box center [1063, 294] width 308 height 16
click at [1197, 295] on input "**********" at bounding box center [1068, 294] width 306 height 16
type input "********"
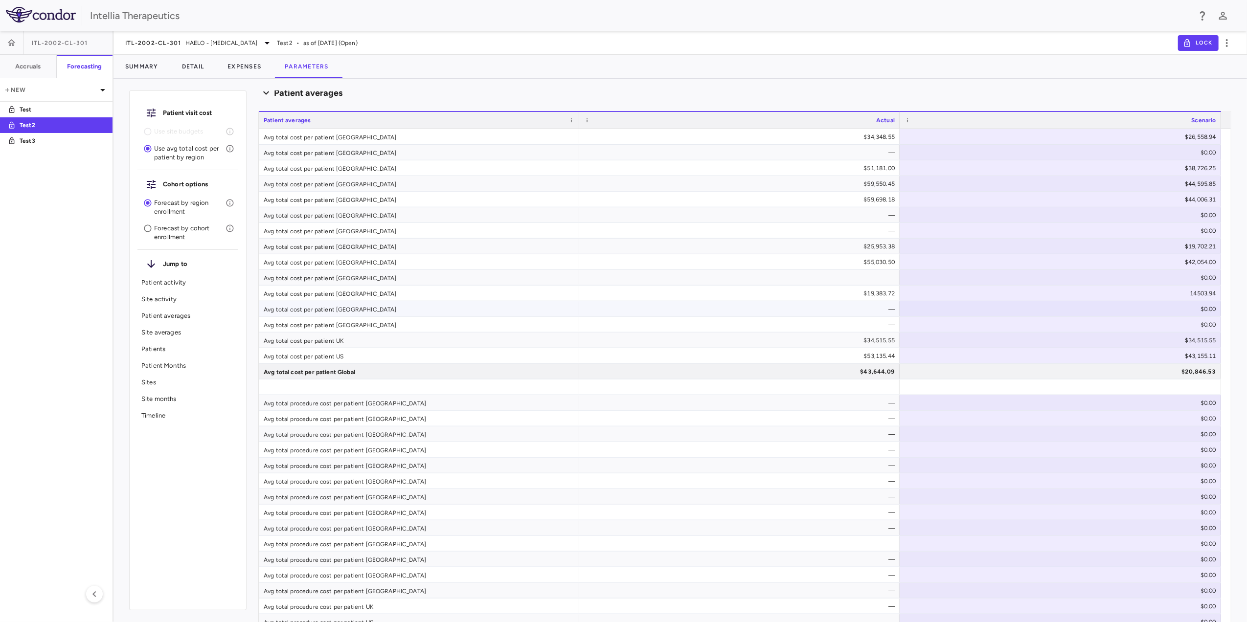
click at [1173, 310] on div "$0.00" at bounding box center [1063, 309] width 308 height 16
click at [1159, 341] on div "$34,515.55" at bounding box center [1063, 341] width 308 height 16
click at [1159, 341] on input "**********" at bounding box center [1068, 341] width 306 height 16
click at [983, 102] on div "Patient averages" at bounding box center [744, 93] width 973 height 21
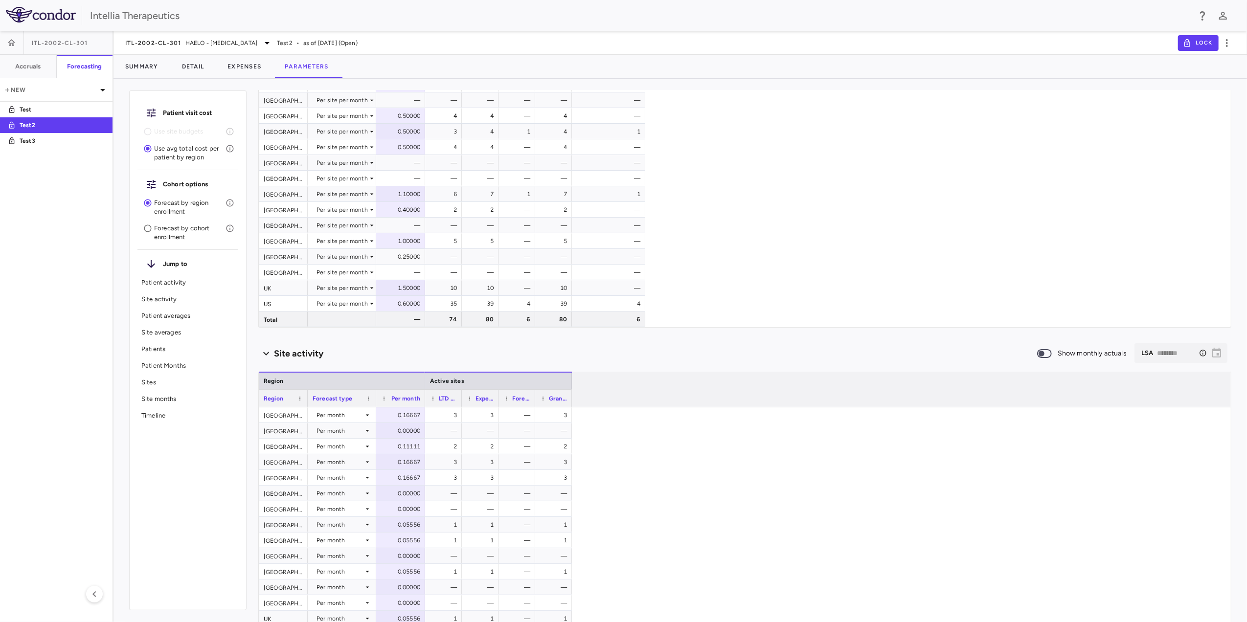
scroll to position [0, 0]
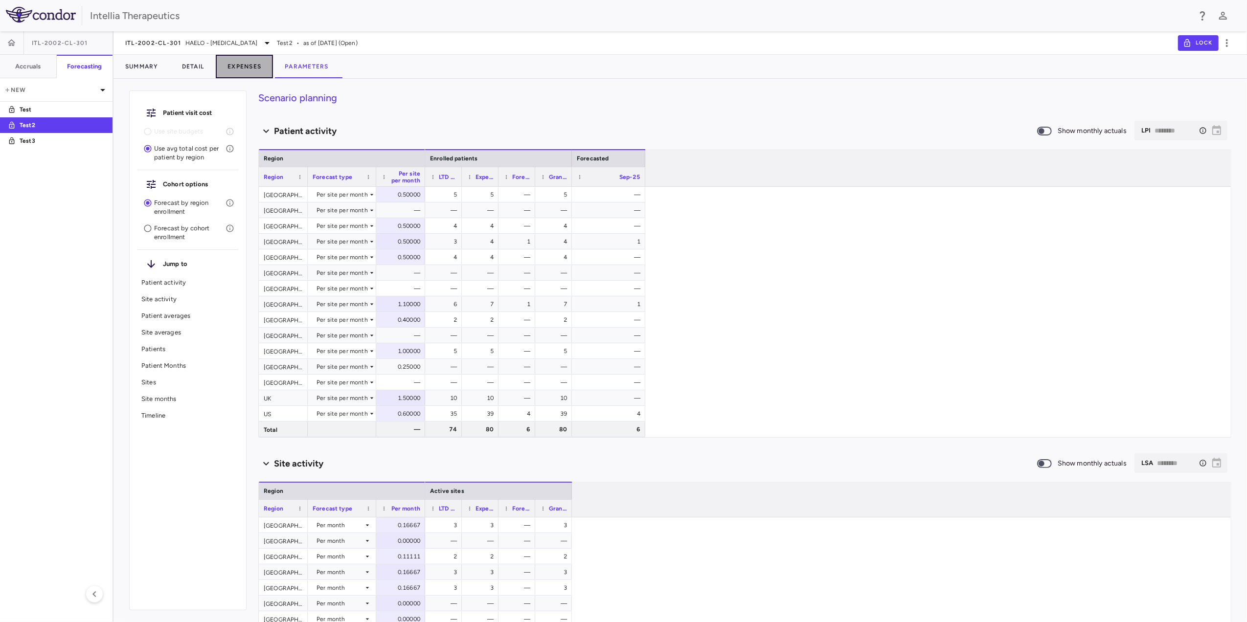
click at [247, 69] on button "Expenses" at bounding box center [244, 66] width 57 height 23
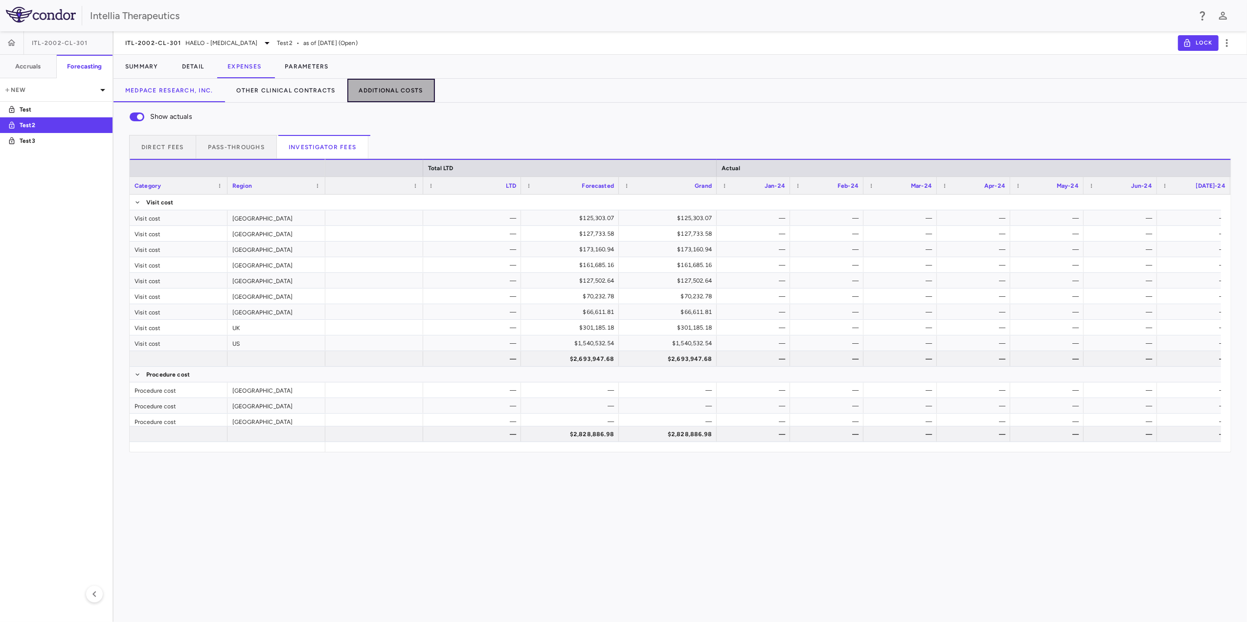
click at [421, 94] on button "Additional Costs" at bounding box center [391, 90] width 88 height 23
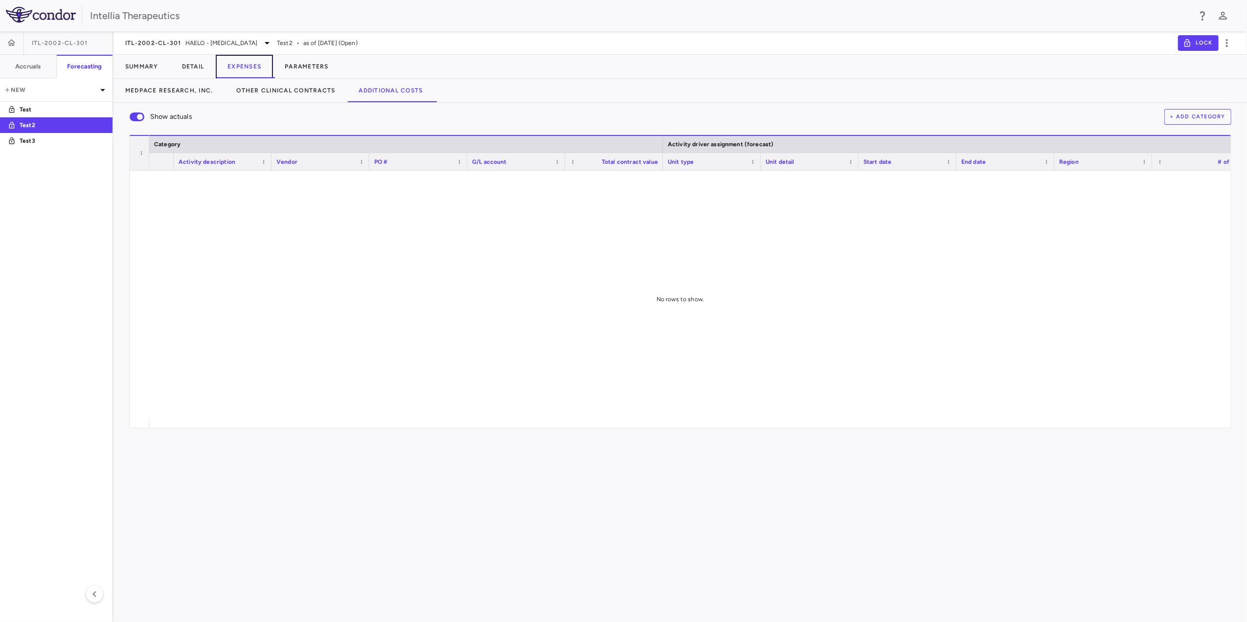
click at [226, 61] on button "Expenses" at bounding box center [244, 66] width 57 height 23
click at [186, 65] on button "Detail" at bounding box center [193, 66] width 46 height 23
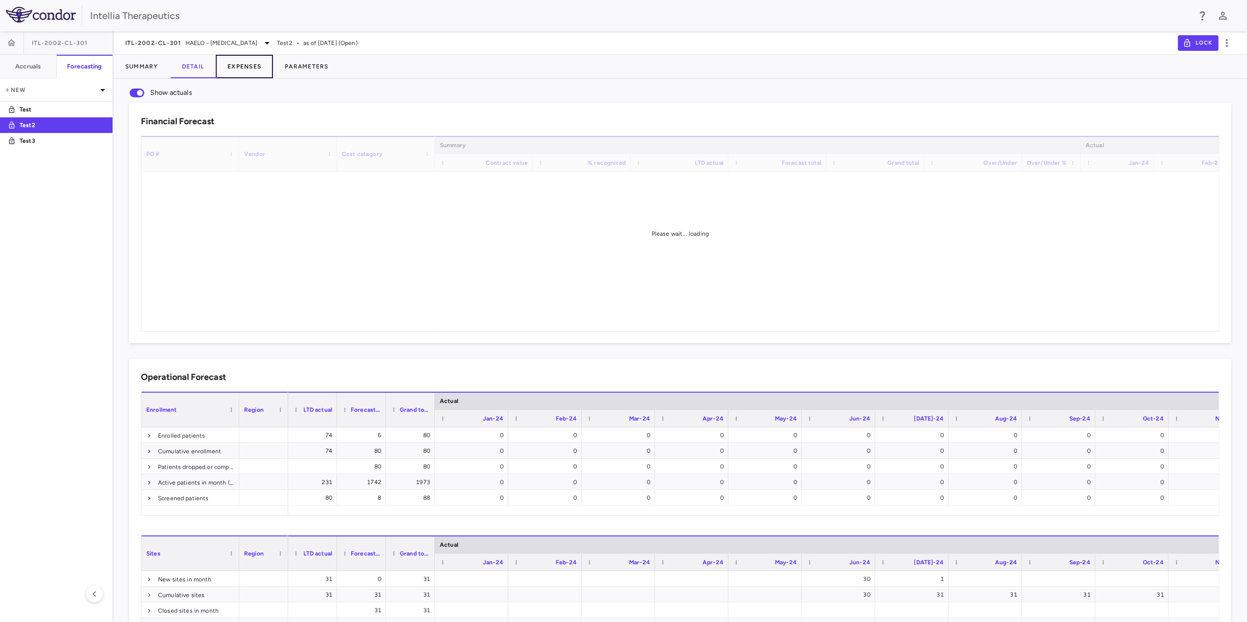
click at [243, 62] on button "Expenses" at bounding box center [244, 66] width 57 height 23
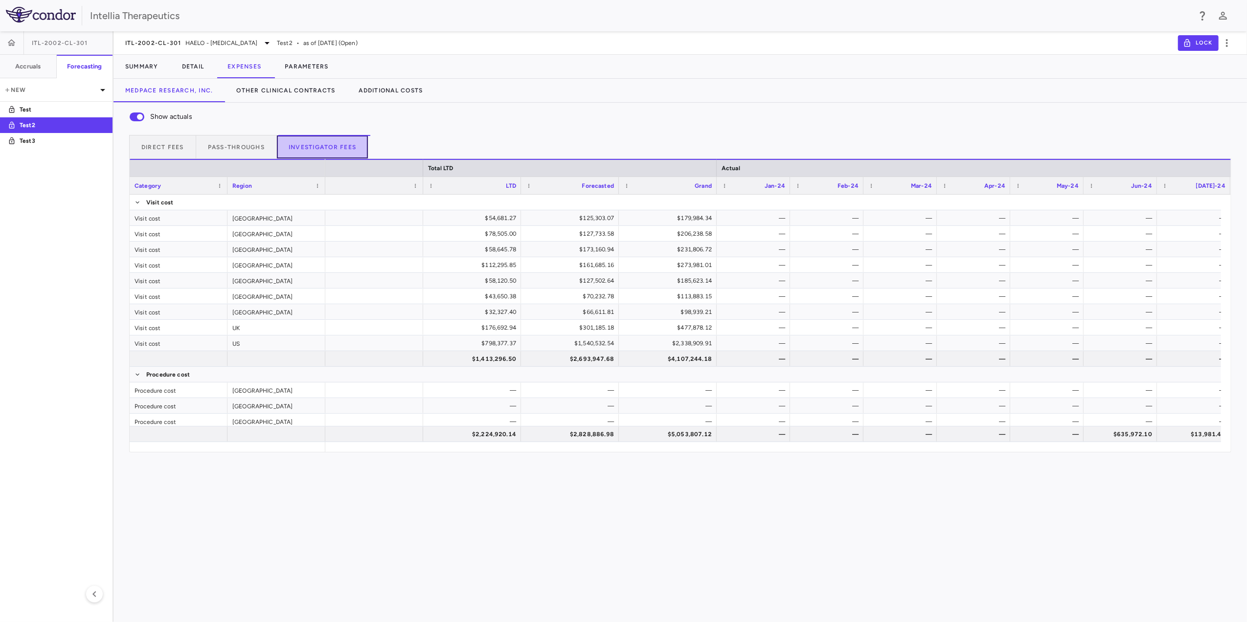
click at [300, 151] on button "Investigator Fees" at bounding box center [322, 146] width 91 height 23
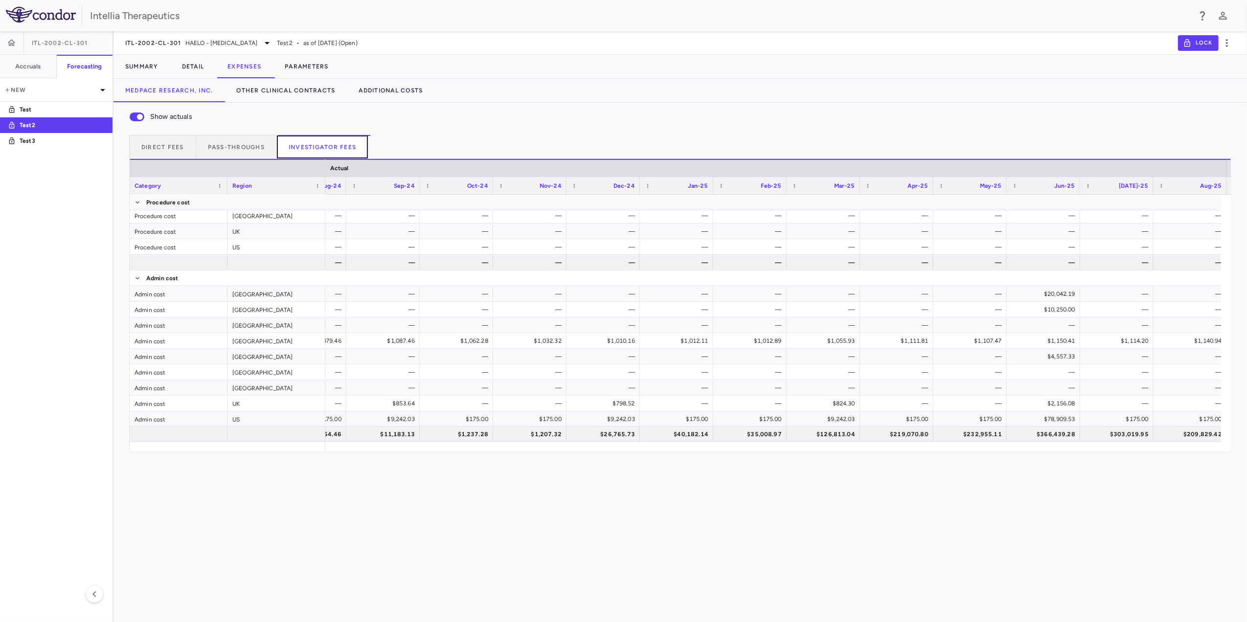
scroll to position [0, 969]
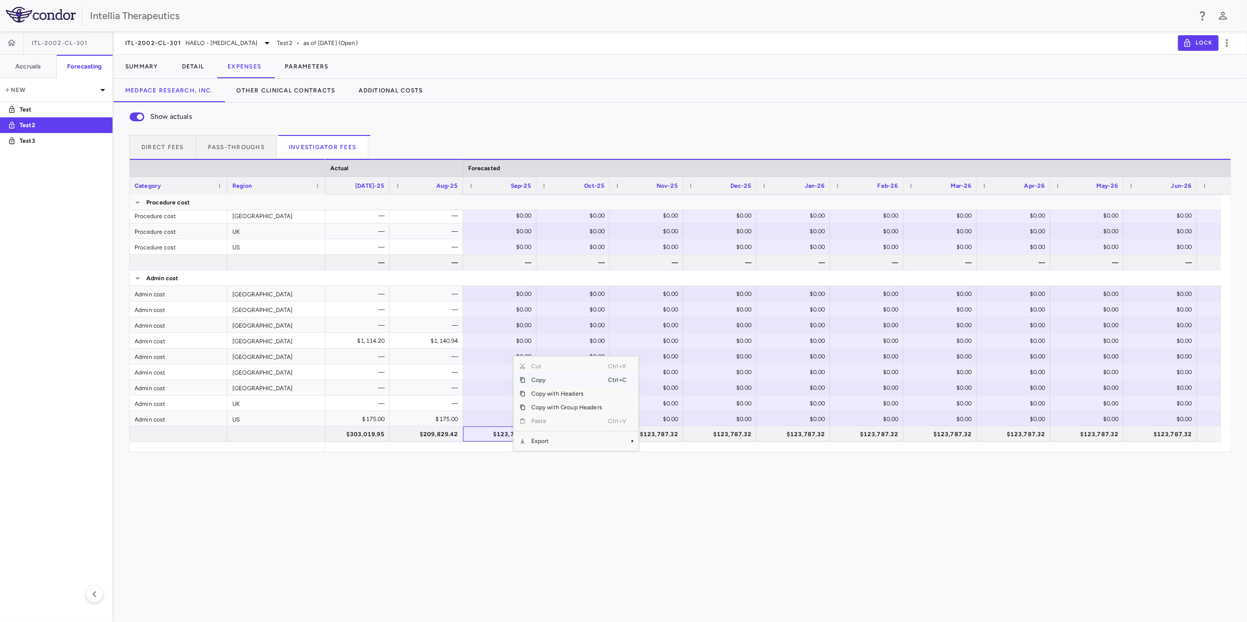
click at [559, 380] on span "Copy" at bounding box center [566, 380] width 83 height 14
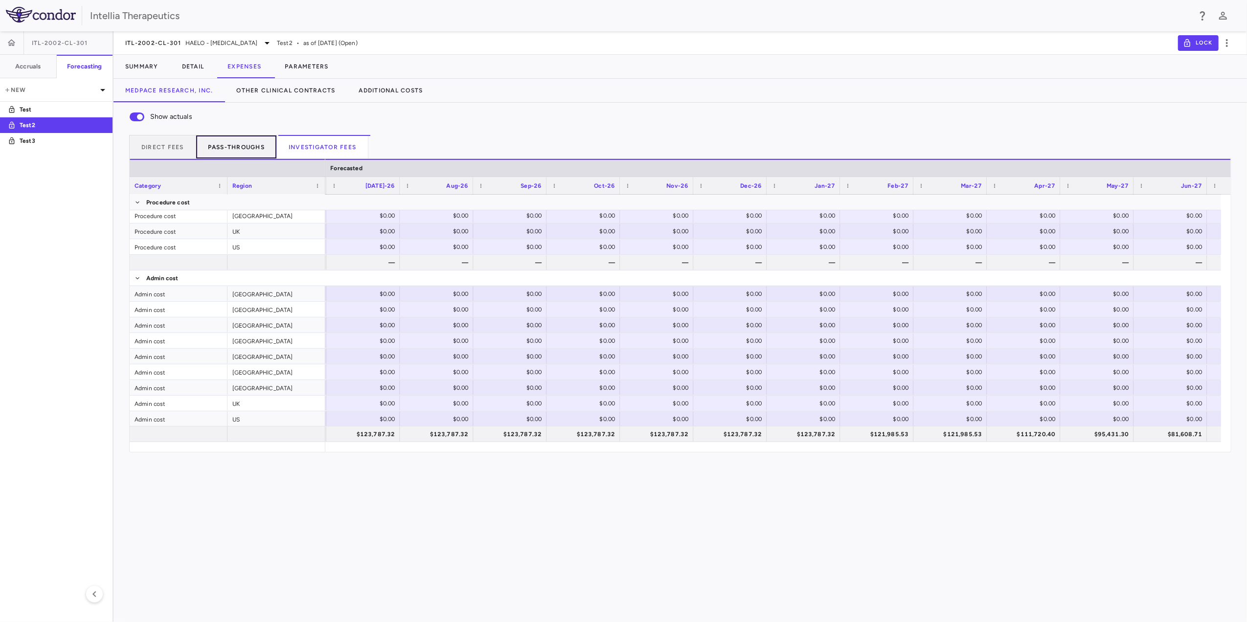
click at [245, 143] on button "Pass-throughs" at bounding box center [236, 146] width 81 height 23
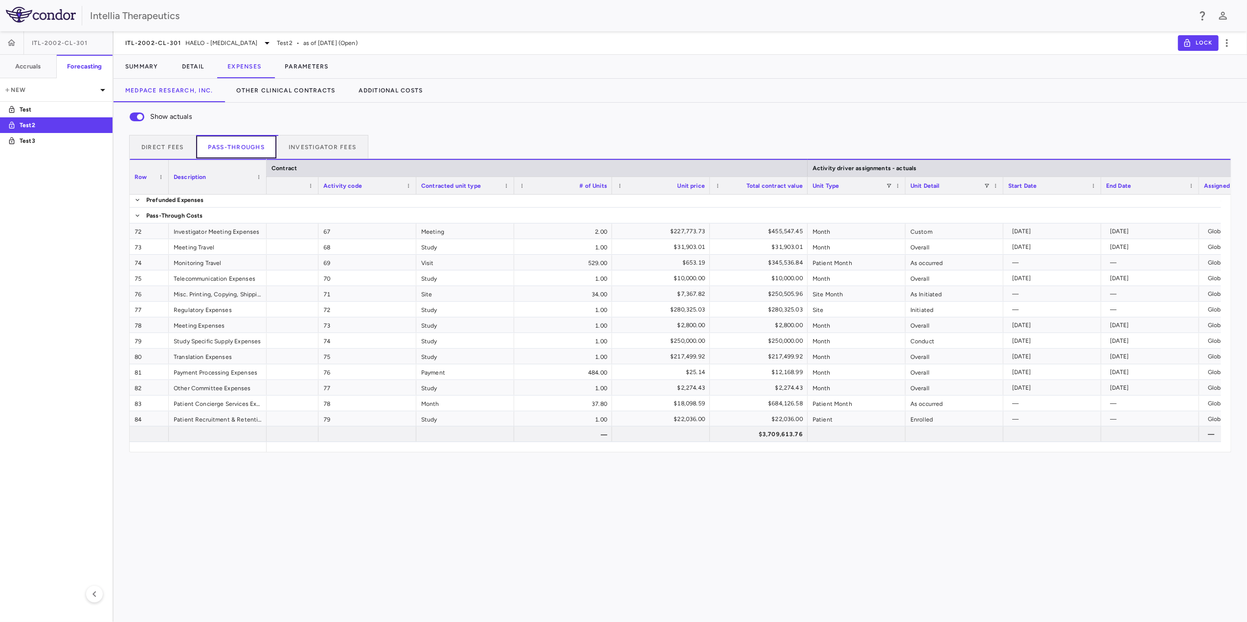
scroll to position [0, 59]
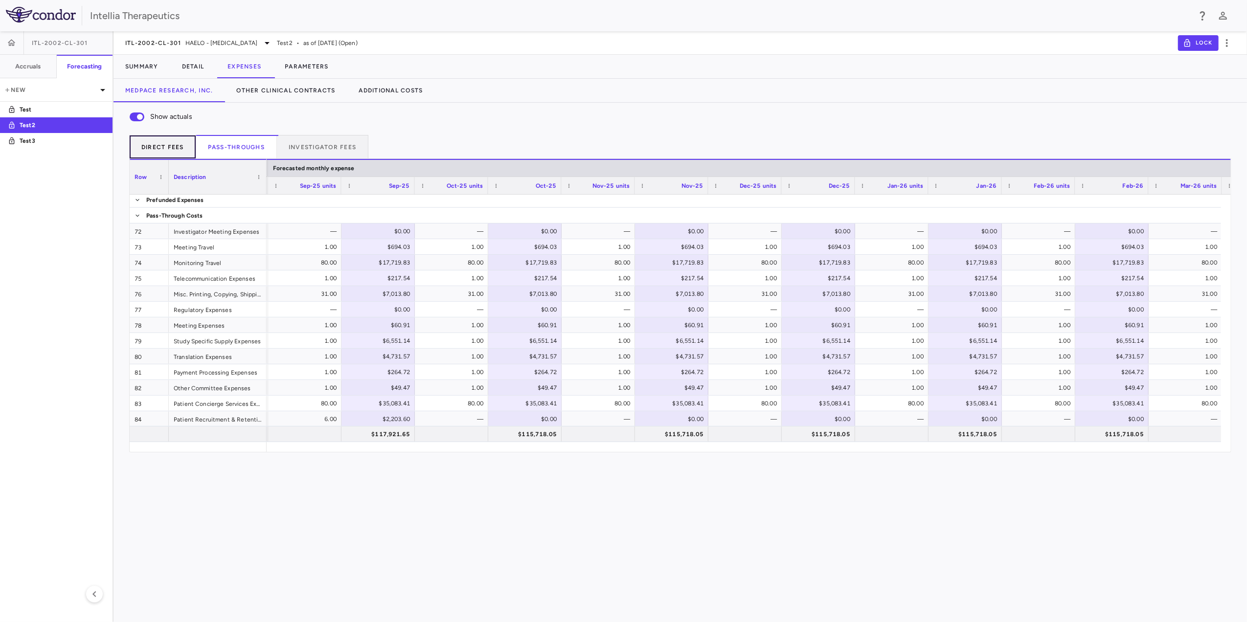
click at [186, 151] on button "Direct Fees" at bounding box center [162, 146] width 67 height 23
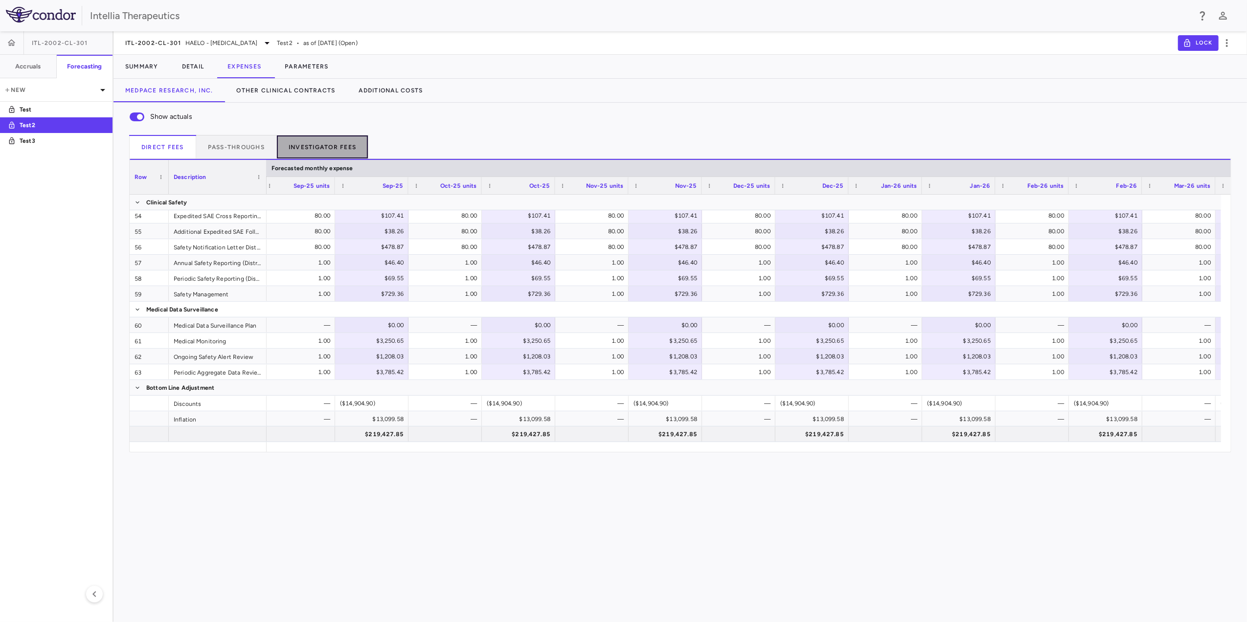
click at [354, 152] on button "Investigator Fees" at bounding box center [322, 146] width 91 height 23
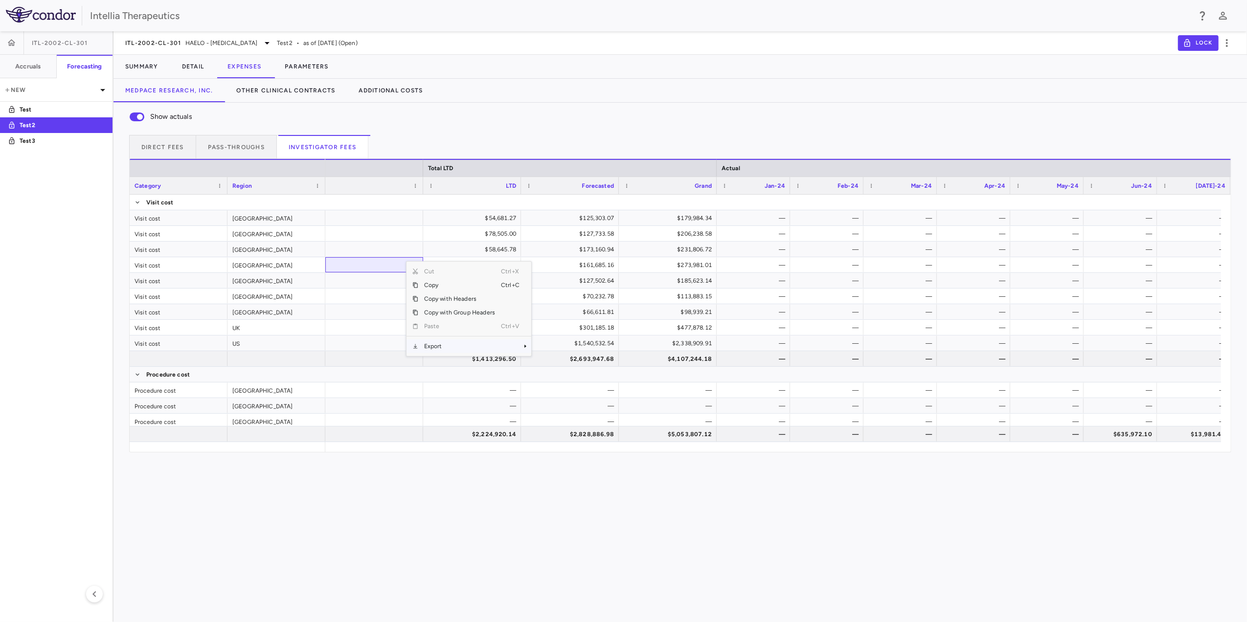
click at [458, 343] on span "Export" at bounding box center [459, 347] width 83 height 14
click at [568, 370] on span "Excel Export" at bounding box center [564, 364] width 46 height 14
click at [1230, 108] on div "Show actuals" at bounding box center [680, 117] width 1102 height 21
click at [1210, 45] on button "Lock" at bounding box center [1198, 43] width 41 height 16
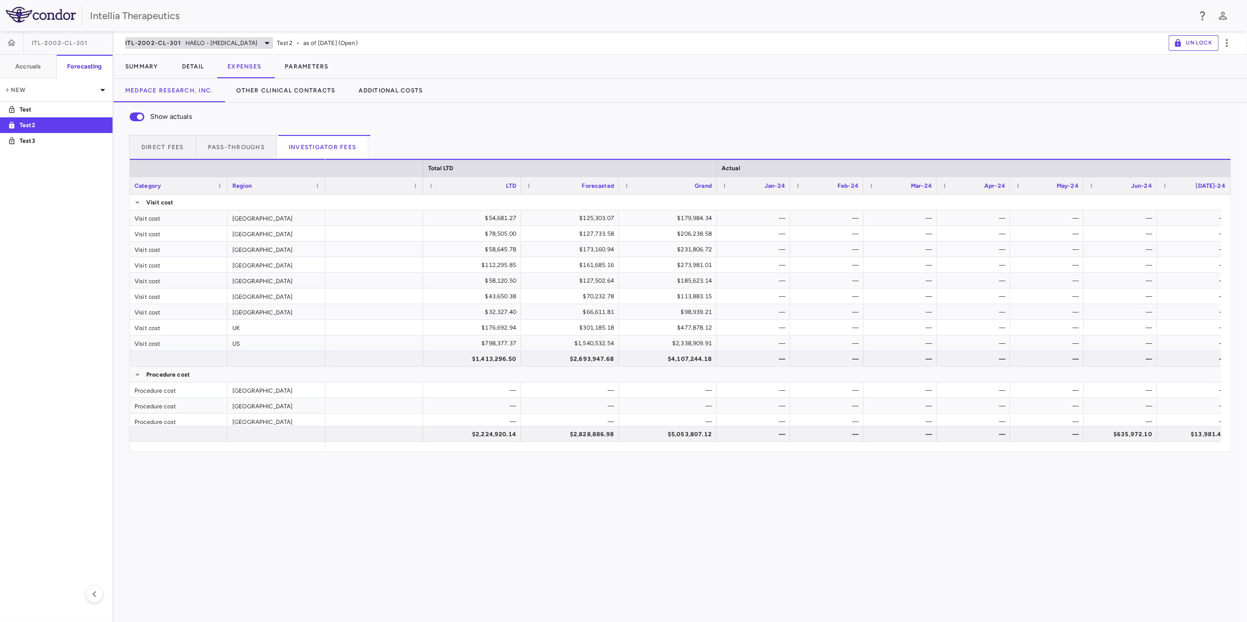
click at [257, 47] on span "HAELO - [MEDICAL_DATA]" at bounding box center [221, 43] width 72 height 9
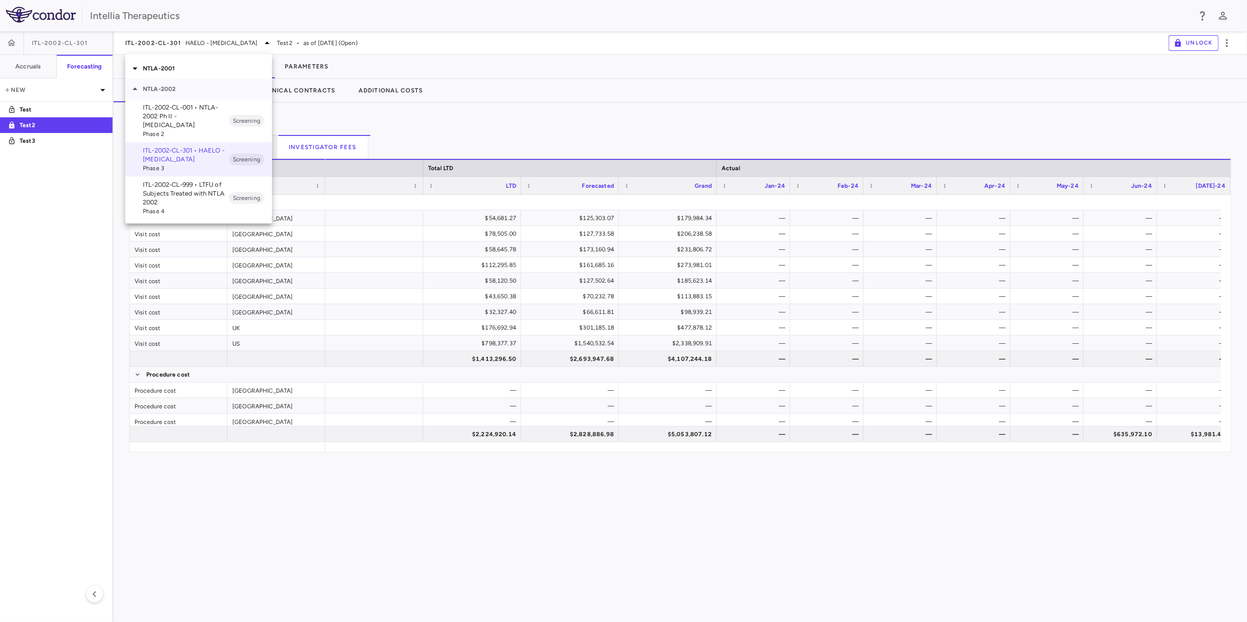
click at [136, 86] on icon at bounding box center [135, 89] width 12 height 12
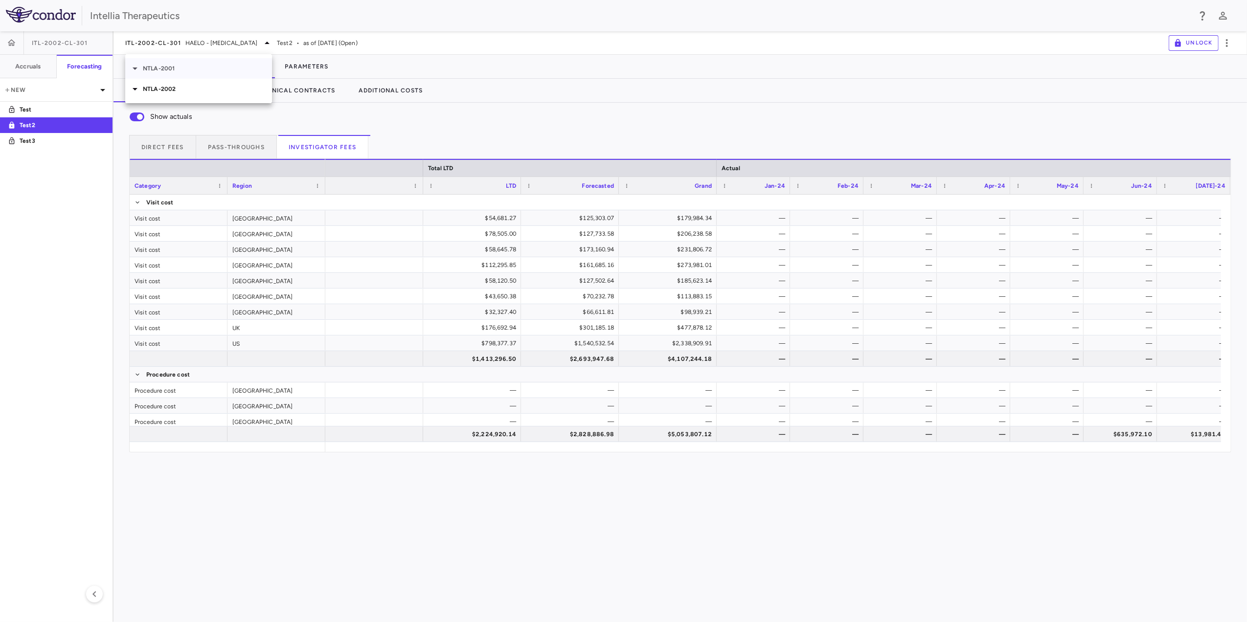
click at [134, 63] on icon at bounding box center [135, 69] width 12 height 12
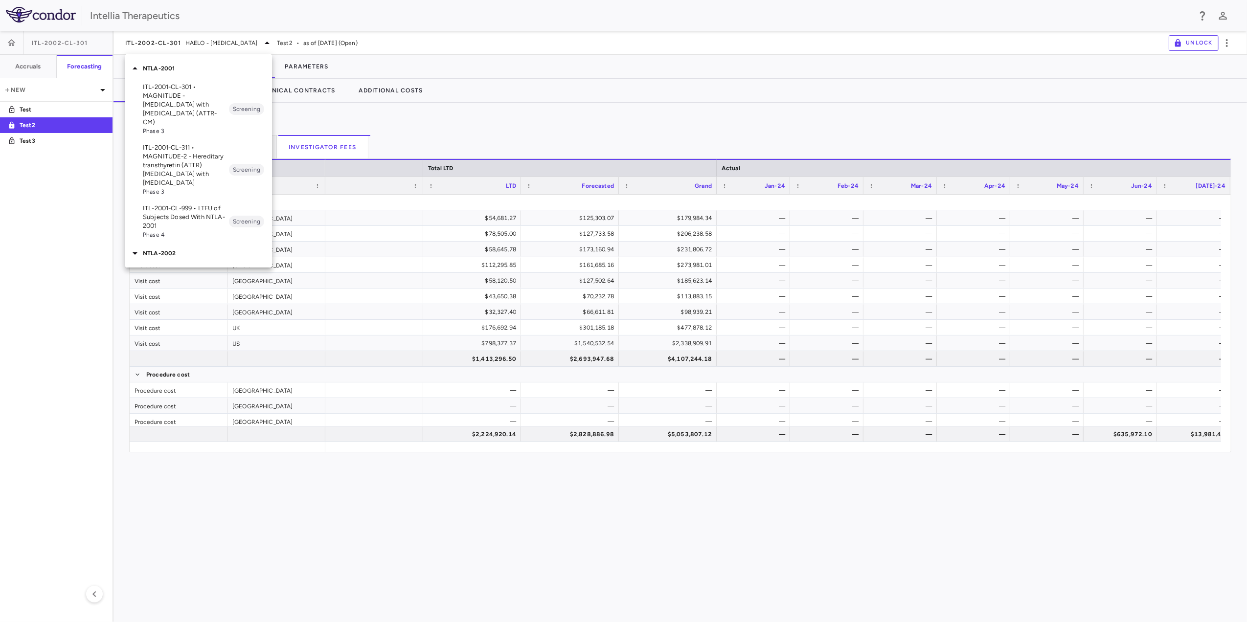
click at [183, 143] on p "ITL-2001-CL-311 • MAGNITUDE-2 - Hereditary transthyretin (ATTR) [MEDICAL_DATA] …" at bounding box center [186, 165] width 86 height 44
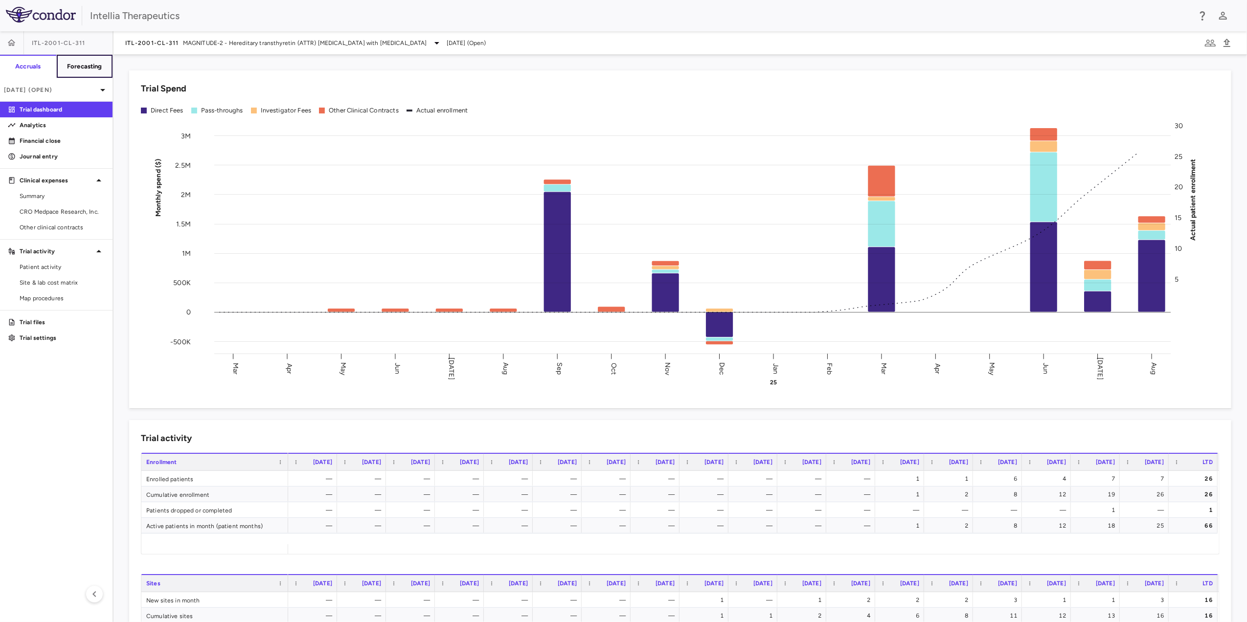
click at [88, 68] on h6 "Forecasting" at bounding box center [84, 66] width 35 height 9
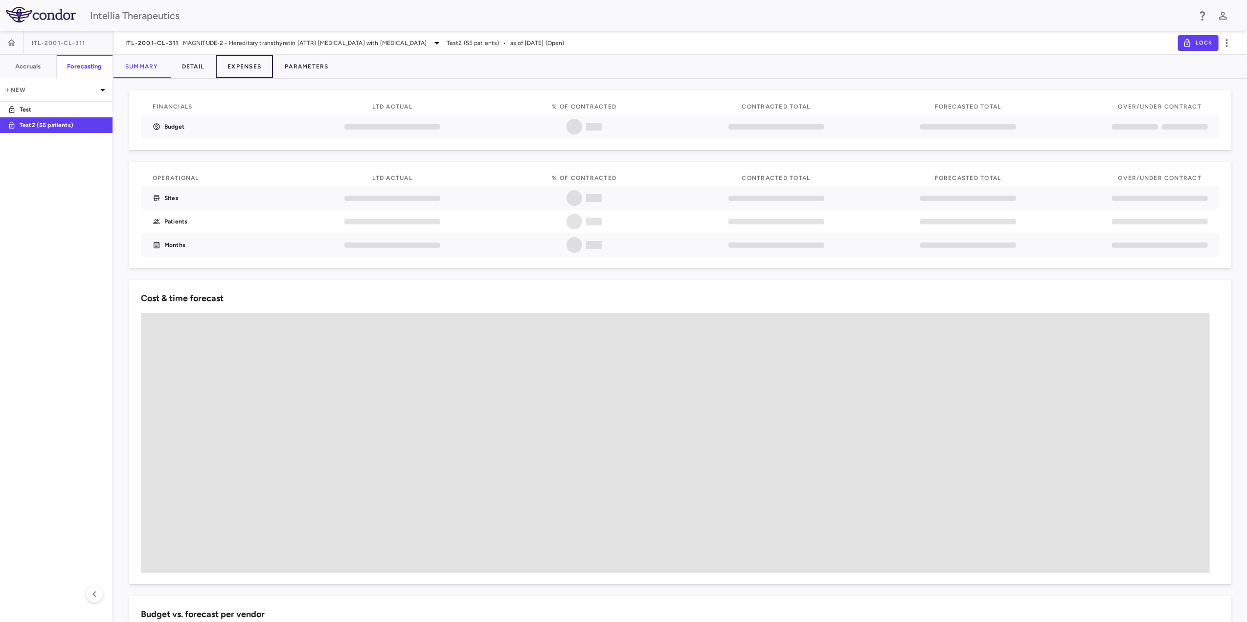
click at [253, 68] on button "Expenses" at bounding box center [244, 66] width 57 height 23
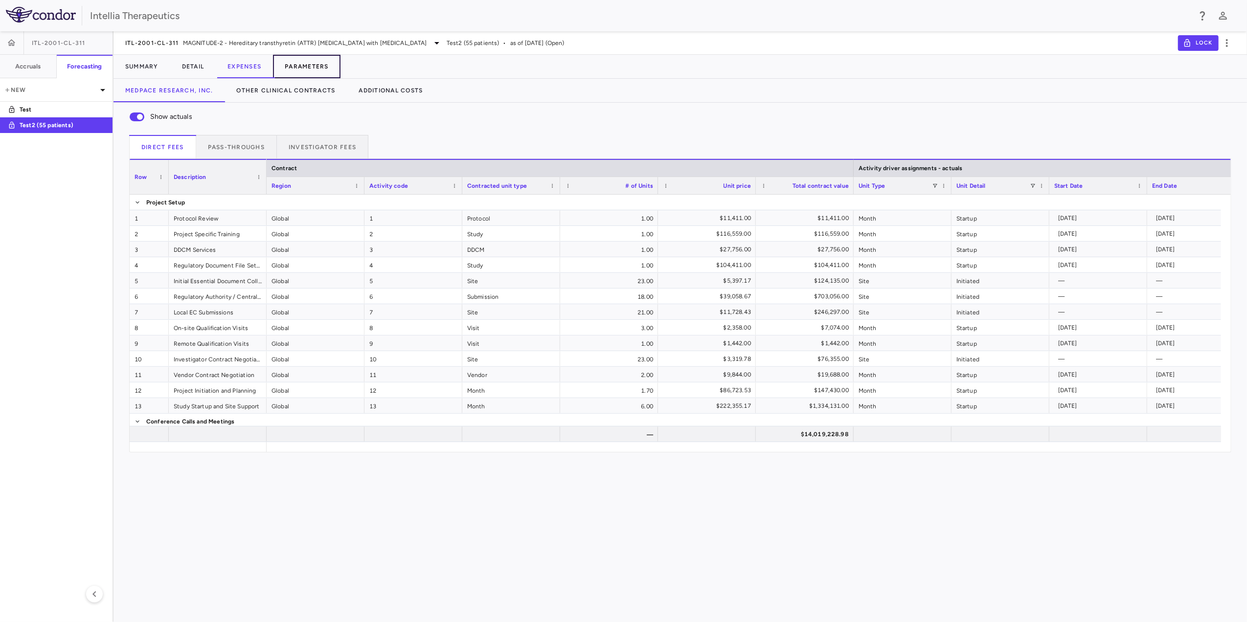
click at [316, 70] on button "Parameters" at bounding box center [307, 66] width 68 height 23
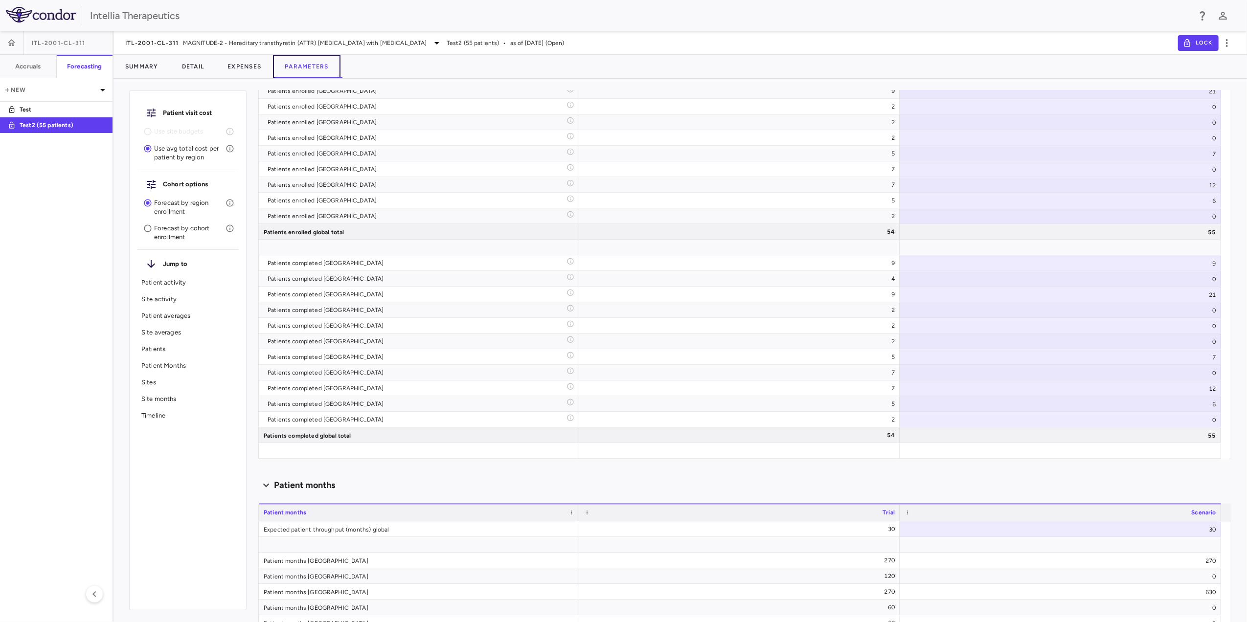
scroll to position [2345, 0]
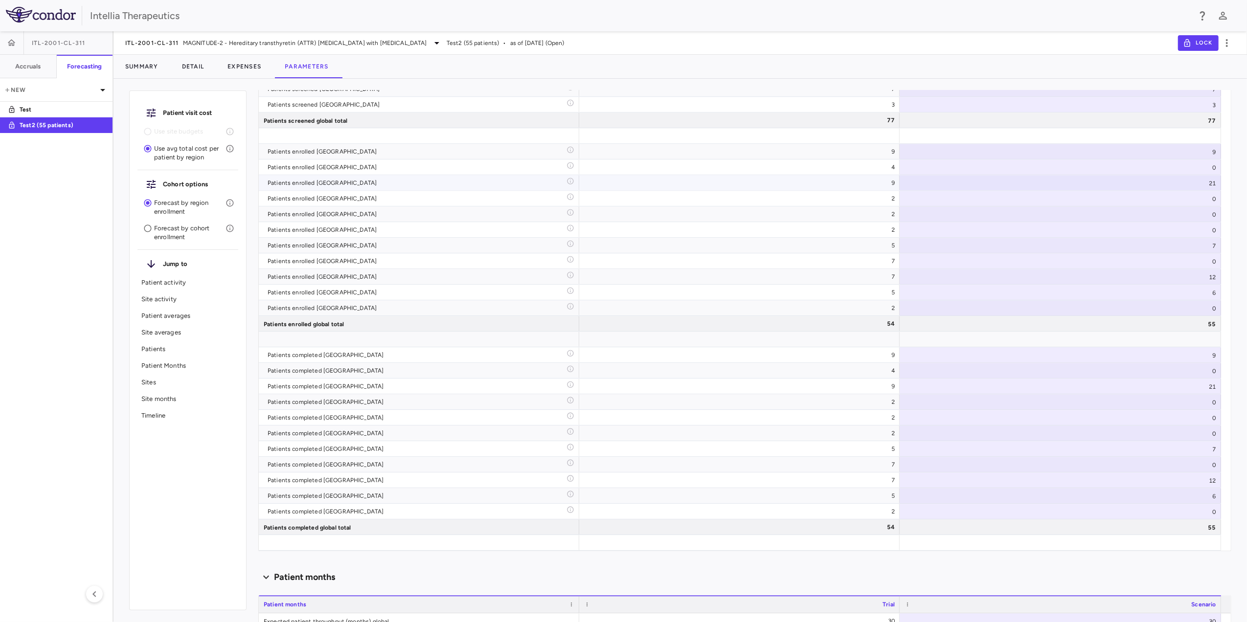
click at [1212, 188] on div "21" at bounding box center [1060, 182] width 321 height 15
click at [1210, 181] on input "**" at bounding box center [1068, 184] width 306 height 16
type input "**"
click at [1210, 181] on input "**" at bounding box center [1068, 184] width 306 height 16
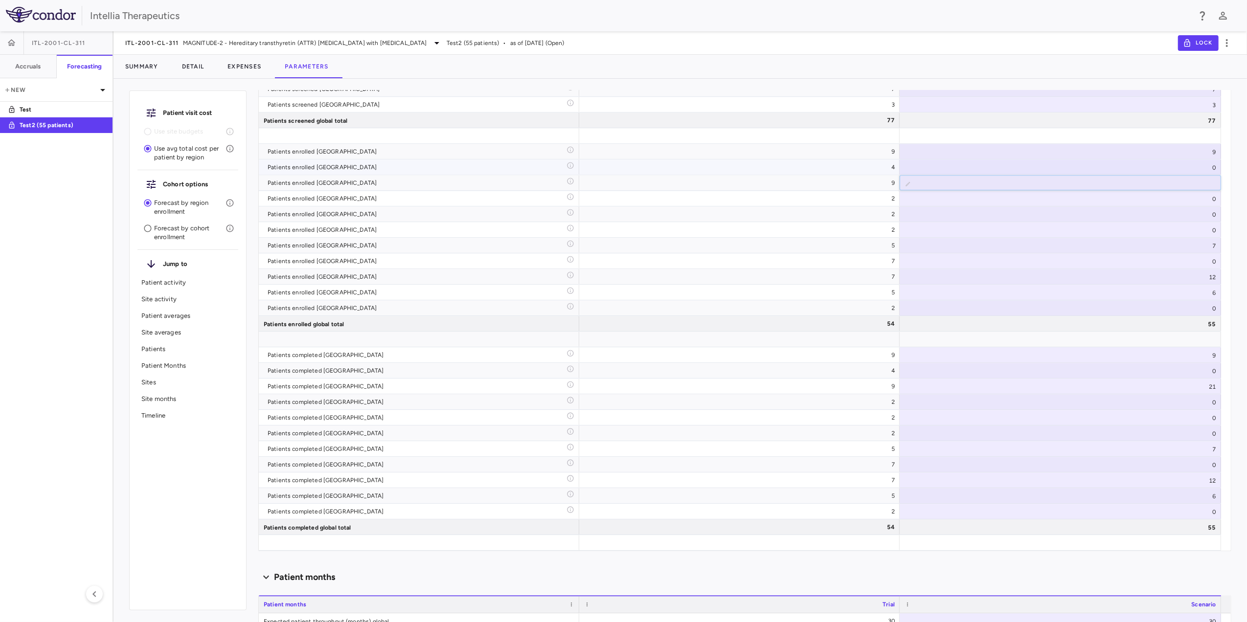
click at [1214, 155] on div "9" at bounding box center [1060, 151] width 321 height 15
click at [1215, 155] on div "9" at bounding box center [1060, 151] width 321 height 15
click at [1210, 155] on input "*" at bounding box center [1068, 152] width 306 height 16
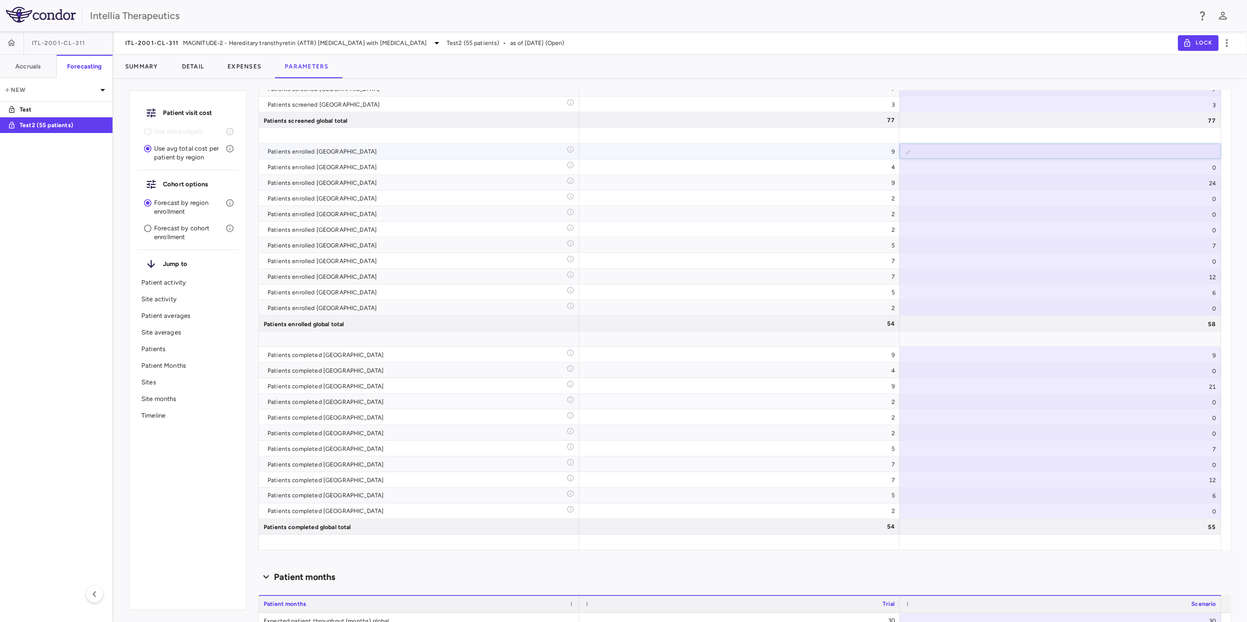
type input "*"
click at [1210, 155] on input "*" at bounding box center [1068, 152] width 306 height 16
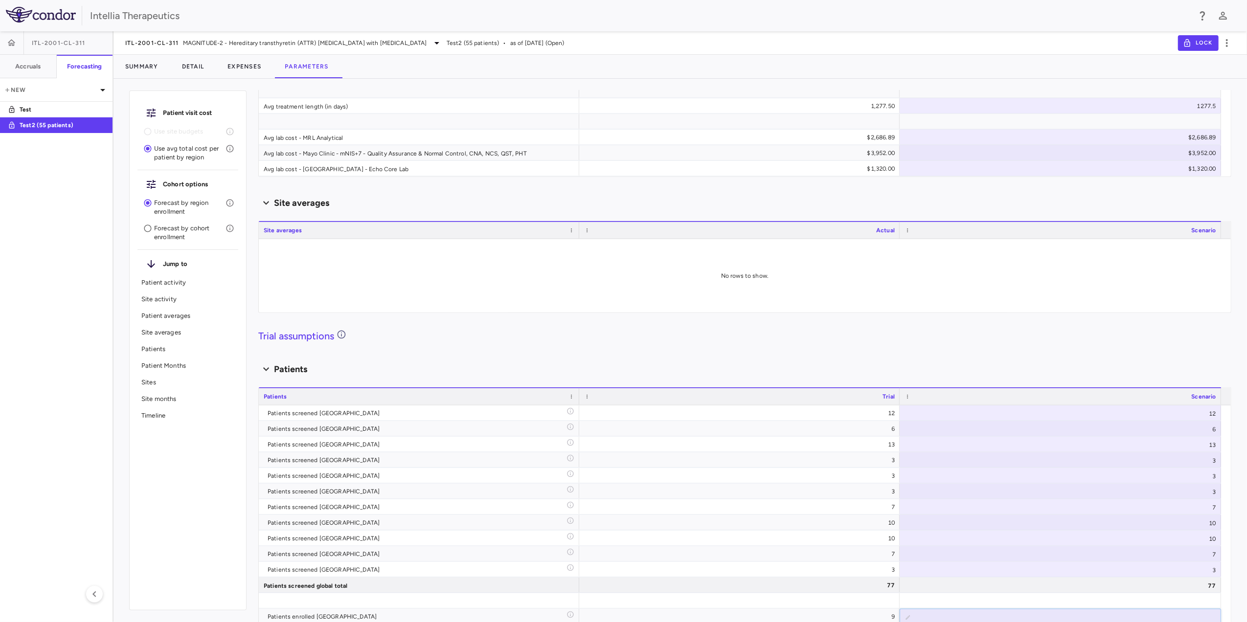
type input "********"
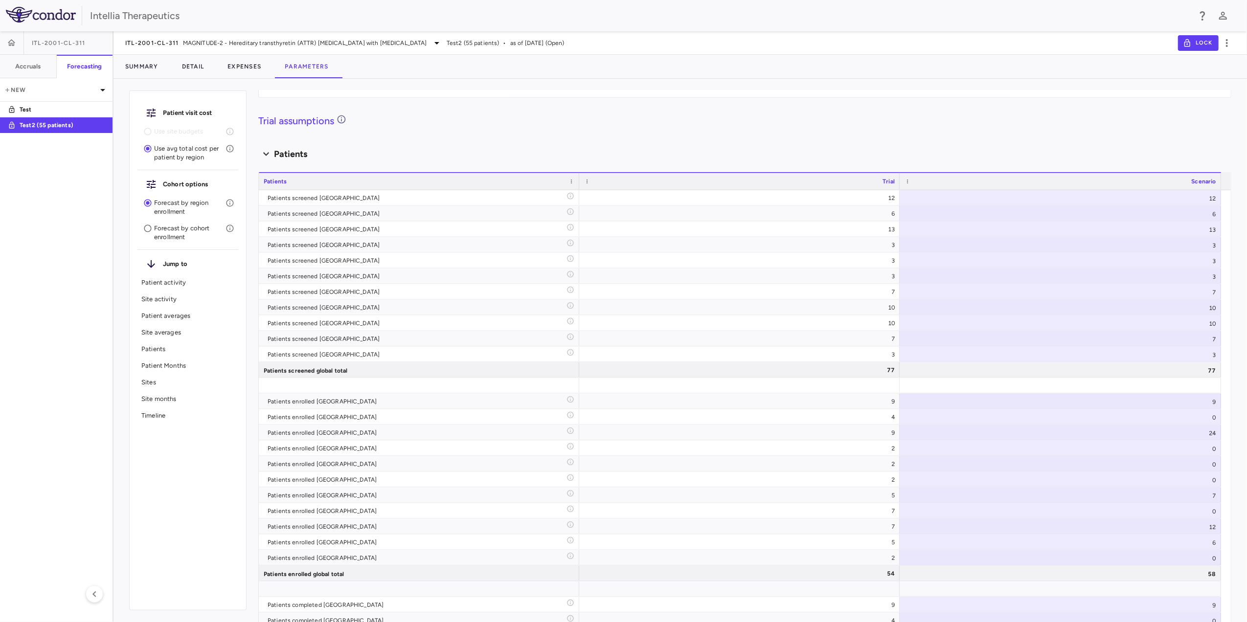
scroll to position [1294, 0]
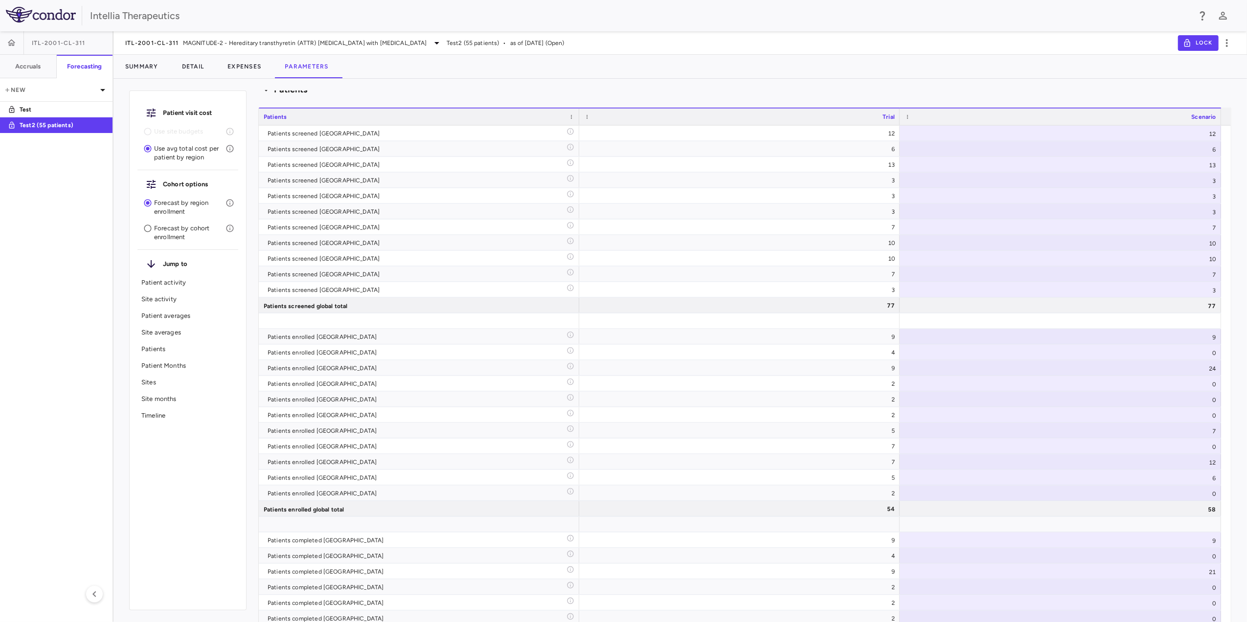
click at [1235, 292] on div "Patient visit cost Use site budgets Use avg total cost per patient by region Co…" at bounding box center [681, 355] width 1134 height 536
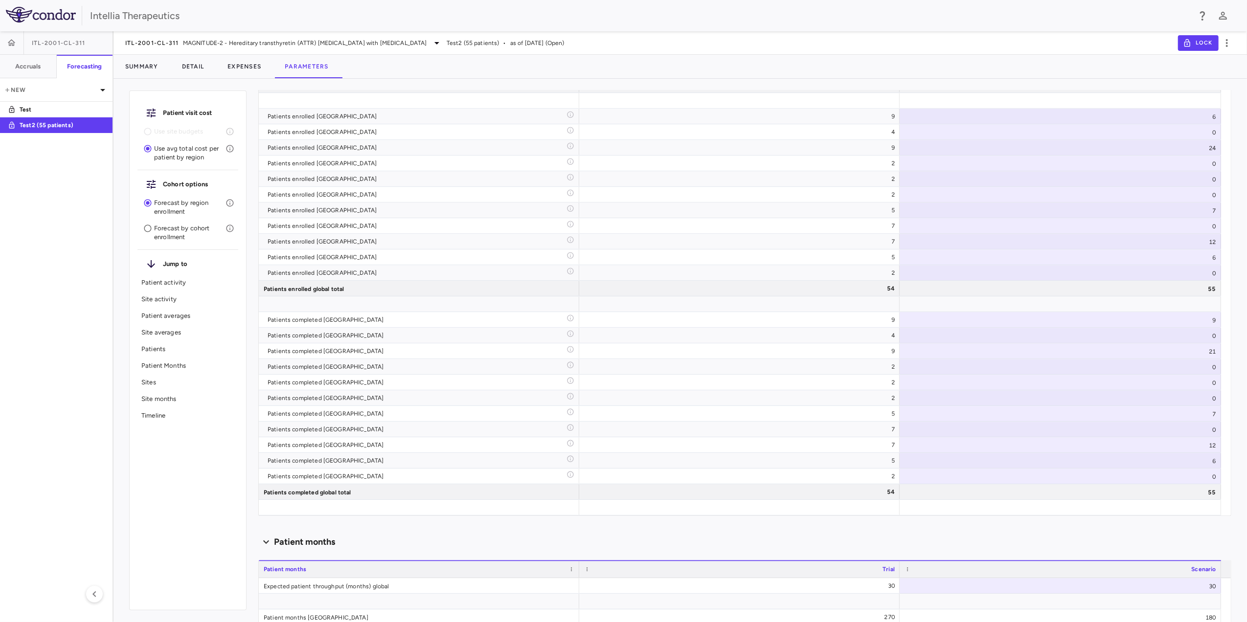
scroll to position [2370, 0]
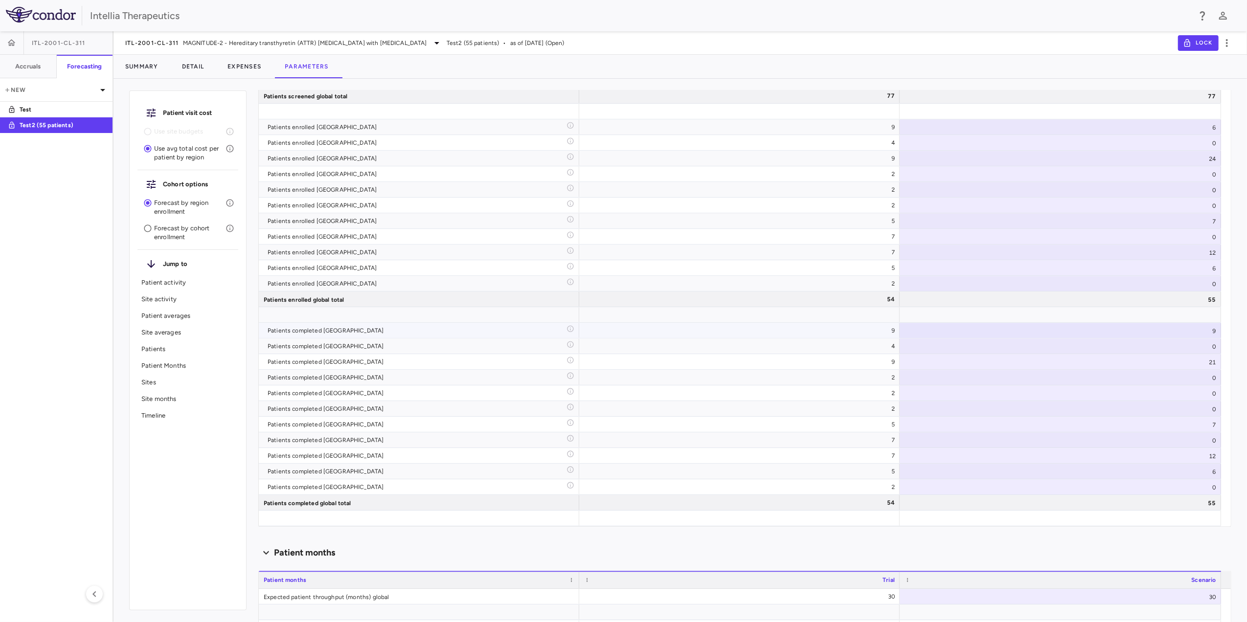
click at [1212, 329] on div "9" at bounding box center [1060, 330] width 321 height 15
click at [1212, 335] on input "*" at bounding box center [1068, 331] width 306 height 16
type input "*"
click at [1212, 335] on input "*" at bounding box center [1068, 331] width 306 height 16
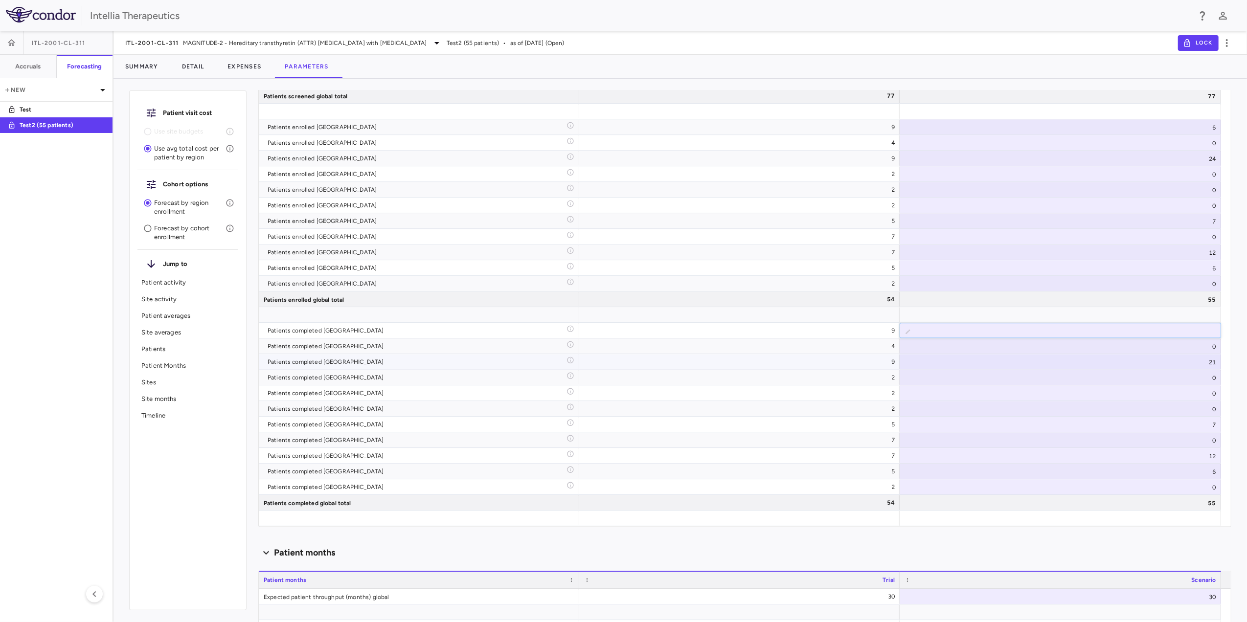
click at [1217, 359] on div "21" at bounding box center [1060, 361] width 321 height 15
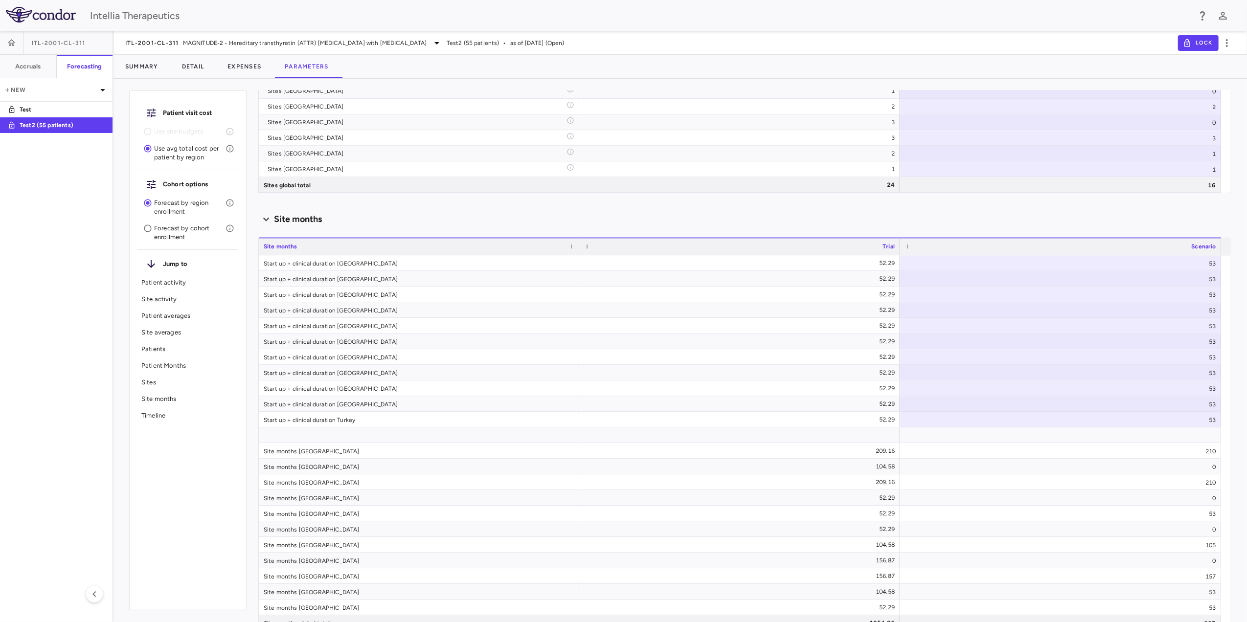
scroll to position [1504, 0]
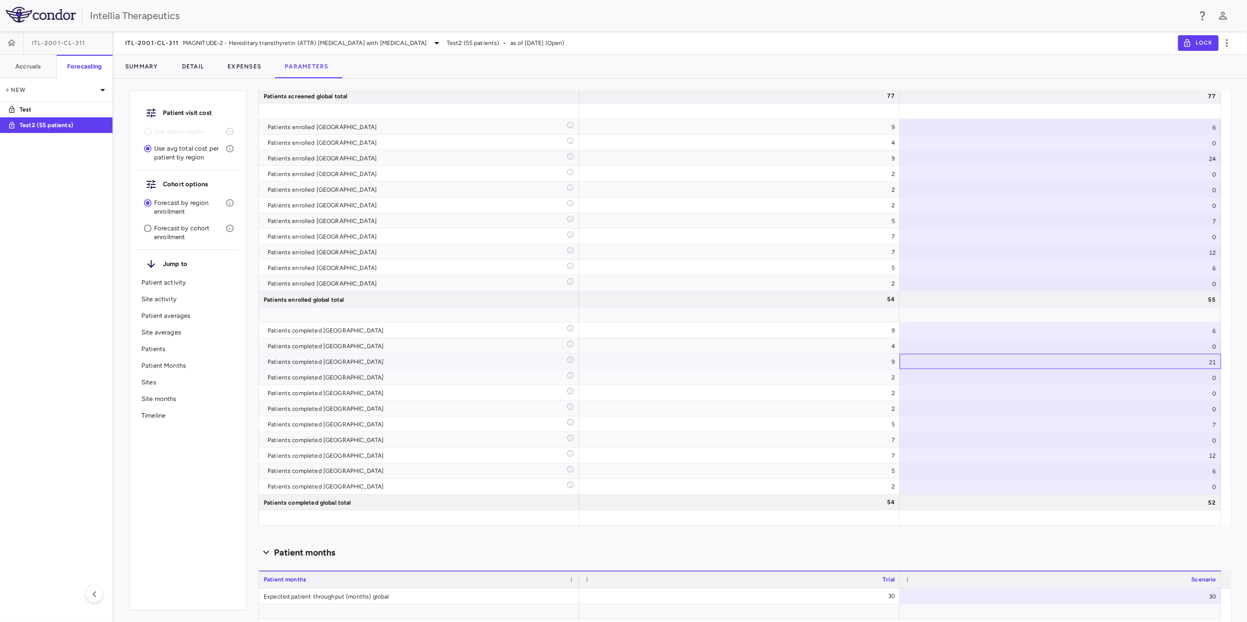
click at [1212, 361] on div "21" at bounding box center [1060, 361] width 321 height 15
click at [1209, 360] on input "**" at bounding box center [1068, 363] width 306 height 16
type input "**"
click at [1209, 360] on input "**" at bounding box center [1068, 363] width 306 height 16
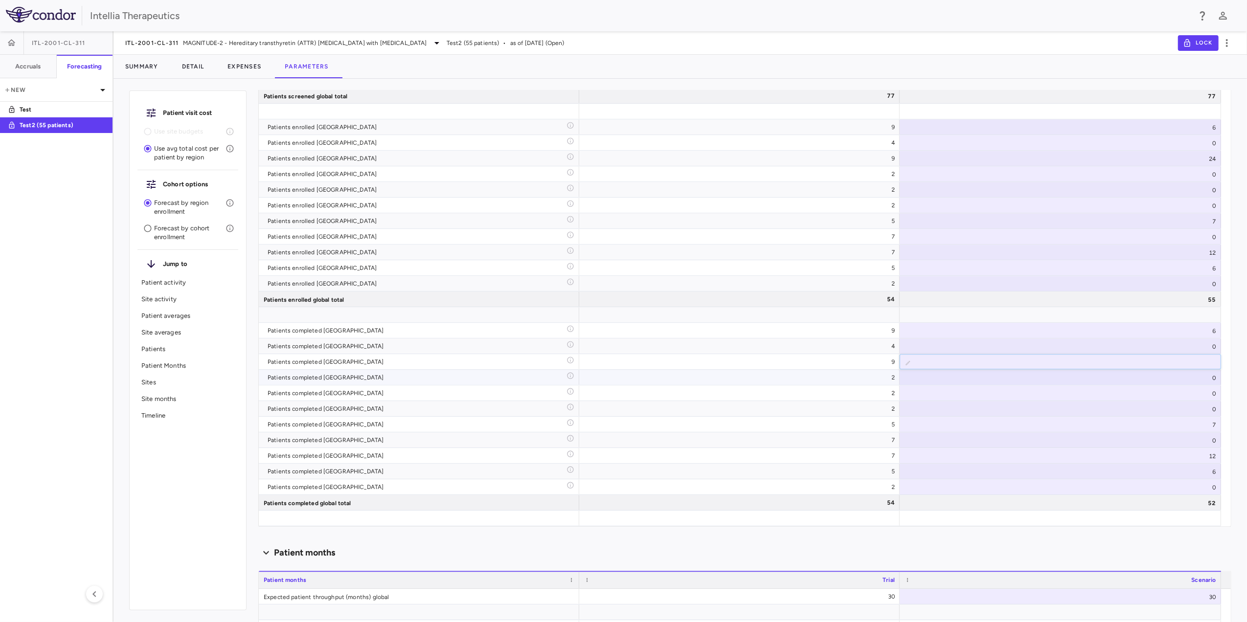
click at [1184, 382] on div "0" at bounding box center [1060, 377] width 321 height 15
click at [1238, 370] on div "Patient visit cost Use site budgets Use avg total cost per patient by region Co…" at bounding box center [681, 355] width 1134 height 536
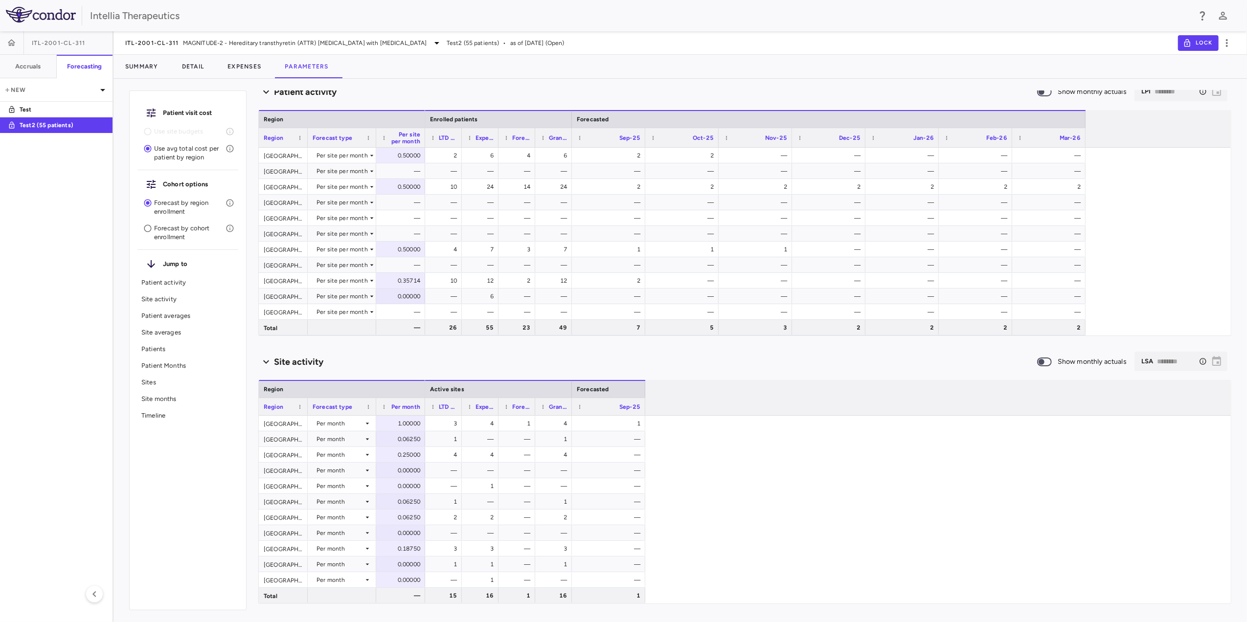
scroll to position [0, 0]
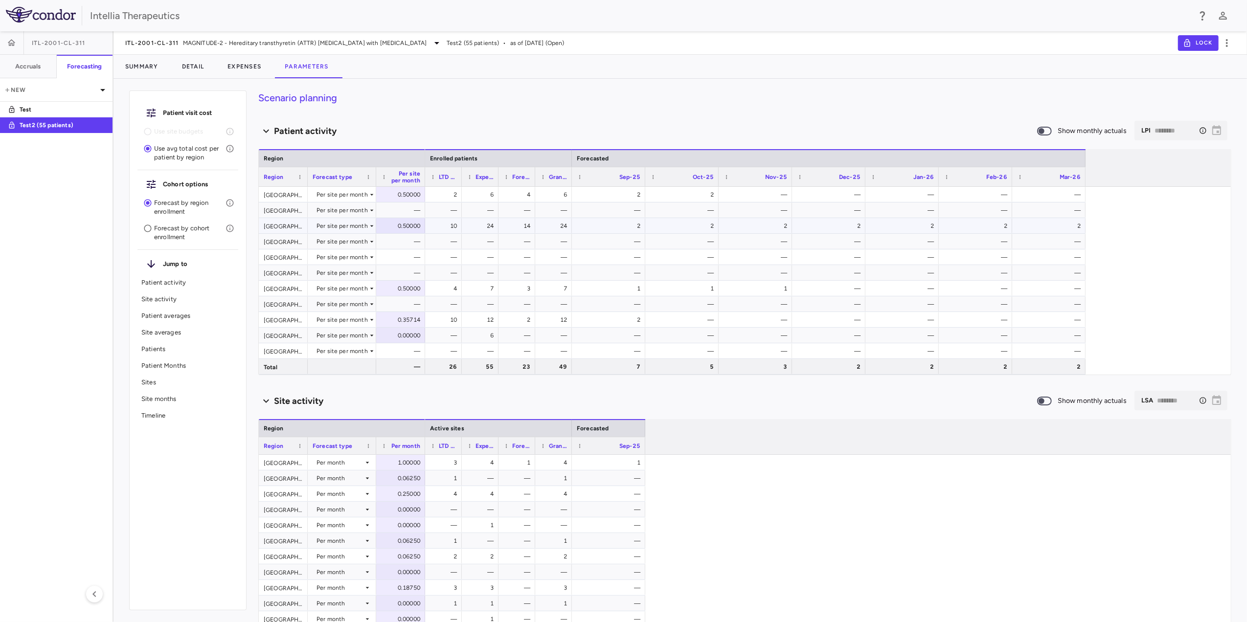
click at [404, 226] on div "0.50000" at bounding box center [402, 226] width 35 height 16
click at [406, 230] on input "***" at bounding box center [407, 227] width 33 height 16
type input "***"
click at [398, 252] on div "—" at bounding box center [402, 258] width 35 height 16
click at [406, 224] on div "0.50000" at bounding box center [402, 226] width 35 height 16
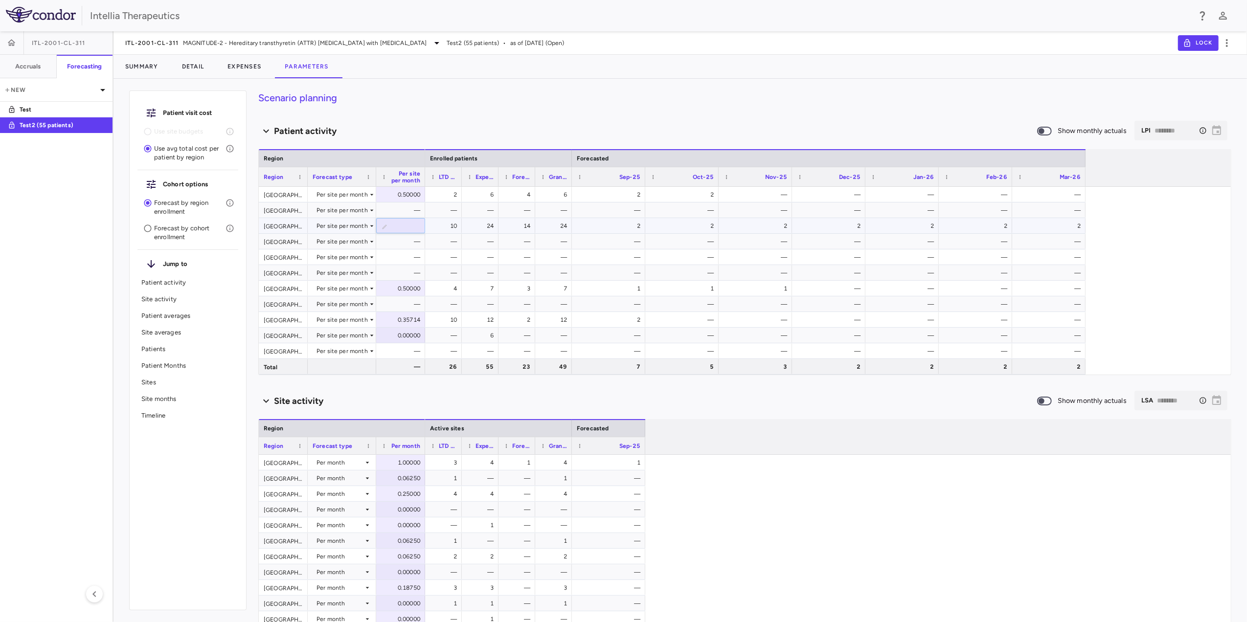
click at [407, 226] on input "***" at bounding box center [407, 227] width 33 height 16
type input "********"
type input "***"
click at [398, 198] on div "0.50000" at bounding box center [402, 195] width 35 height 16
click at [402, 288] on div "0.50000" at bounding box center [402, 289] width 35 height 16
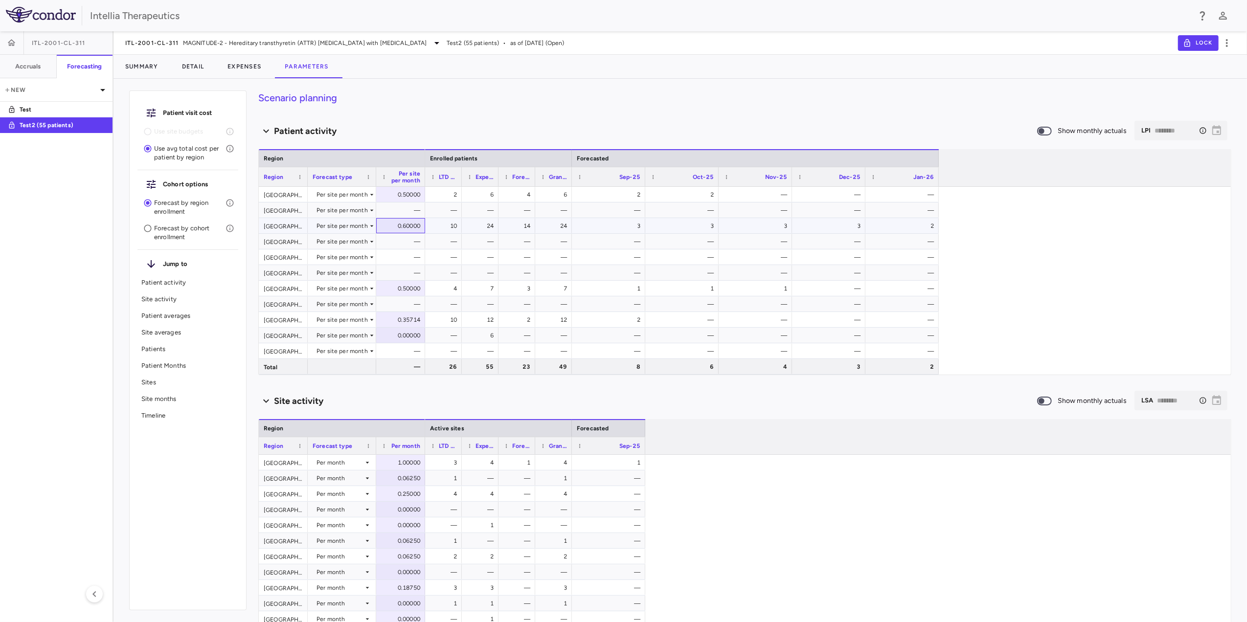
click at [402, 219] on div "0.60000" at bounding box center [402, 226] width 35 height 16
click at [244, 70] on button "Expenses" at bounding box center [244, 66] width 57 height 23
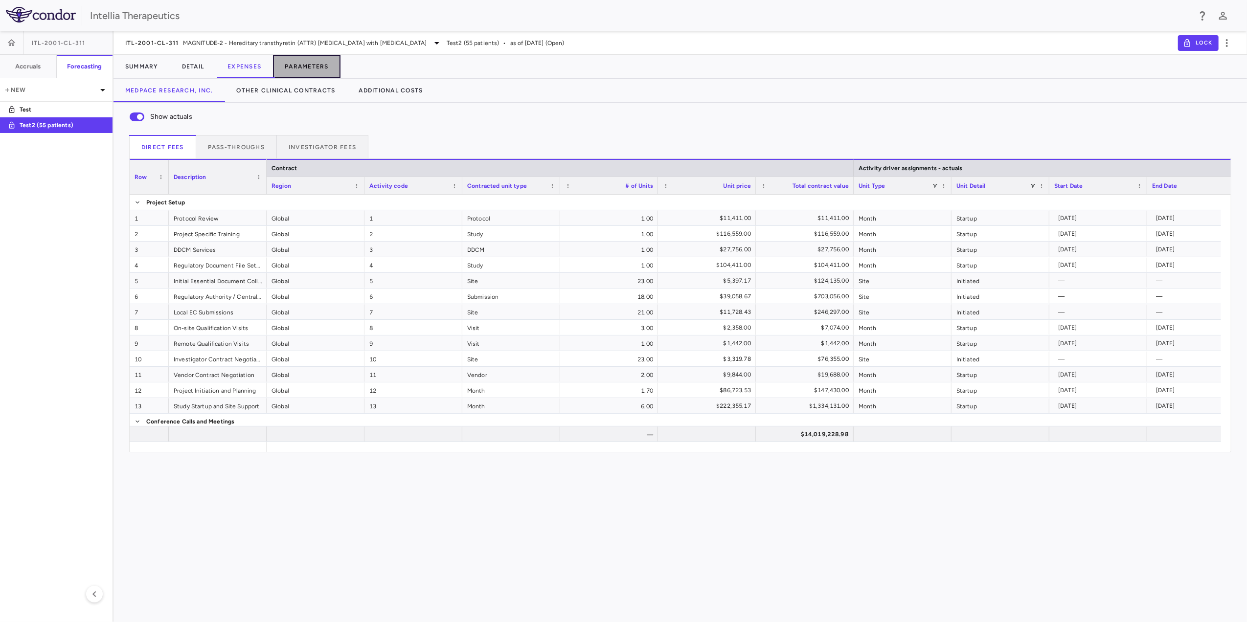
click at [300, 67] on button "Parameters" at bounding box center [307, 66] width 68 height 23
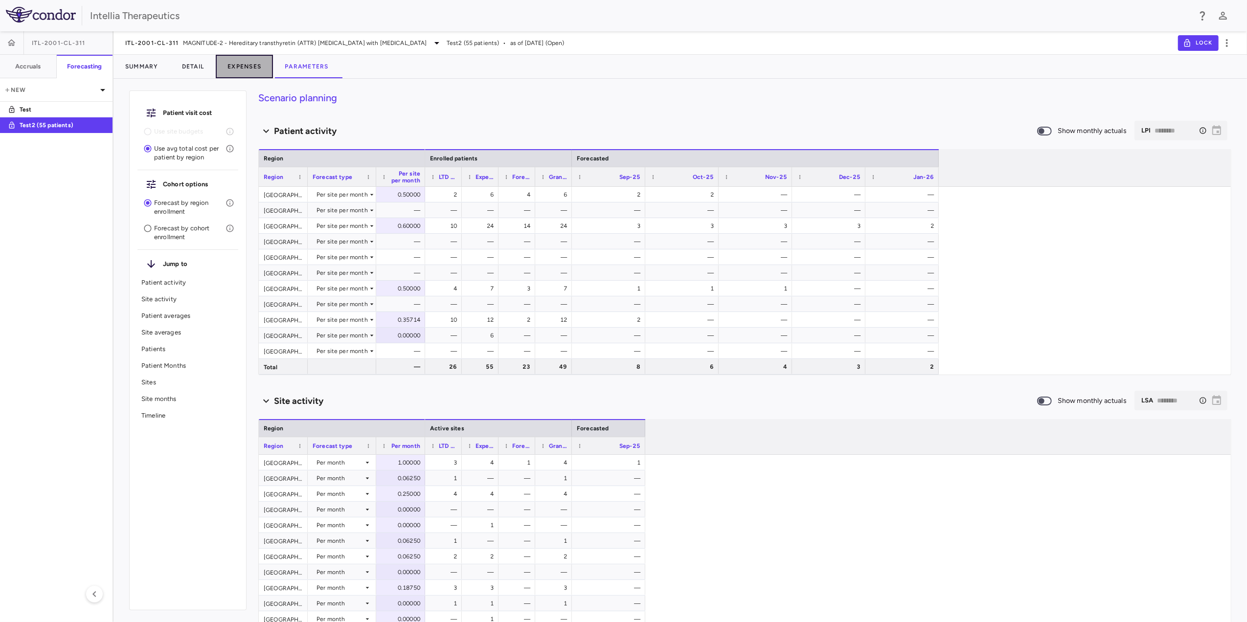
click at [259, 71] on button "Expenses" at bounding box center [244, 66] width 57 height 23
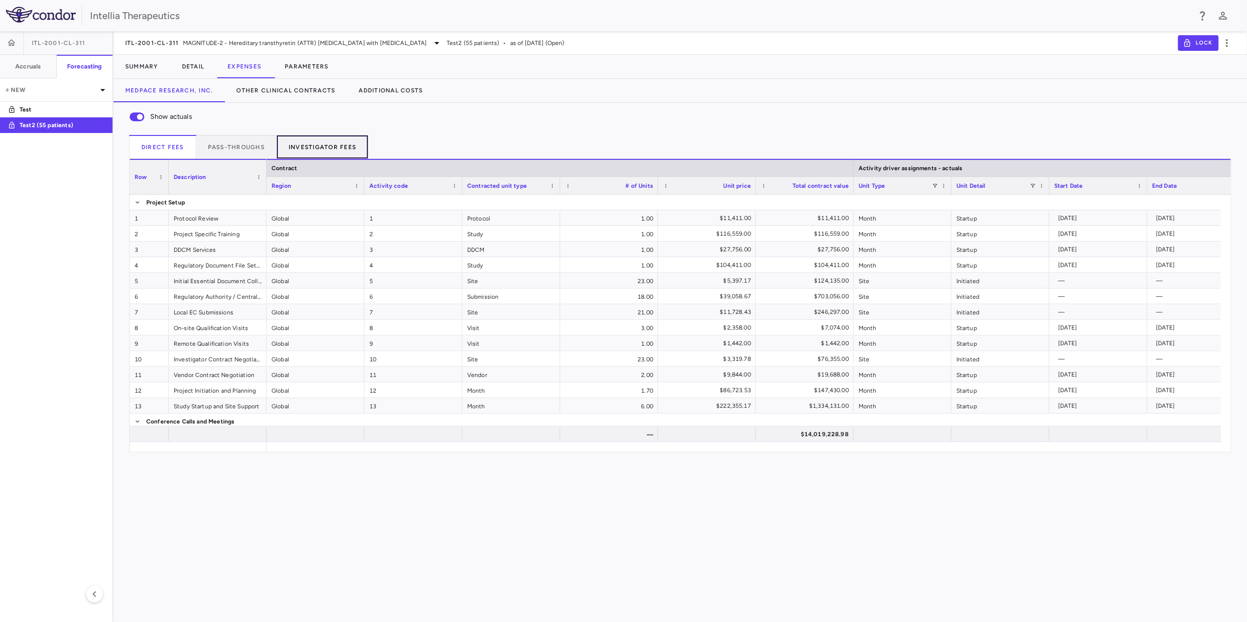
click at [359, 147] on button "Investigator Fees" at bounding box center [322, 146] width 91 height 23
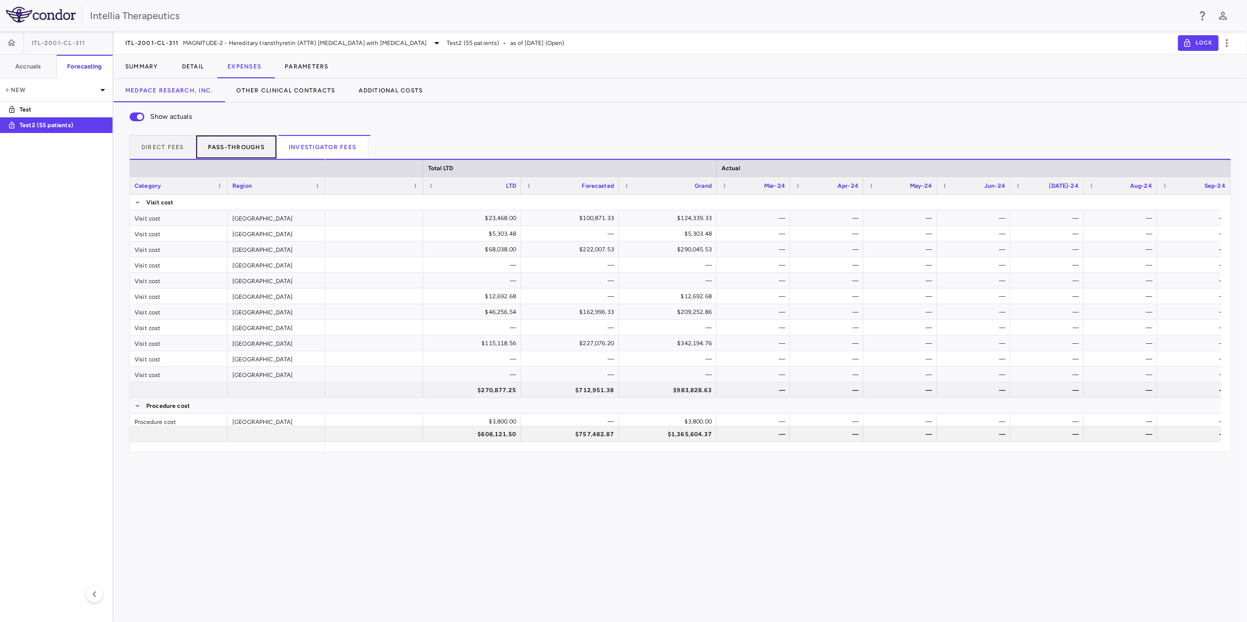
click at [217, 155] on button "Pass-throughs" at bounding box center [236, 146] width 81 height 23
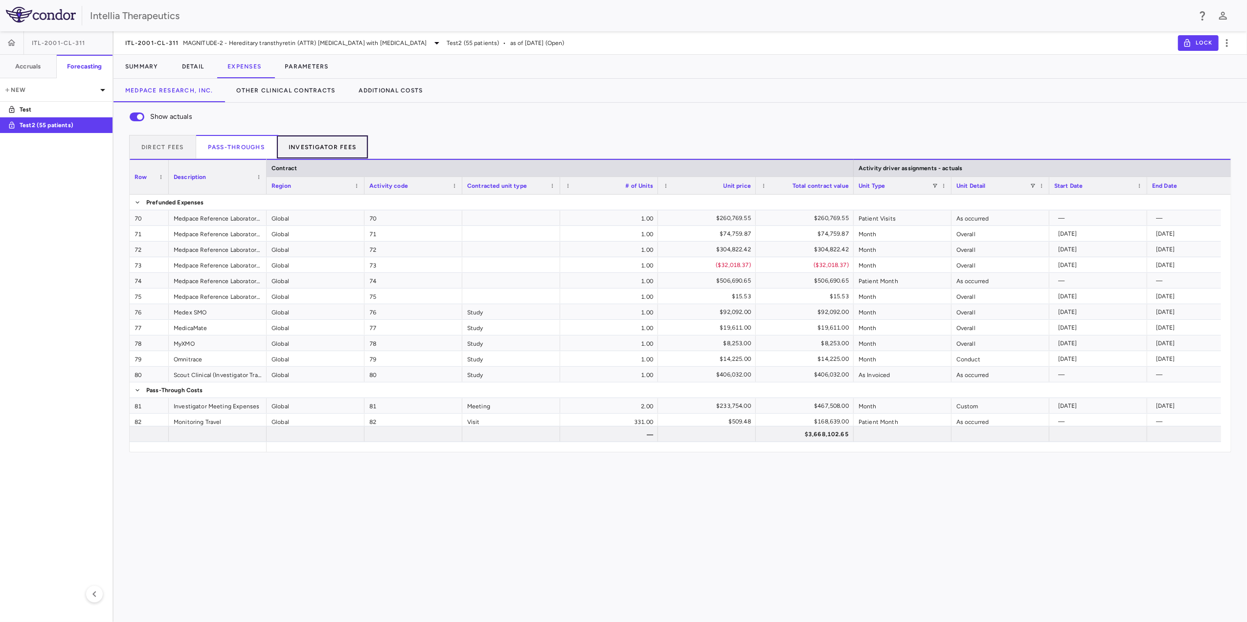
click at [296, 155] on button "Investigator Fees" at bounding box center [322, 146] width 91 height 23
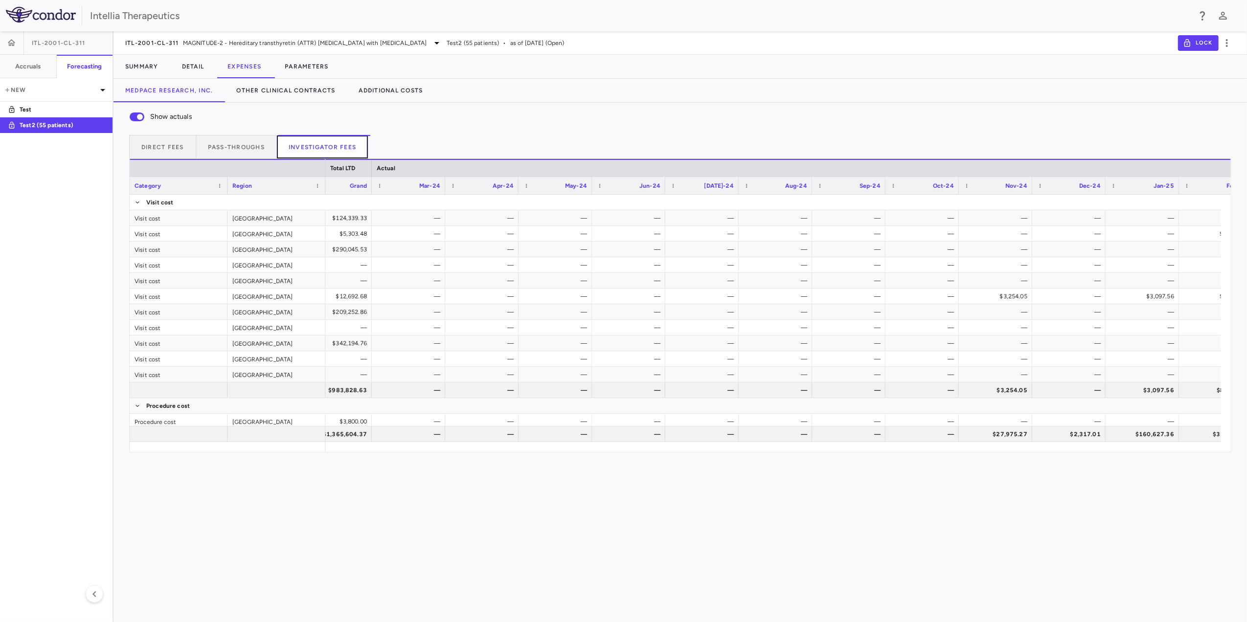
scroll to position [0, 349]
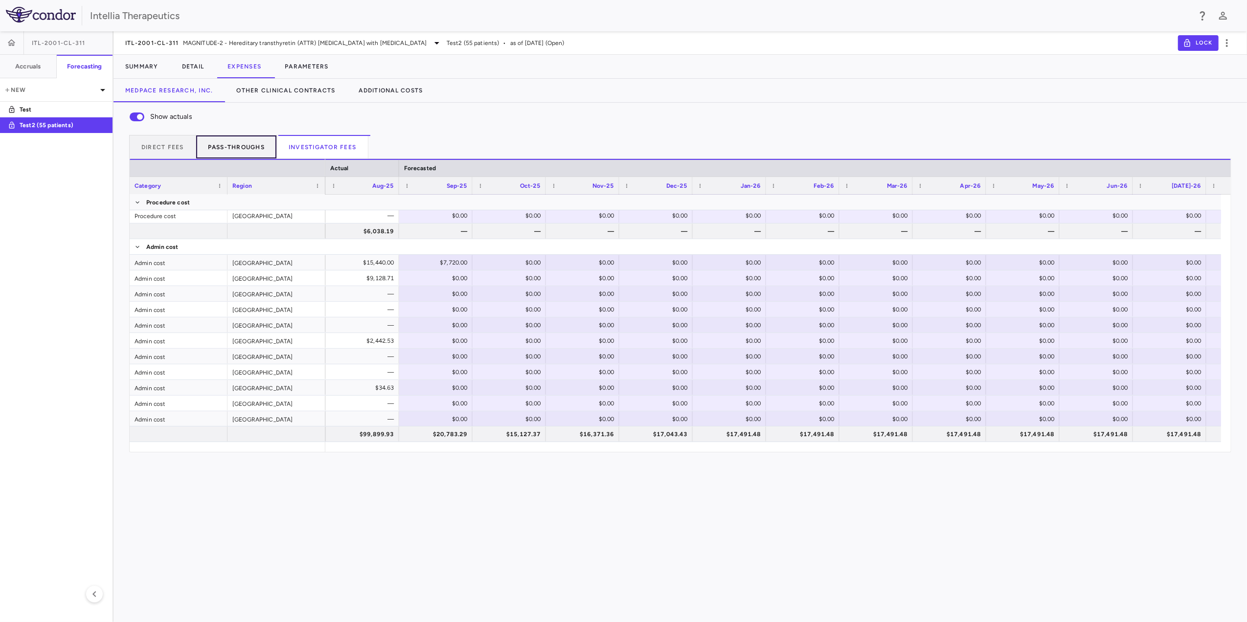
click at [257, 138] on button "Pass-throughs" at bounding box center [236, 146] width 81 height 23
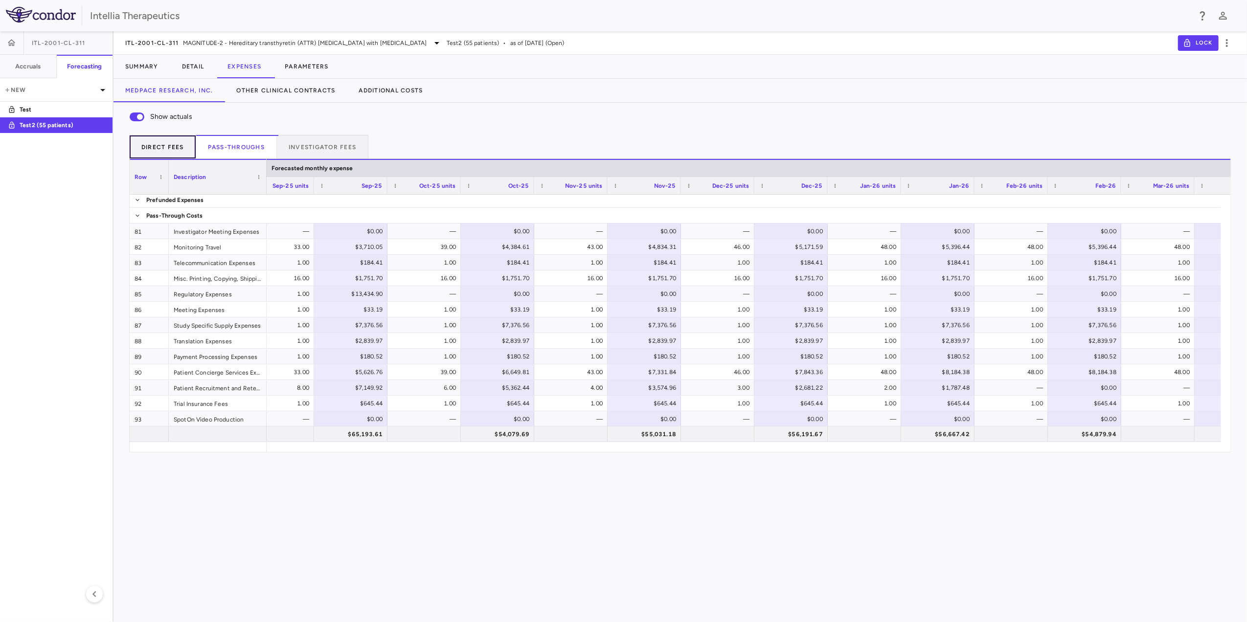
click at [171, 156] on button "Direct Fees" at bounding box center [162, 146] width 67 height 23
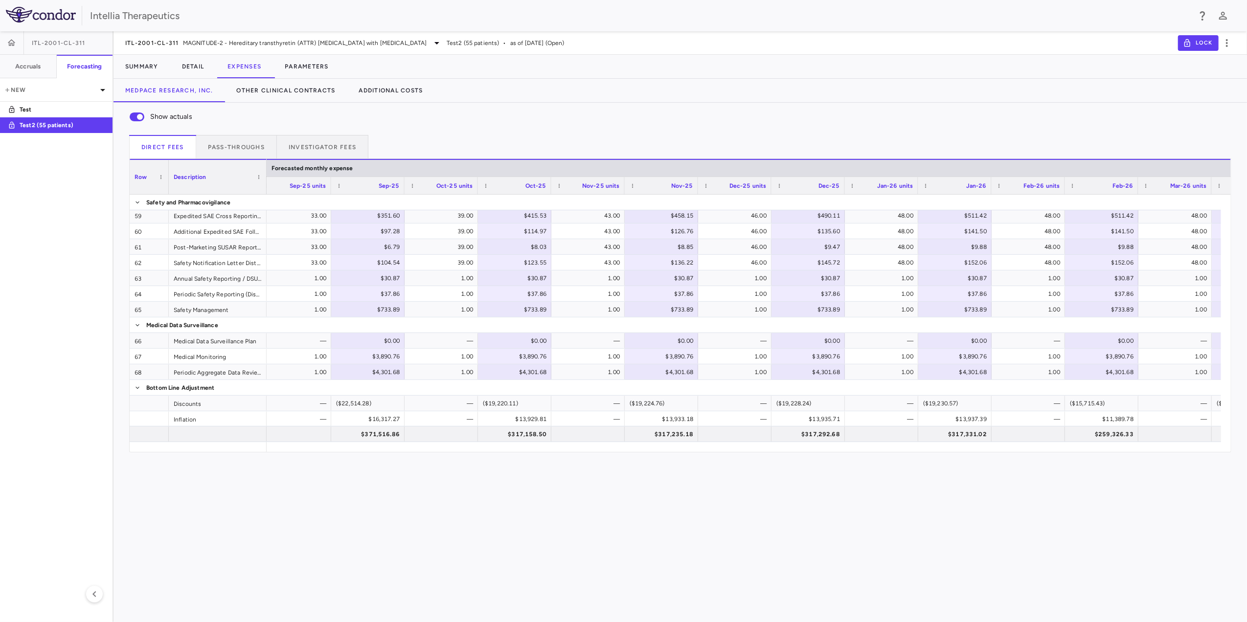
click at [337, 126] on div "Show actuals" at bounding box center [680, 117] width 1102 height 21
click at [331, 142] on button "Investigator Fees" at bounding box center [322, 146] width 91 height 23
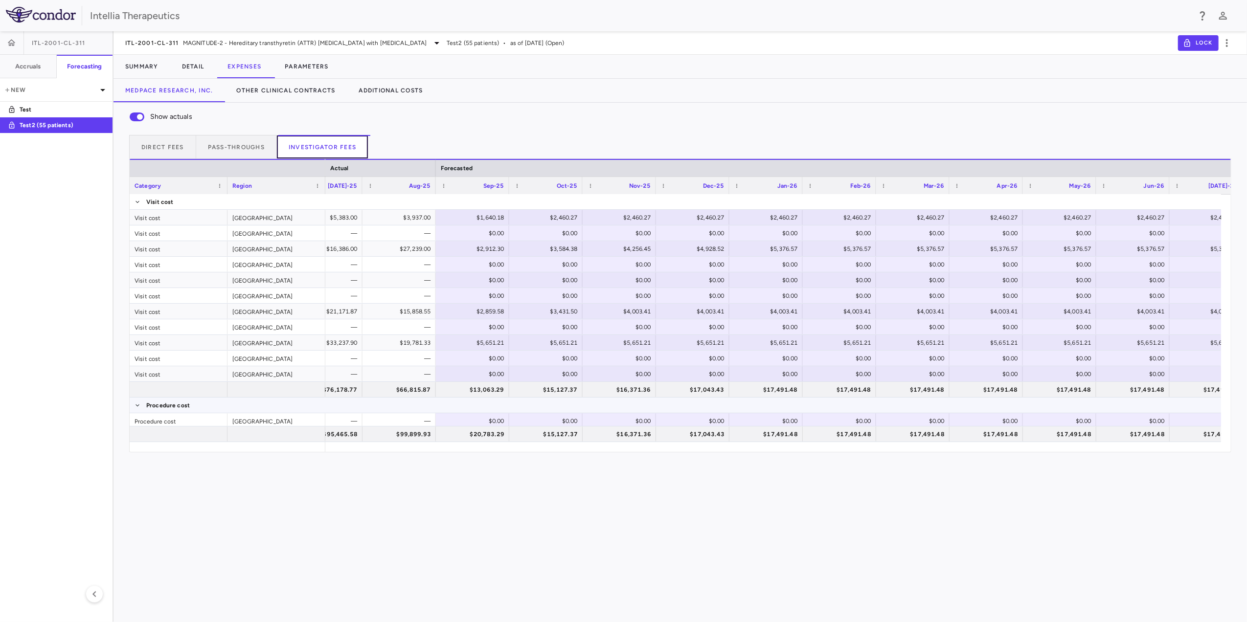
scroll to position [0, 0]
drag, startPoint x: 250, startPoint y: 151, endPoint x: 269, endPoint y: 155, distance: 19.6
click at [250, 150] on button "Pass-throughs" at bounding box center [236, 146] width 81 height 23
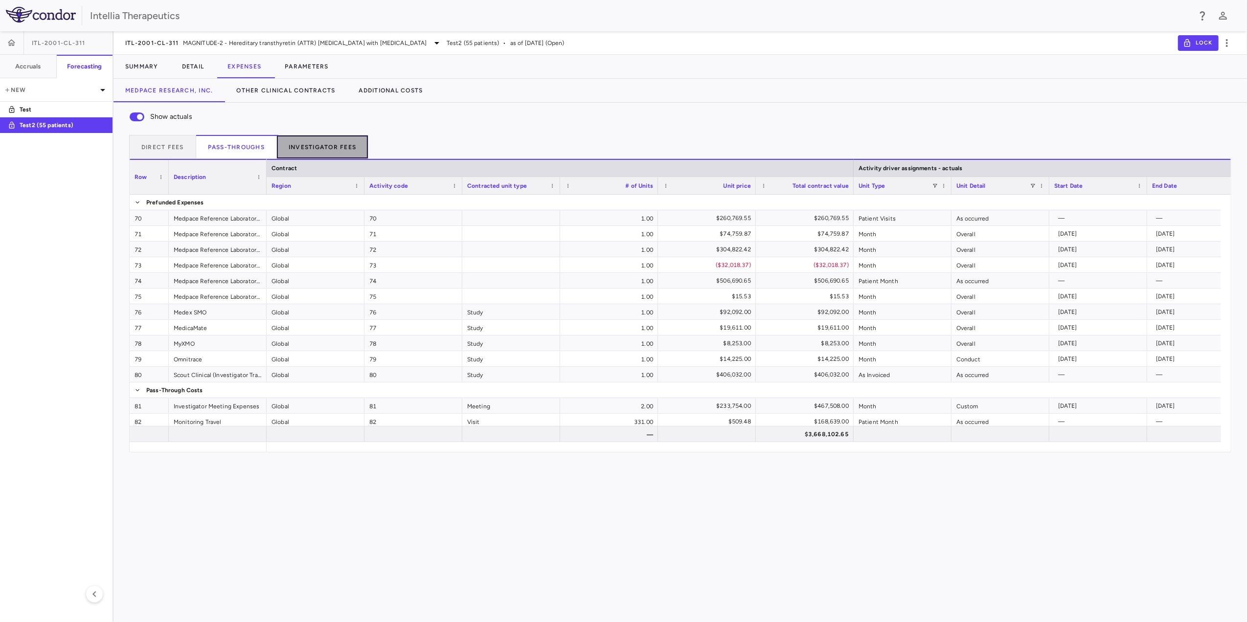
click at [323, 149] on button "Investigator Fees" at bounding box center [322, 146] width 91 height 23
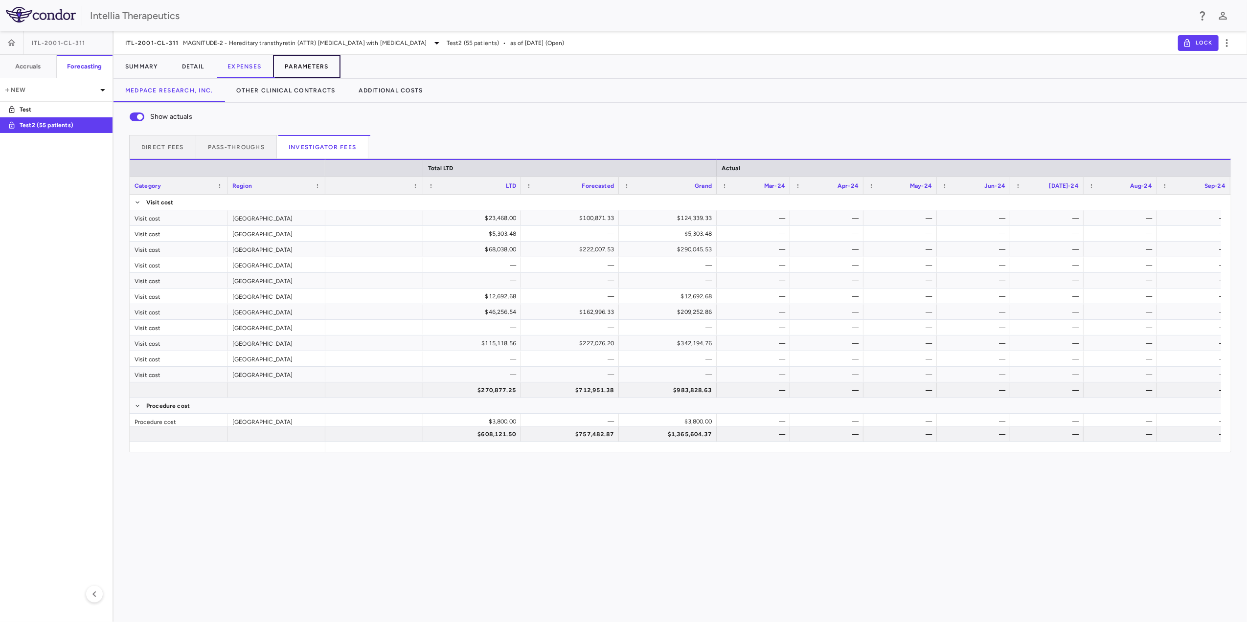
click at [323, 68] on button "Parameters" at bounding box center [307, 66] width 68 height 23
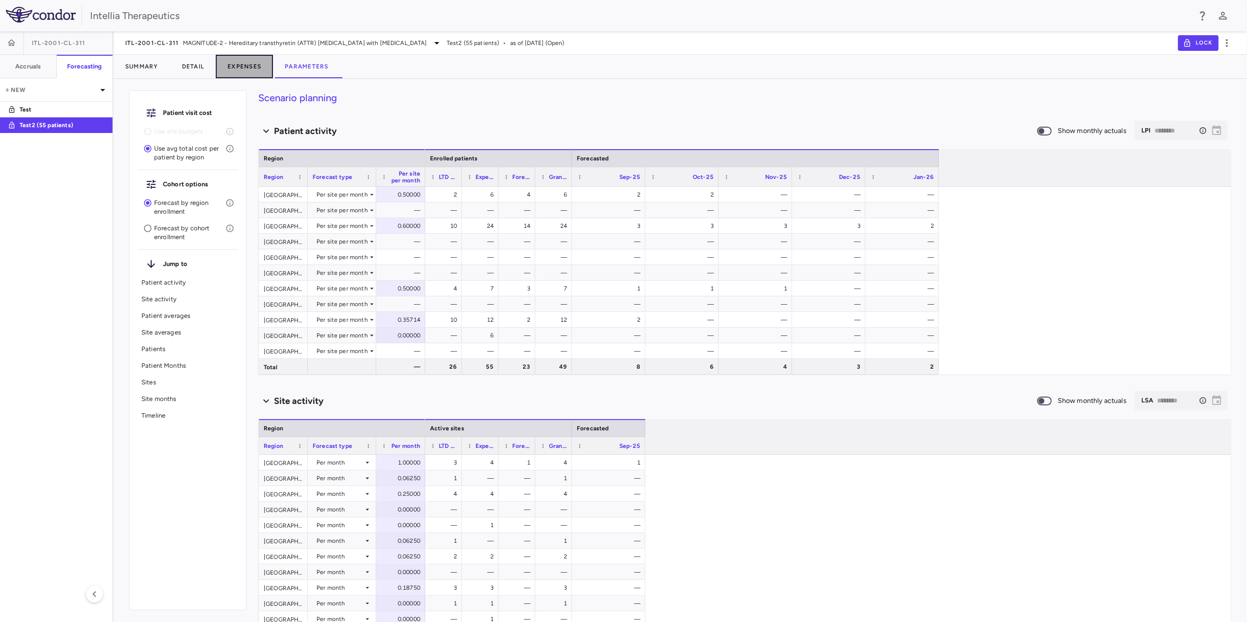
click at [262, 68] on button "Expenses" at bounding box center [244, 66] width 57 height 23
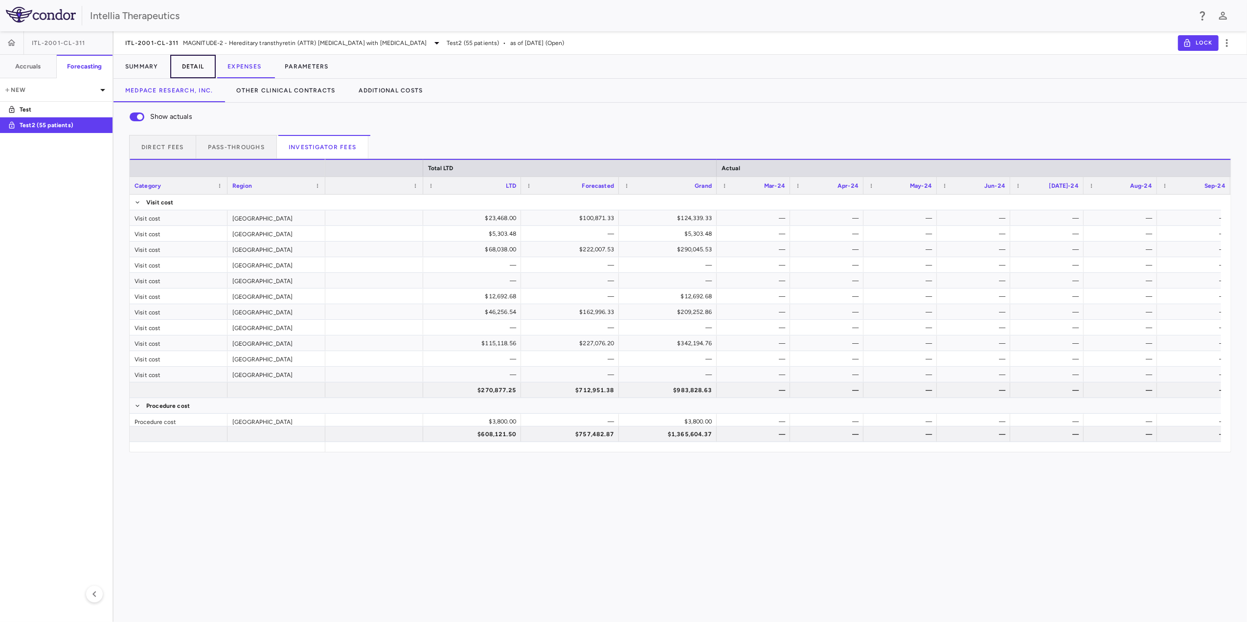
click at [200, 61] on button "Detail" at bounding box center [193, 66] width 46 height 23
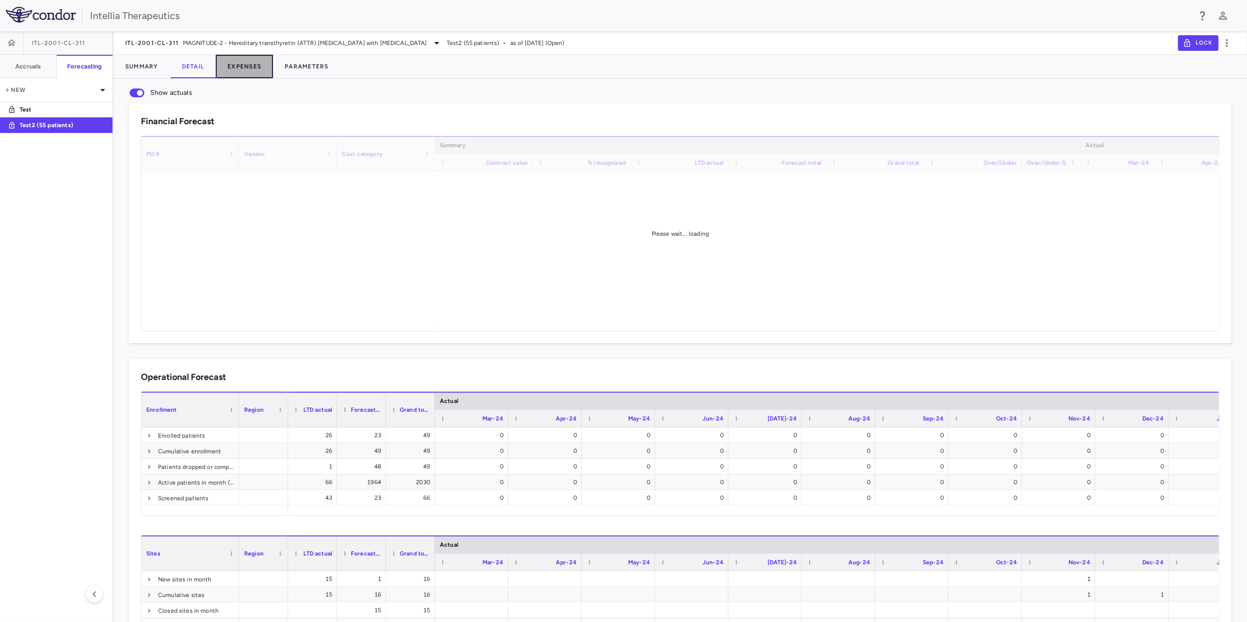
click at [251, 68] on button "Expenses" at bounding box center [244, 66] width 57 height 23
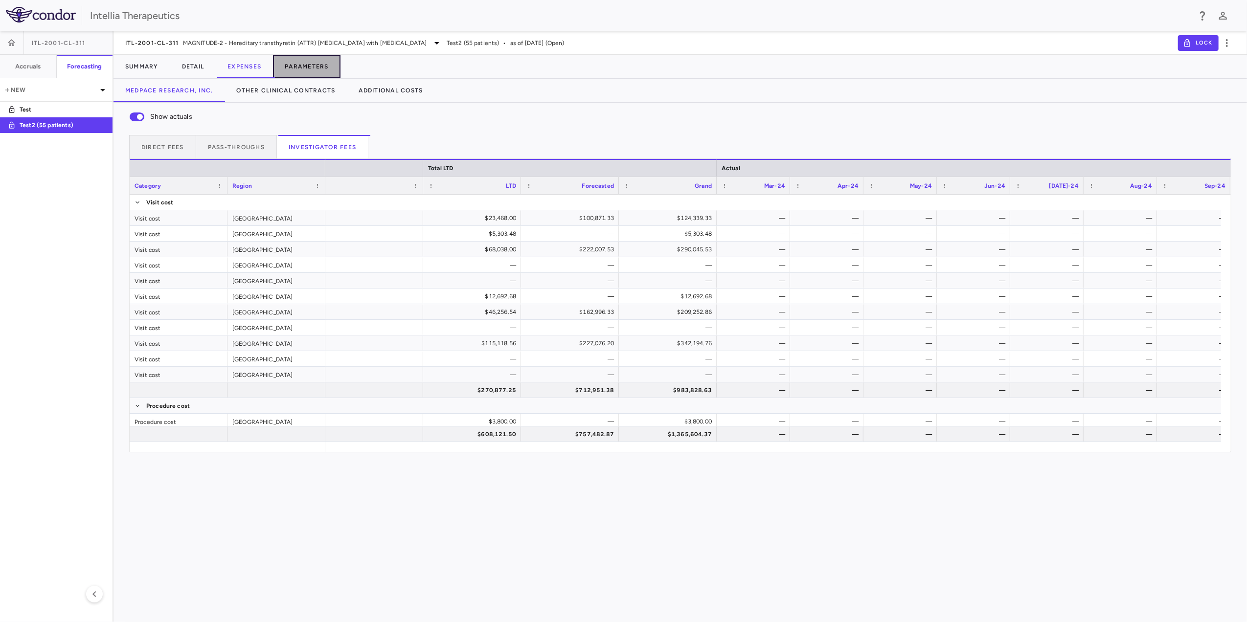
click at [293, 68] on button "Parameters" at bounding box center [307, 66] width 68 height 23
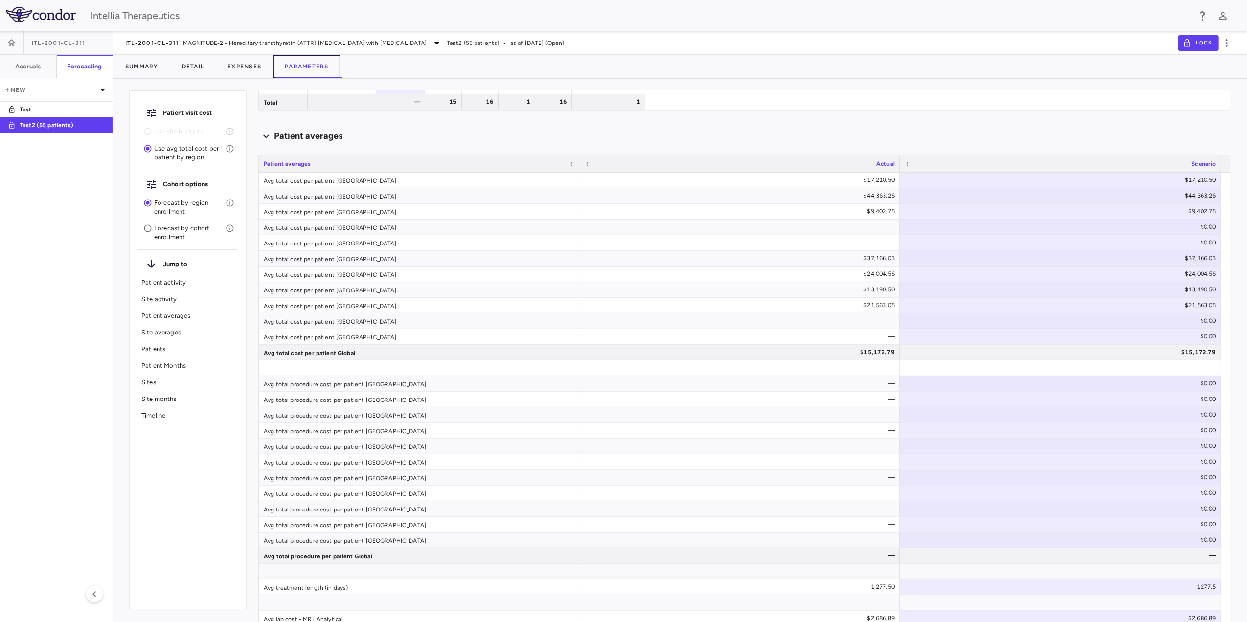
scroll to position [532, 0]
click at [36, 68] on h6 "Accruals" at bounding box center [27, 66] width 25 height 9
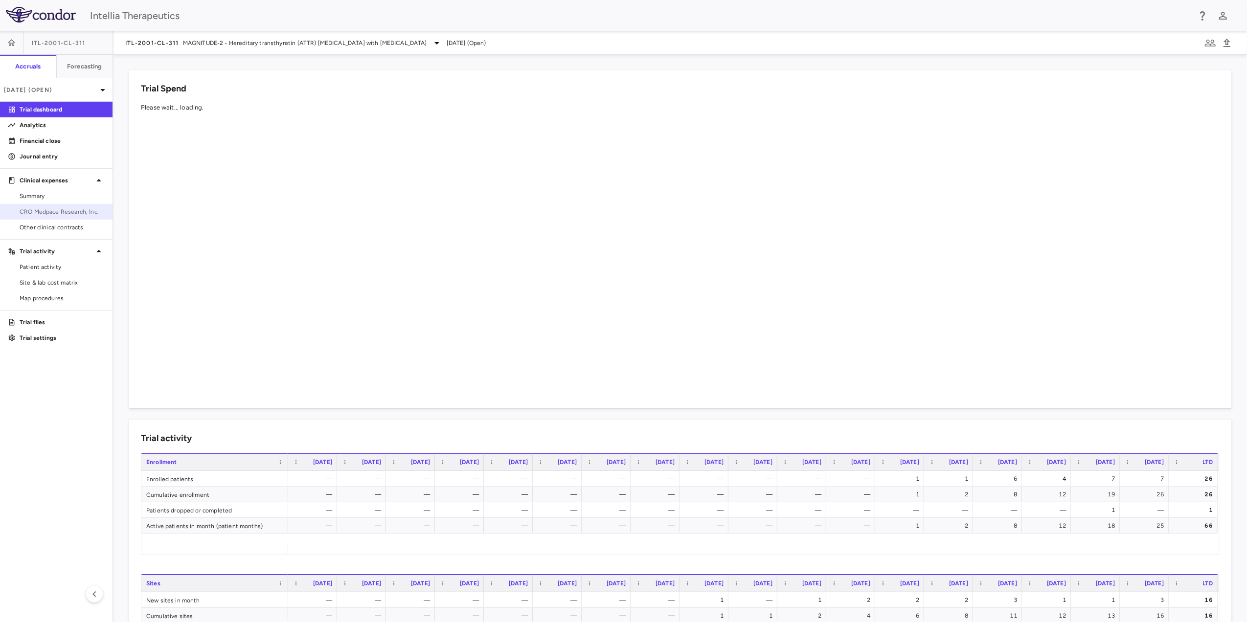
click at [68, 208] on span "CRO Medpace Research, Inc." at bounding box center [62, 211] width 85 height 9
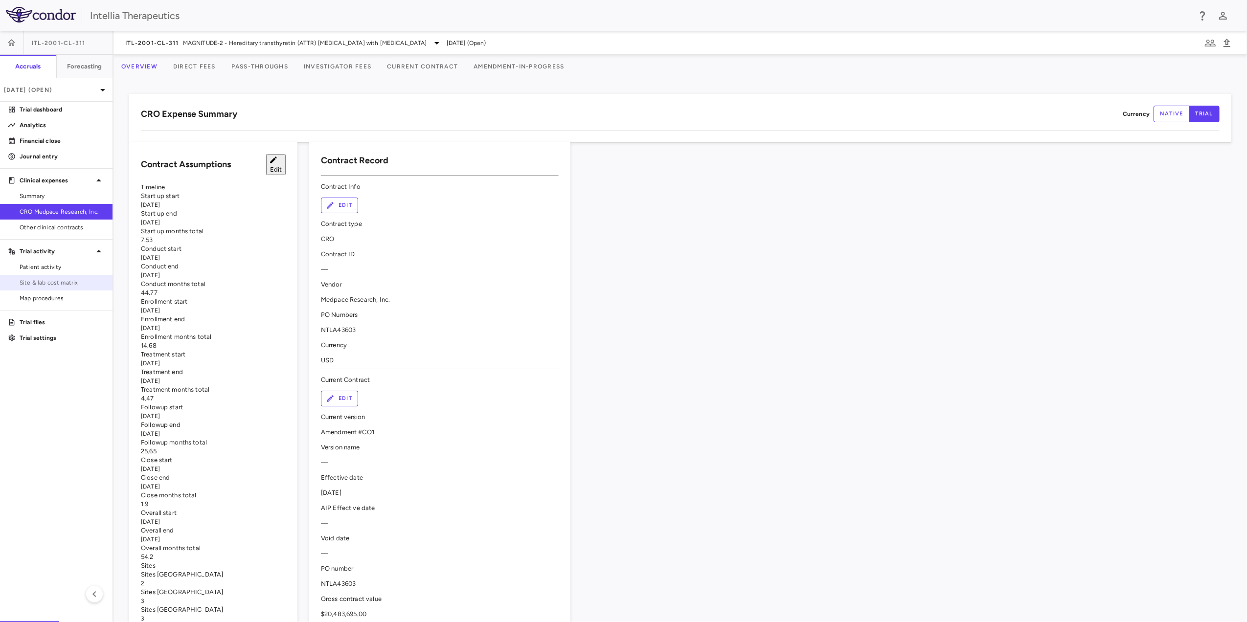
click at [59, 288] on link "Site & lab cost matrix" at bounding box center [56, 282] width 113 height 15
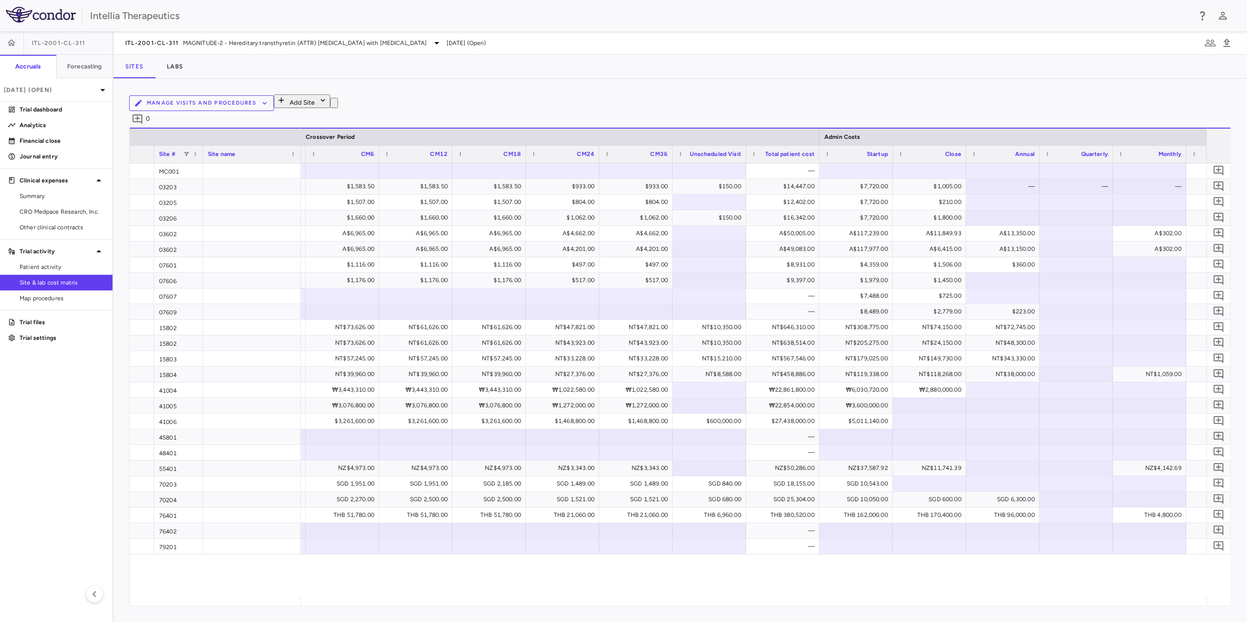
scroll to position [0, 3466]
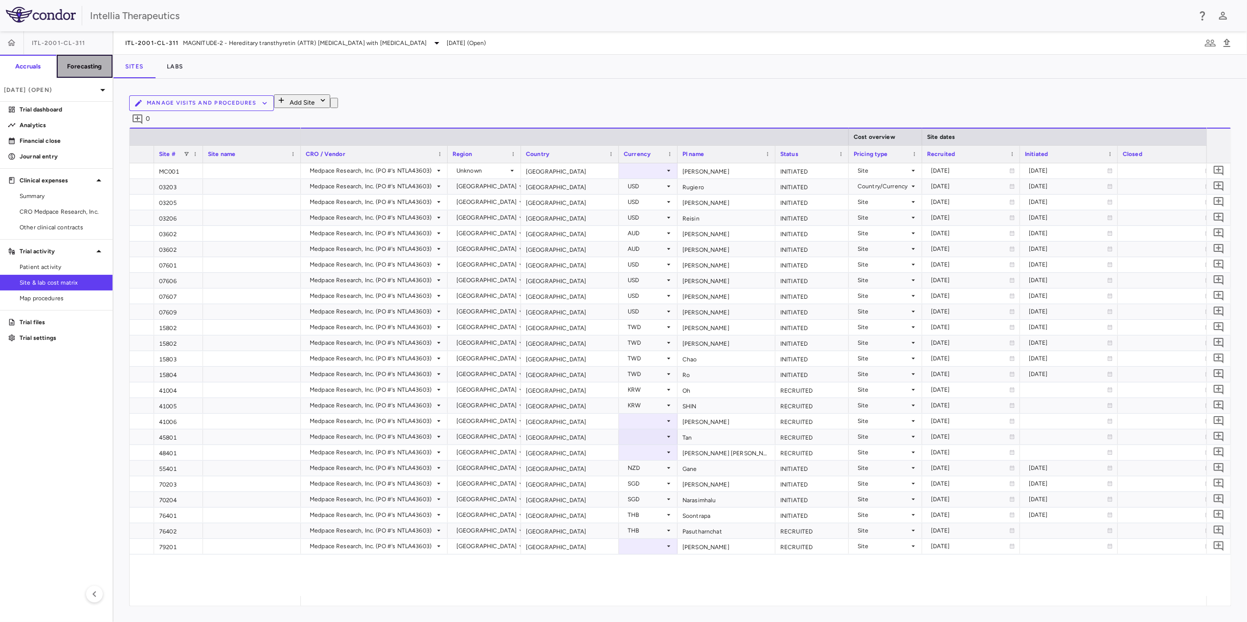
click at [90, 69] on h6 "Forecasting" at bounding box center [84, 66] width 35 height 9
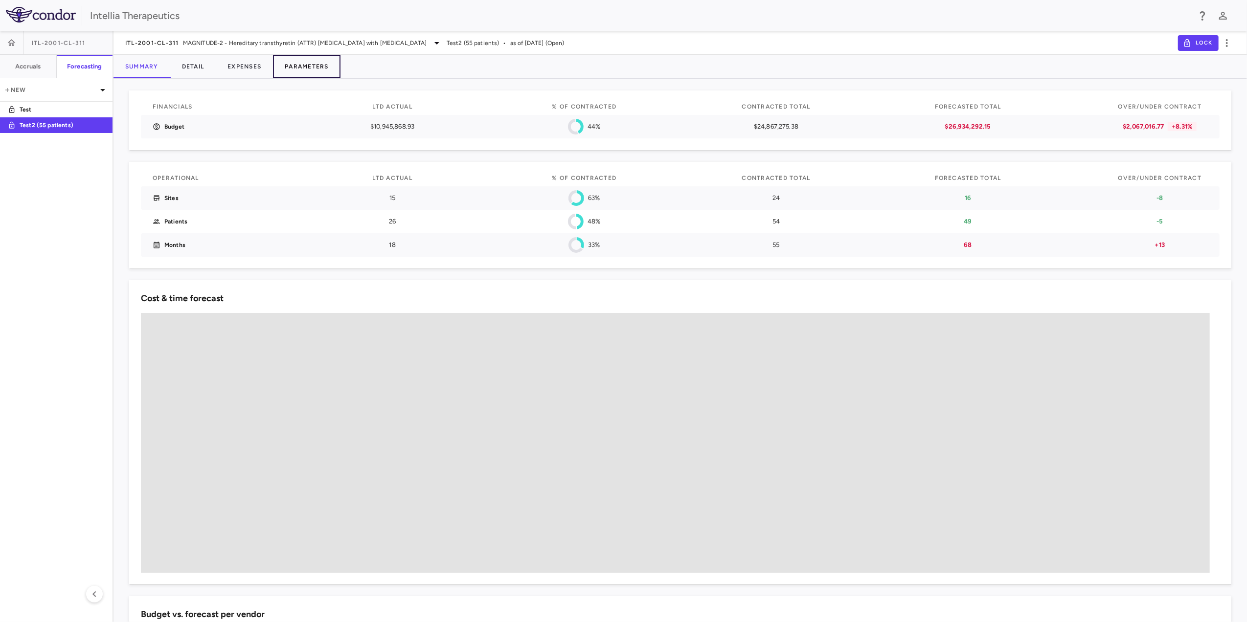
click at [331, 68] on button "Parameters" at bounding box center [307, 66] width 68 height 23
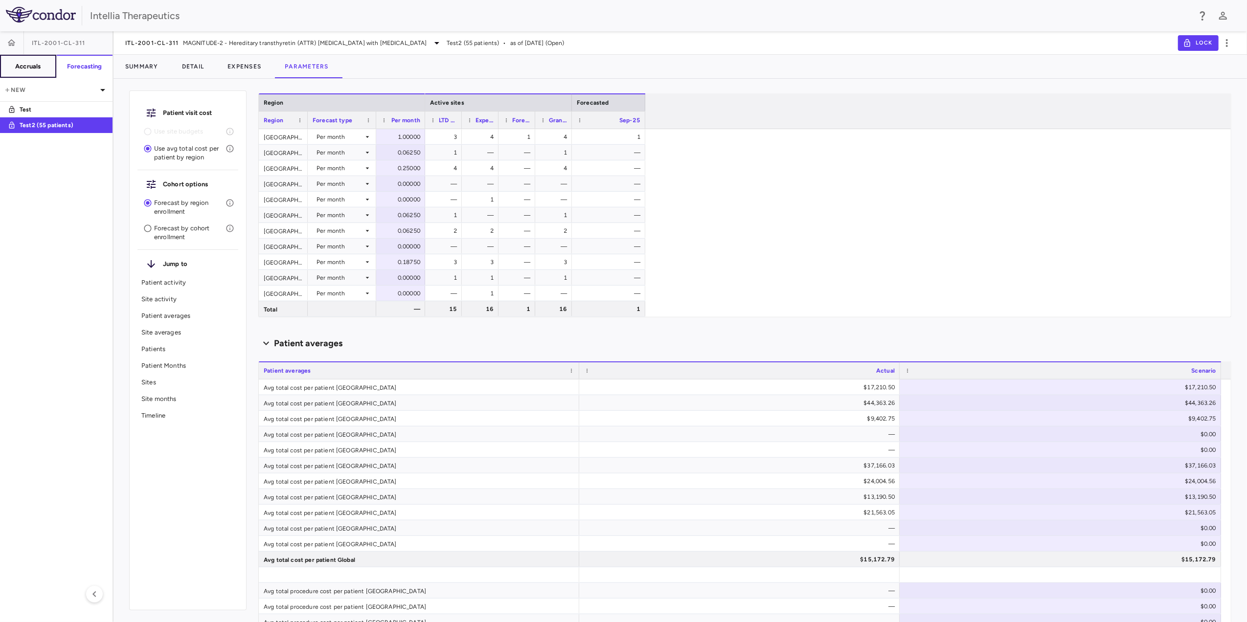
click at [40, 68] on h6 "Accruals" at bounding box center [27, 66] width 25 height 9
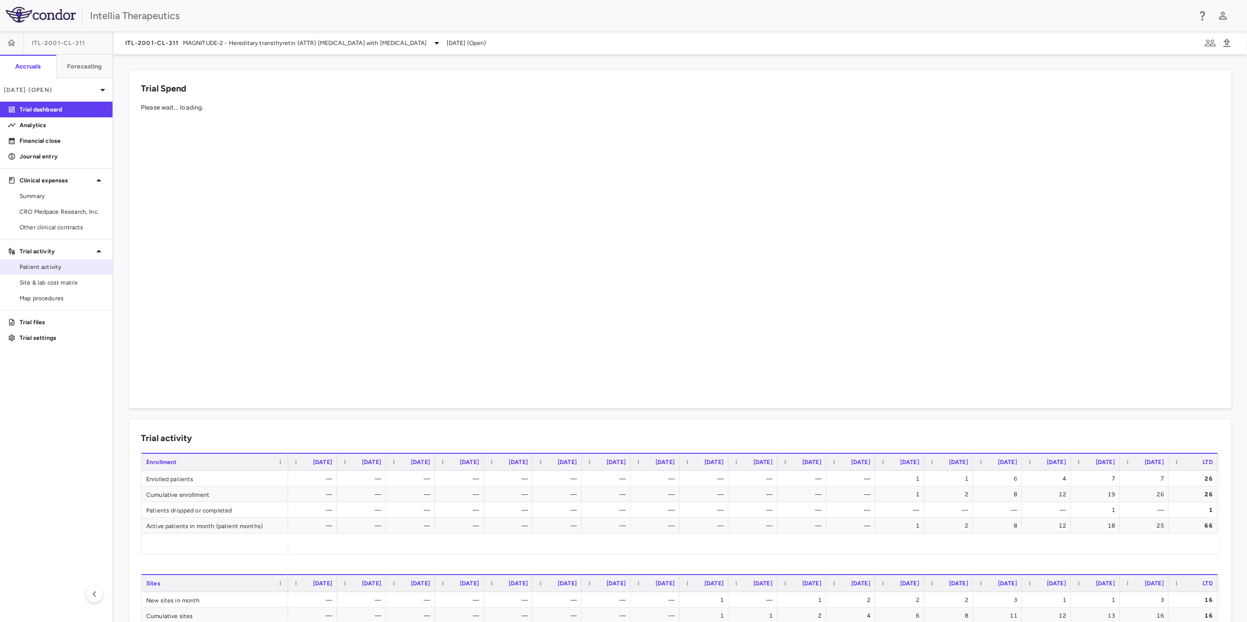
click at [57, 273] on link "Patient activity" at bounding box center [56, 267] width 113 height 15
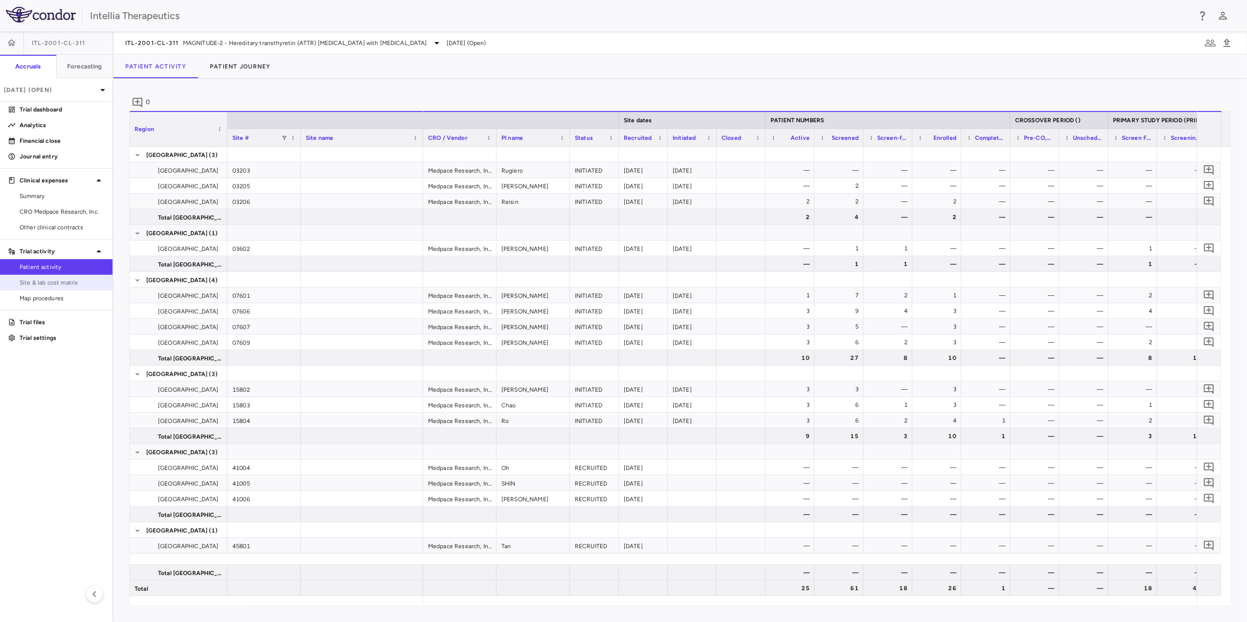
click at [55, 282] on span "Site & lab cost matrix" at bounding box center [62, 282] width 85 height 9
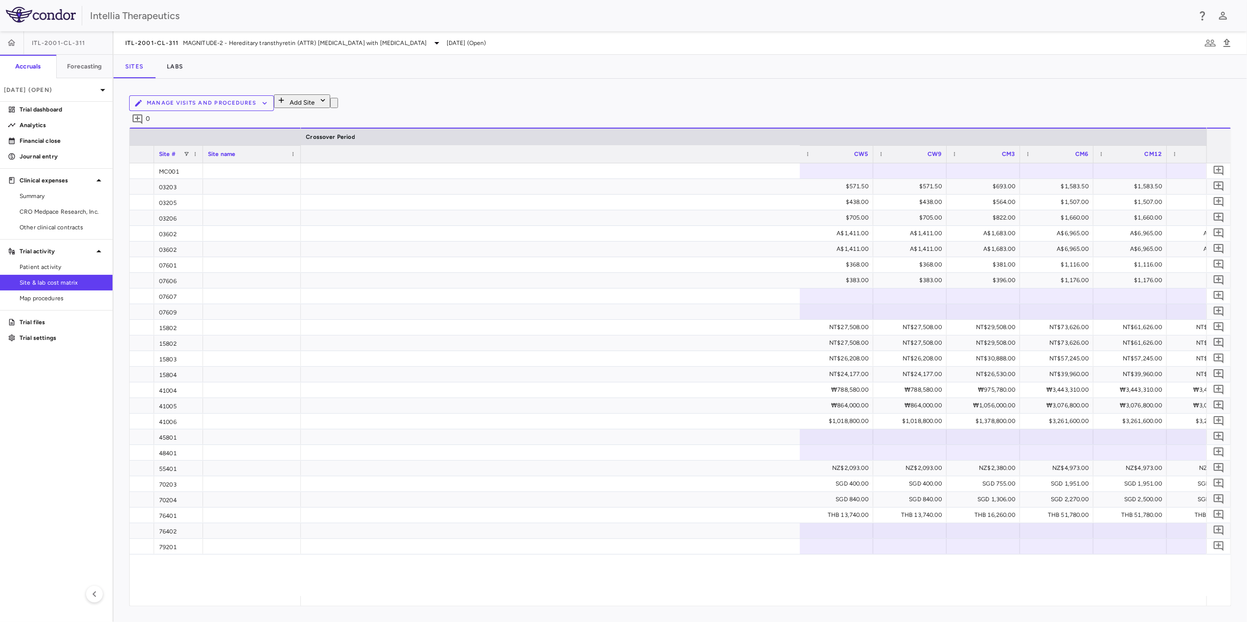
scroll to position [0, 3707]
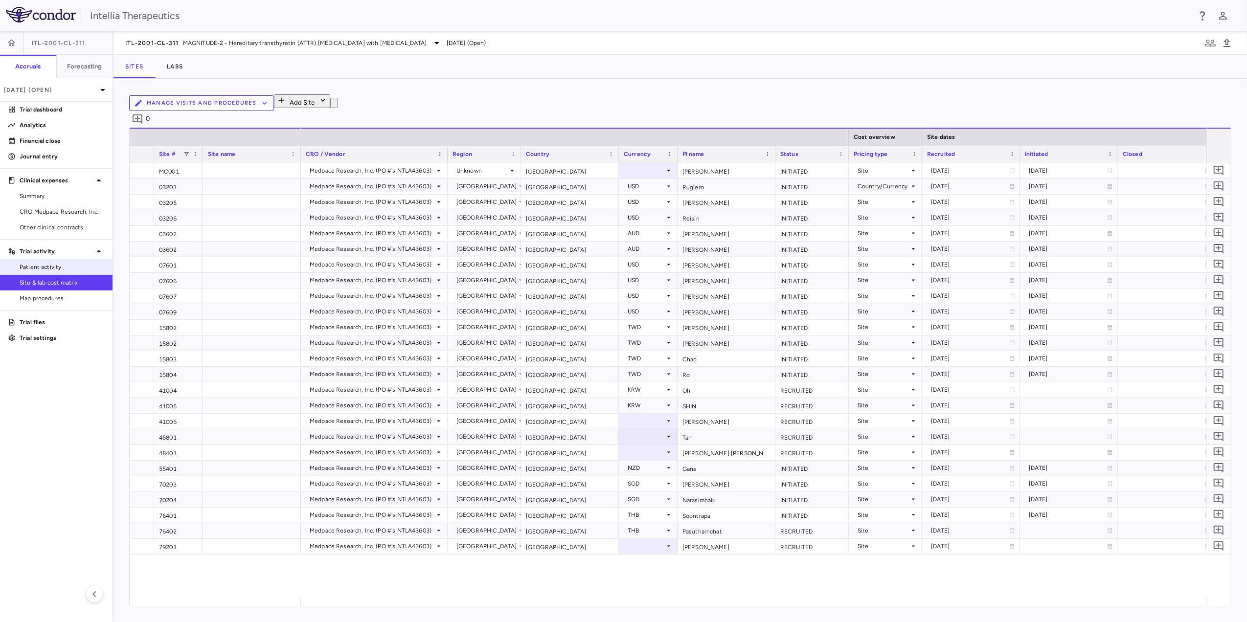
click at [53, 265] on span "Patient activity" at bounding box center [62, 267] width 85 height 9
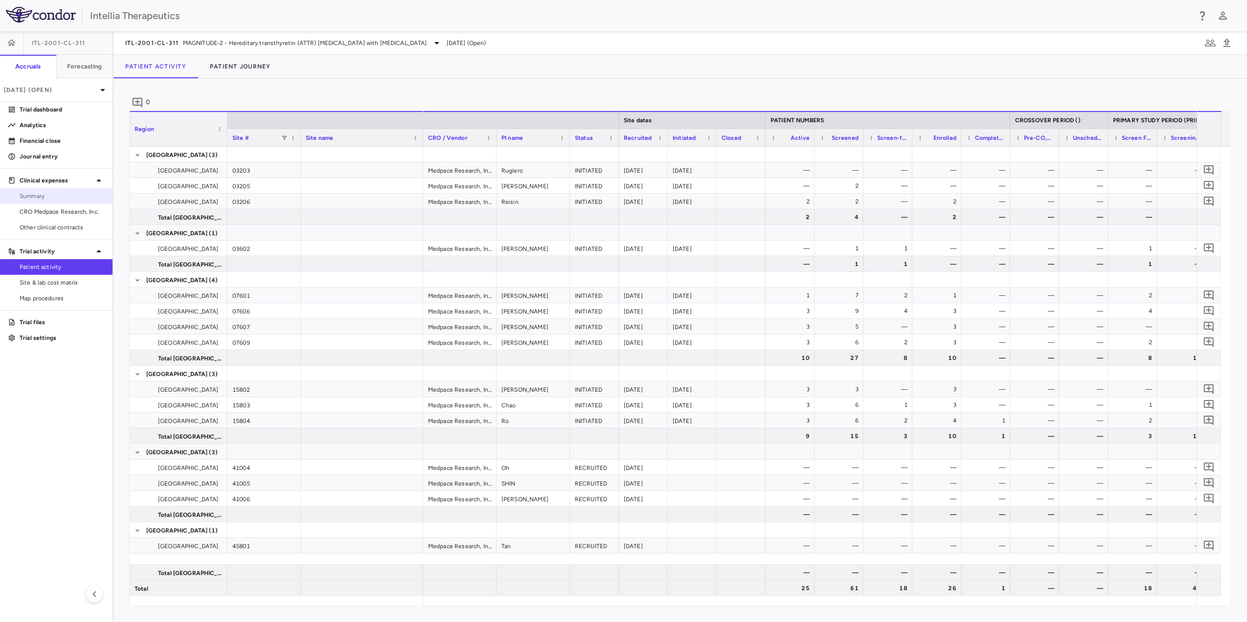
click at [55, 198] on span "Summary" at bounding box center [62, 196] width 85 height 9
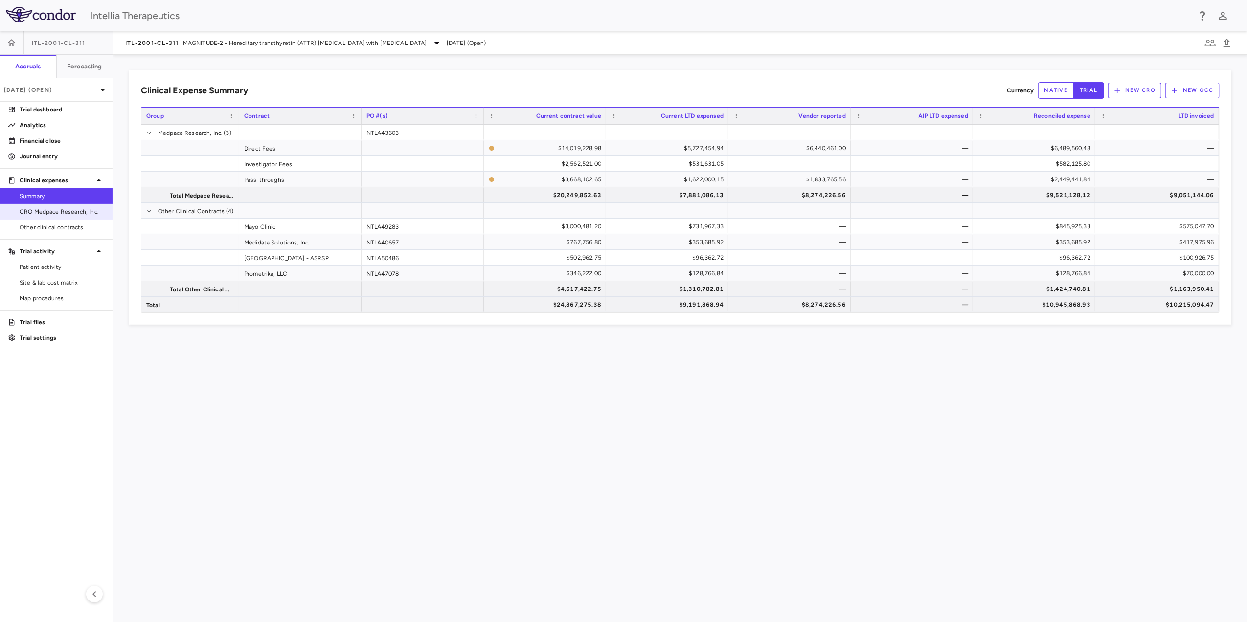
click at [51, 216] on span "CRO Medpace Research, Inc." at bounding box center [62, 211] width 85 height 9
